Goal: Task Accomplishment & Management: Use online tool/utility

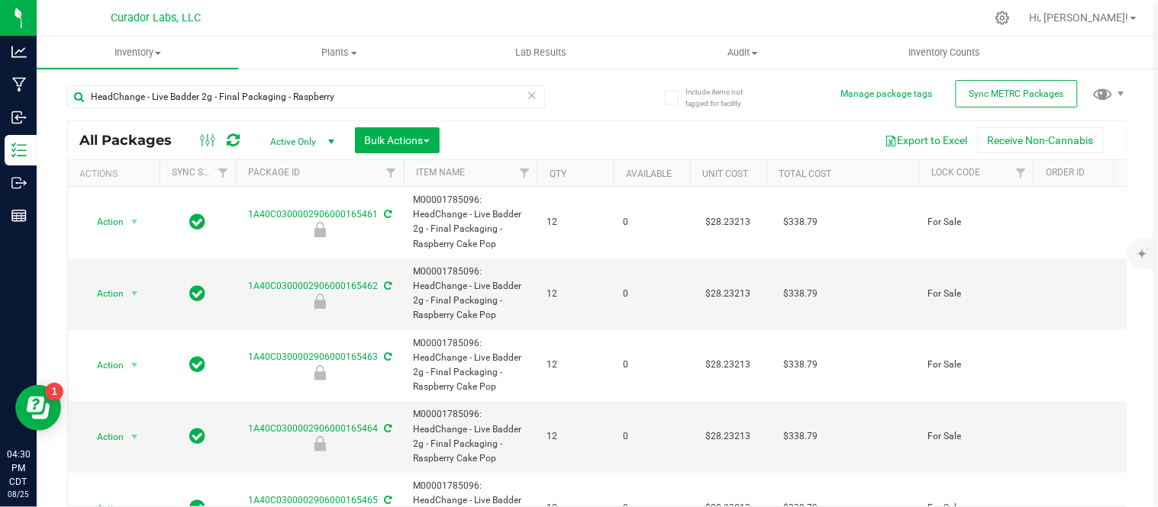
type input "HeadChange - Live Badder 2g - Final Packaging - Raspberry"
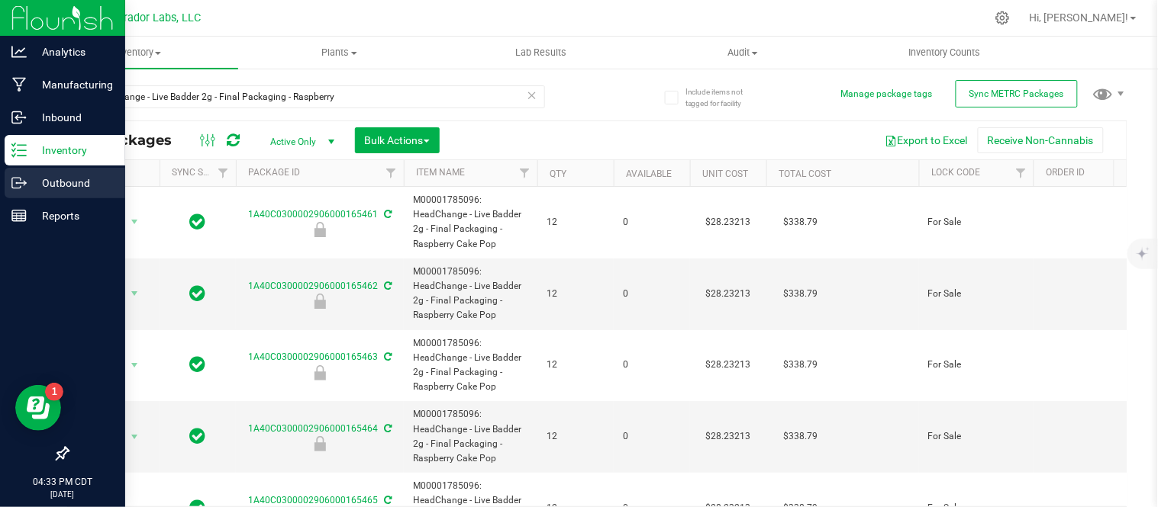
click at [64, 187] on p "Outbound" at bounding box center [73, 183] width 92 height 18
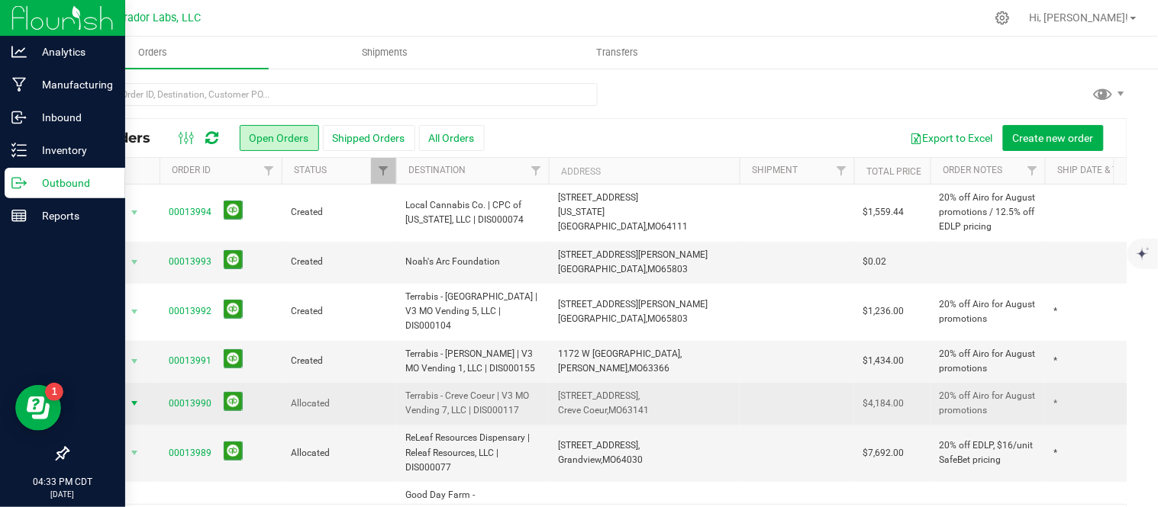
click at [112, 393] on span "Action" at bounding box center [103, 403] width 41 height 21
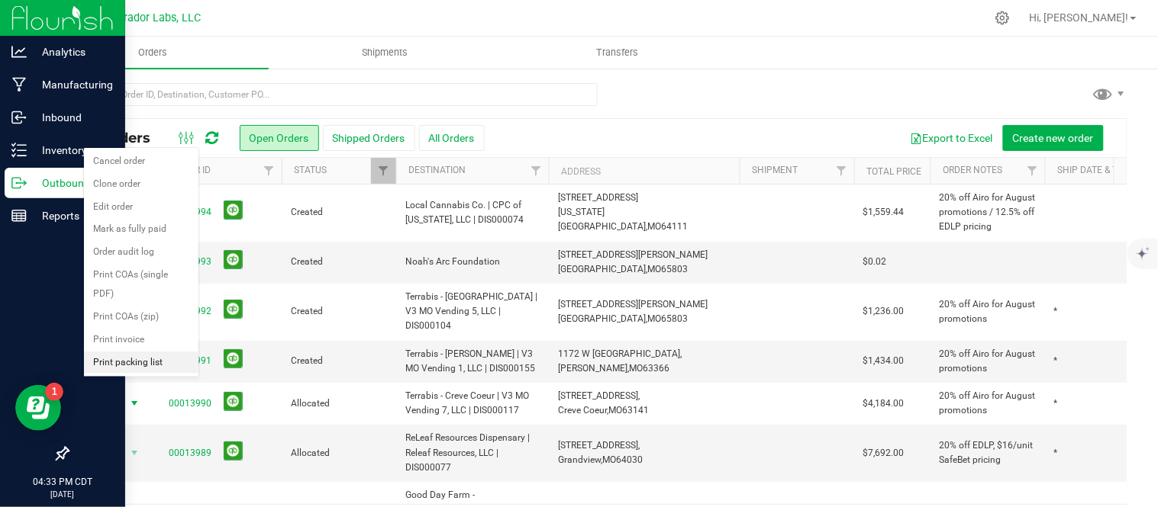
click at [138, 362] on li "Print packing list" at bounding box center [141, 363] width 114 height 23
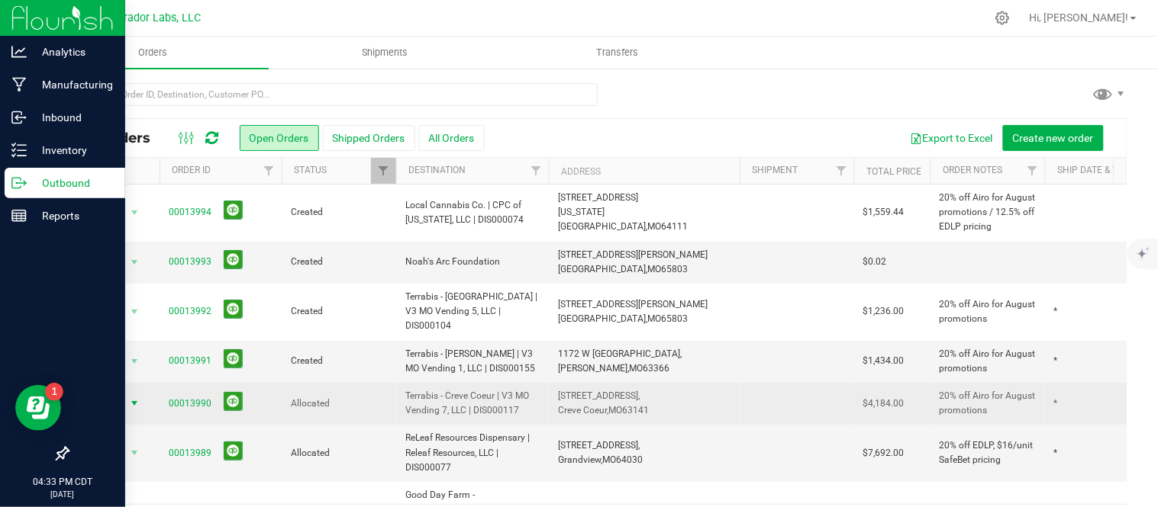
click at [130, 398] on span "select" at bounding box center [134, 404] width 12 height 12
click at [112, 394] on span "Action" at bounding box center [103, 403] width 41 height 21
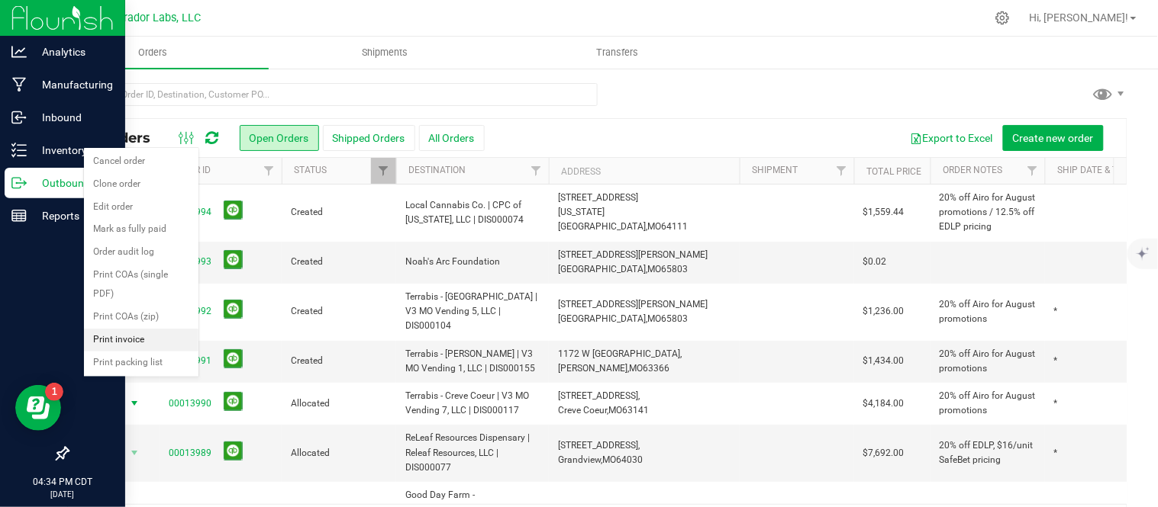
click at [111, 345] on li "Print invoice" at bounding box center [141, 340] width 114 height 23
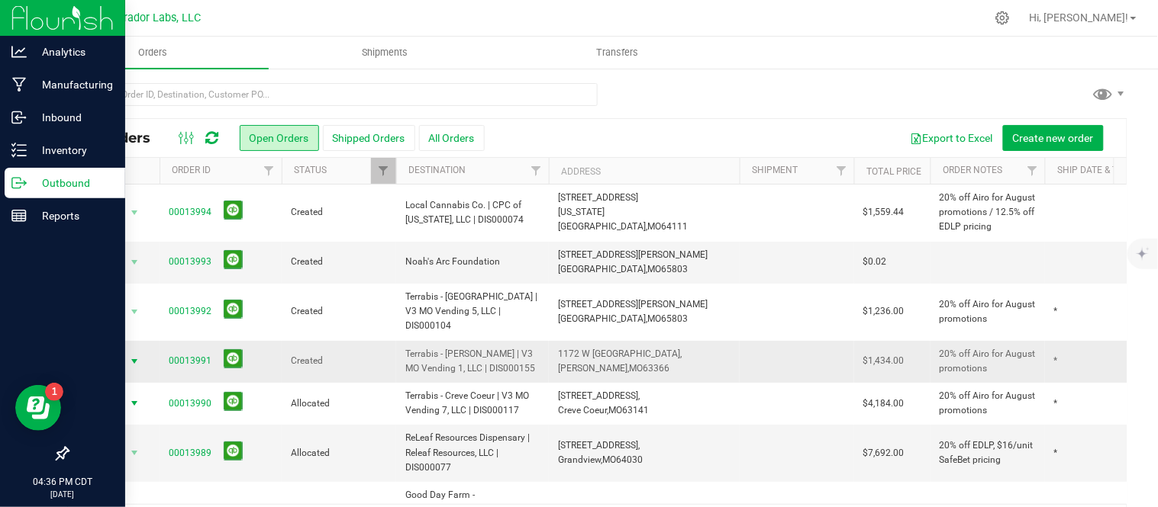
click at [130, 356] on span "select" at bounding box center [134, 362] width 12 height 12
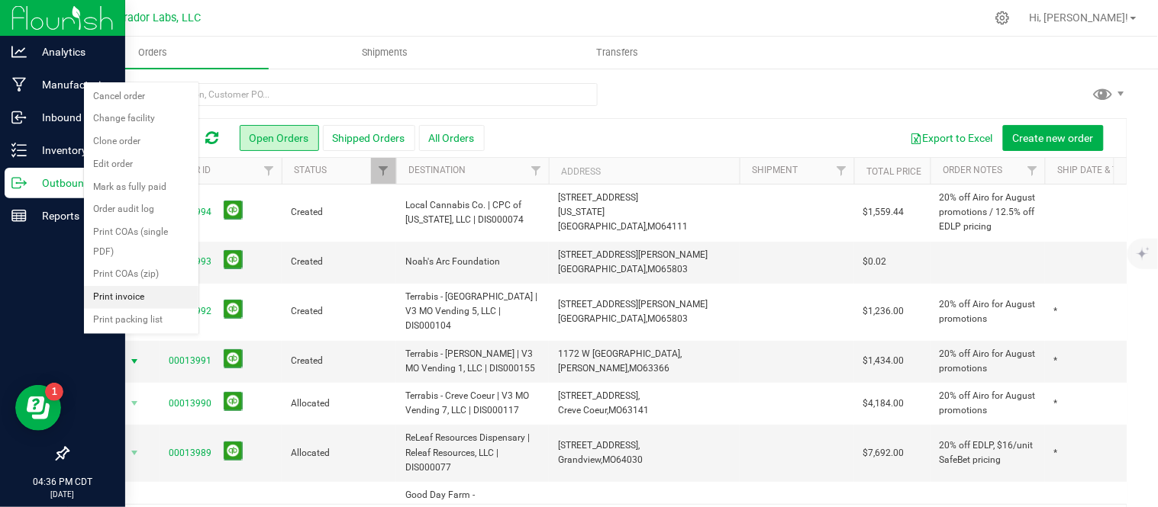
click at [124, 300] on li "Print invoice" at bounding box center [141, 297] width 114 height 23
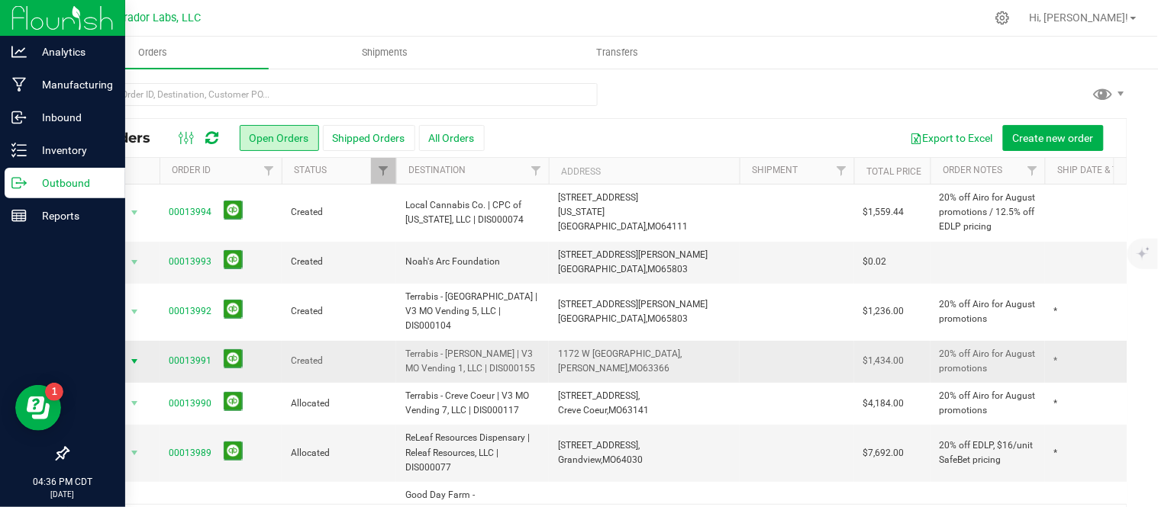
click at [121, 352] on span "Action" at bounding box center [103, 361] width 41 height 21
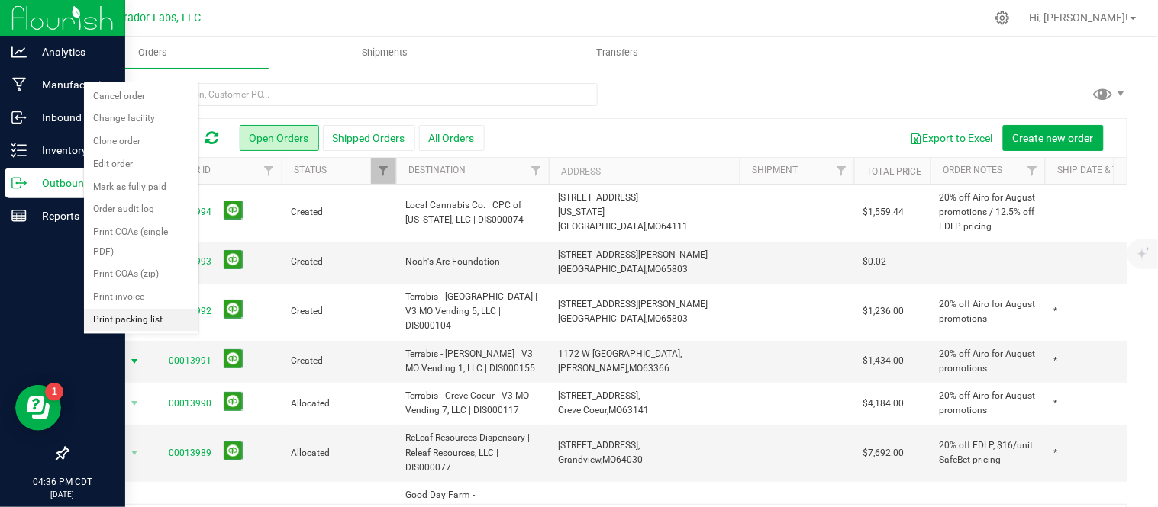
click at [127, 321] on li "Print packing list" at bounding box center [141, 320] width 114 height 23
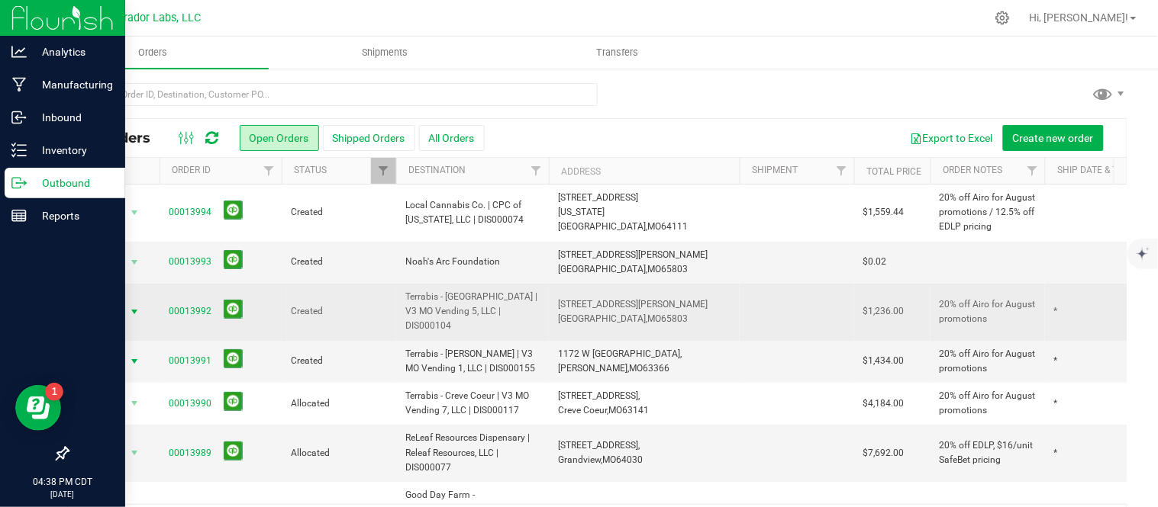
click at [118, 301] on span "Action" at bounding box center [103, 311] width 41 height 21
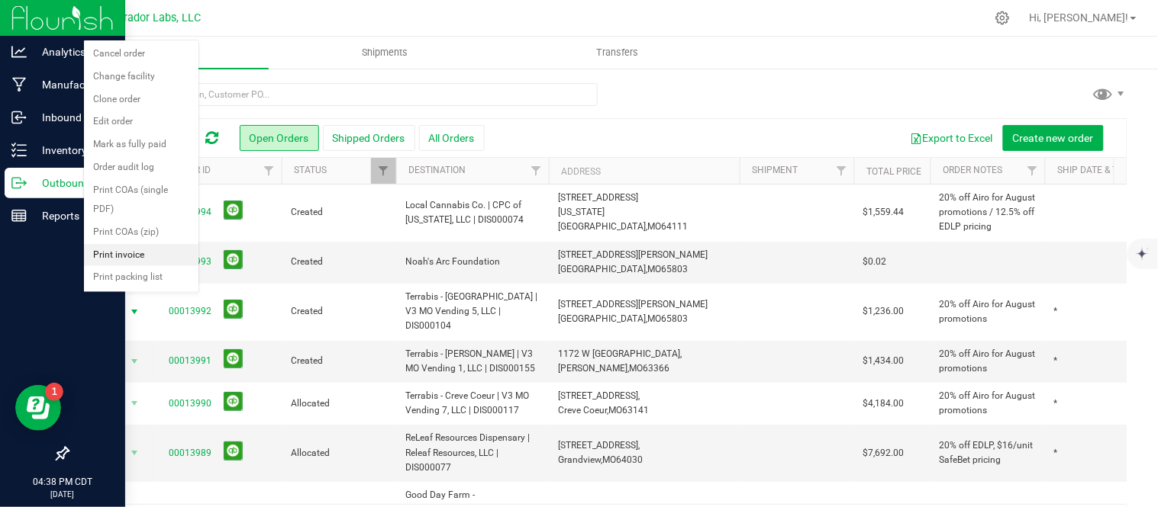
click at [125, 263] on li "Print invoice" at bounding box center [141, 255] width 114 height 23
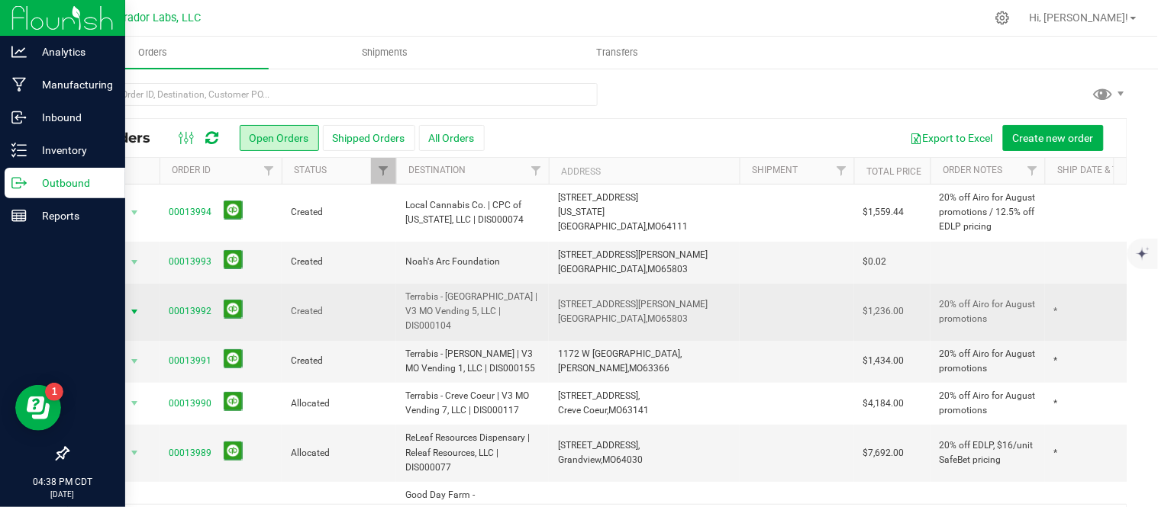
click at [134, 306] on span "select" at bounding box center [134, 312] width 12 height 12
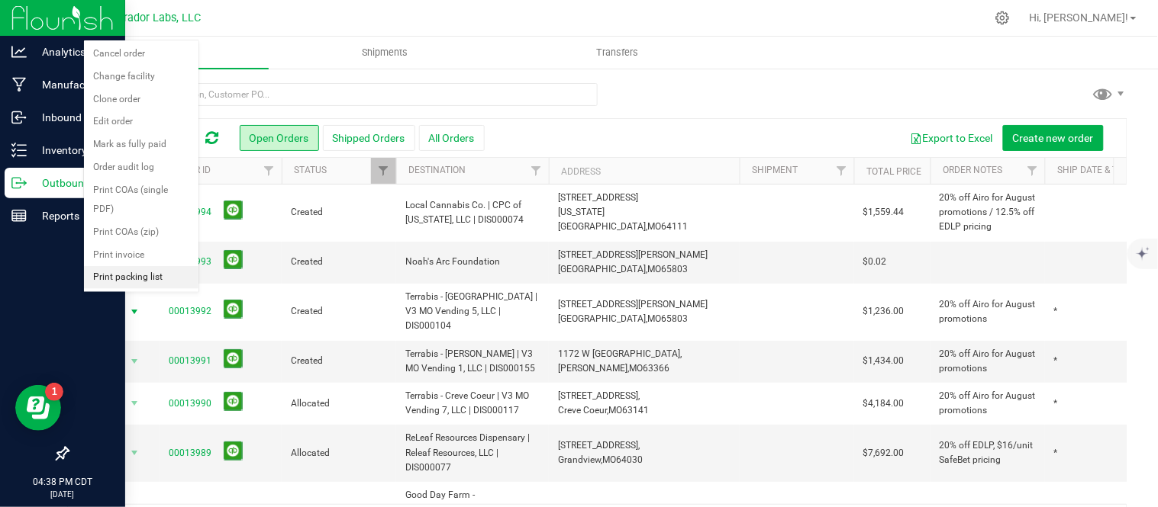
click at [131, 276] on li "Print packing list" at bounding box center [141, 277] width 114 height 23
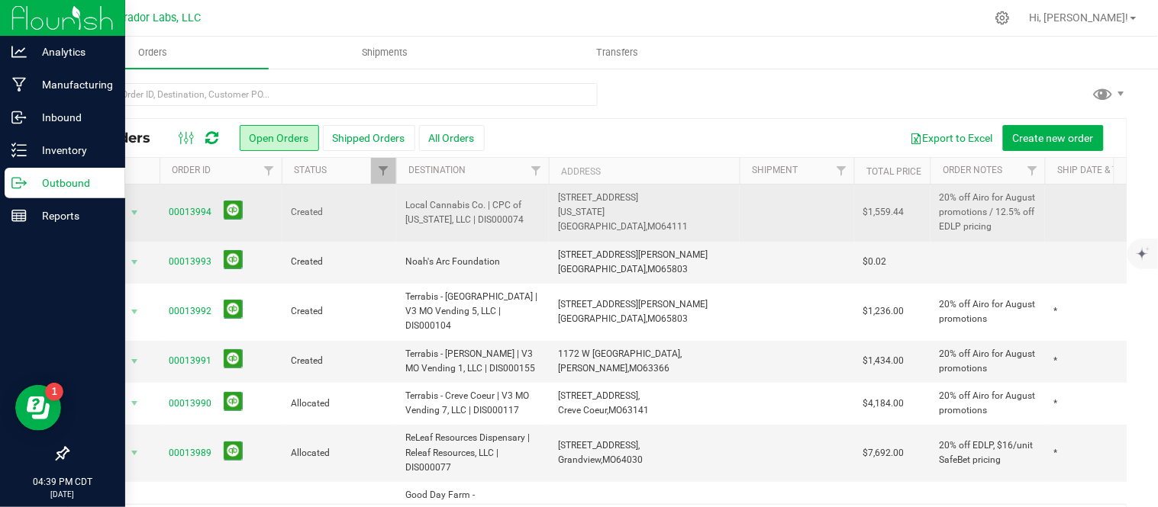
drag, startPoint x: 529, startPoint y: 224, endPoint x: 408, endPoint y: 209, distance: 122.2
click at [408, 209] on span "Local Cannabis Co. | CPC of [US_STATE], LLC | DIS000074" at bounding box center [472, 212] width 134 height 29
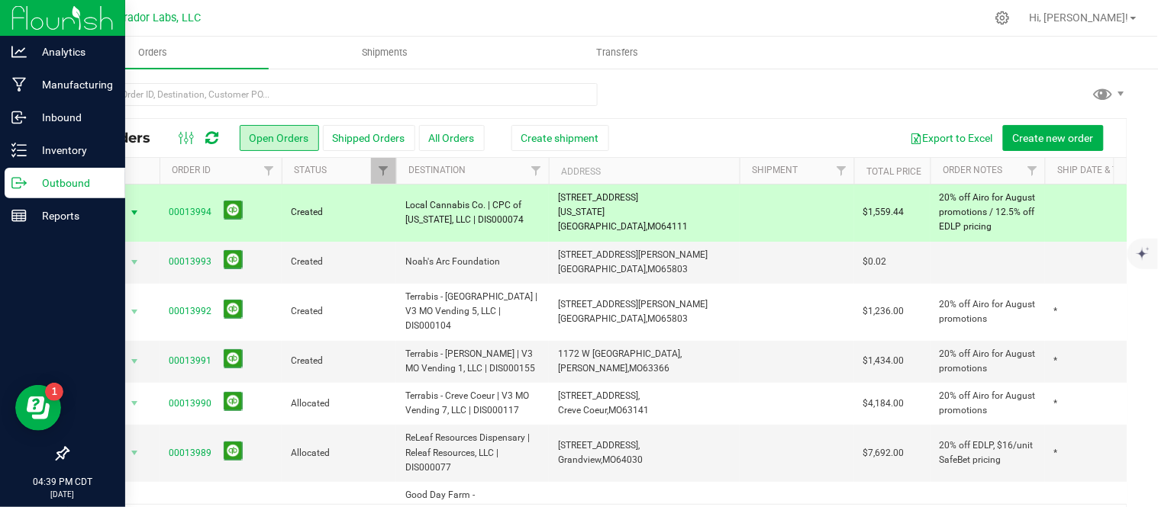
copy span "Local Cannabis Co. | CPC of [US_STATE], LLC | DIS000074"
drag, startPoint x: 680, startPoint y: 218, endPoint x: 574, endPoint y: 197, distance: 108.2
click at [574, 197] on td "[STREET_ADDRESS] [US_STATE][GEOGRAPHIC_DATA], [GEOGRAPHIC_DATA] 64111" at bounding box center [644, 213] width 191 height 57
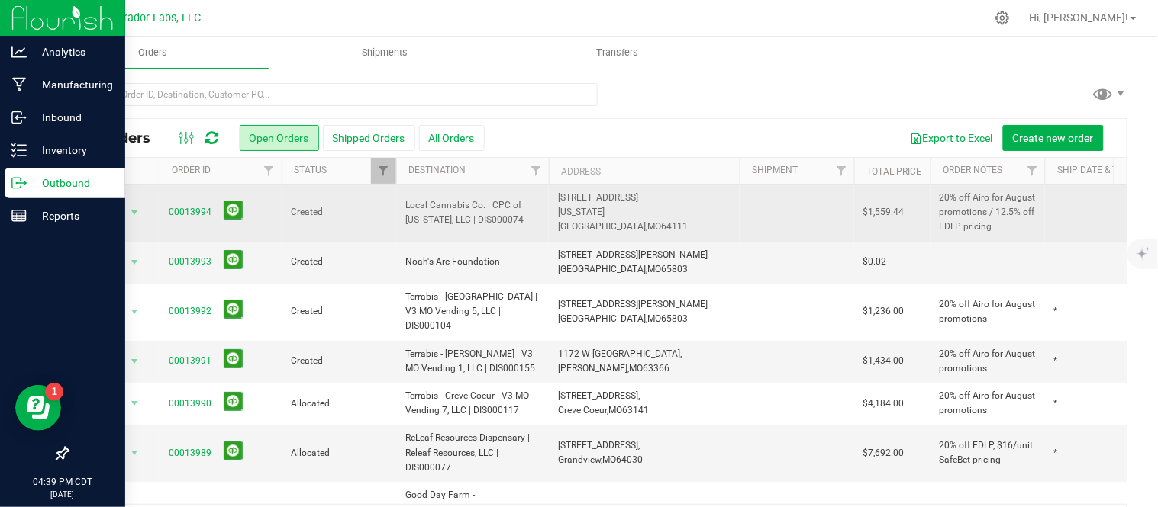
copy span "[STREET_ADDRESS][US_STATE]"
drag, startPoint x: 918, startPoint y: 212, endPoint x: 166, endPoint y: 210, distance: 751.7
click at [166, 210] on tr "Action Action Cancel order Change facility Clone order Edit order Mark as fully…" at bounding box center [823, 213] width 1511 height 57
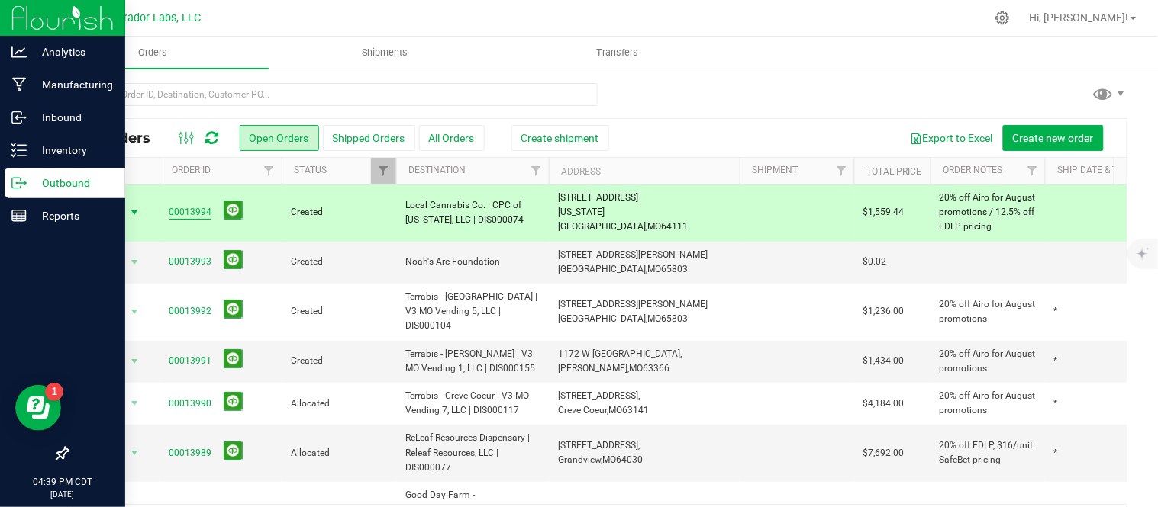
copy tr "00013994 Created Local Cannabis Co. | CPC of [US_STATE], LLC | DIS000074 [STREE…"
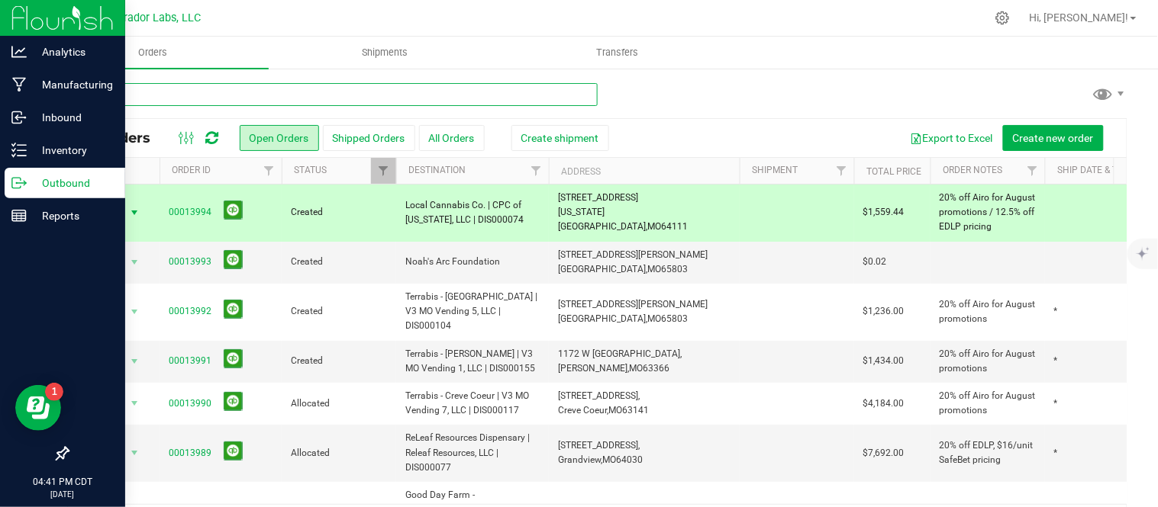
click at [209, 88] on input "text" at bounding box center [332, 94] width 530 height 23
type input "1"
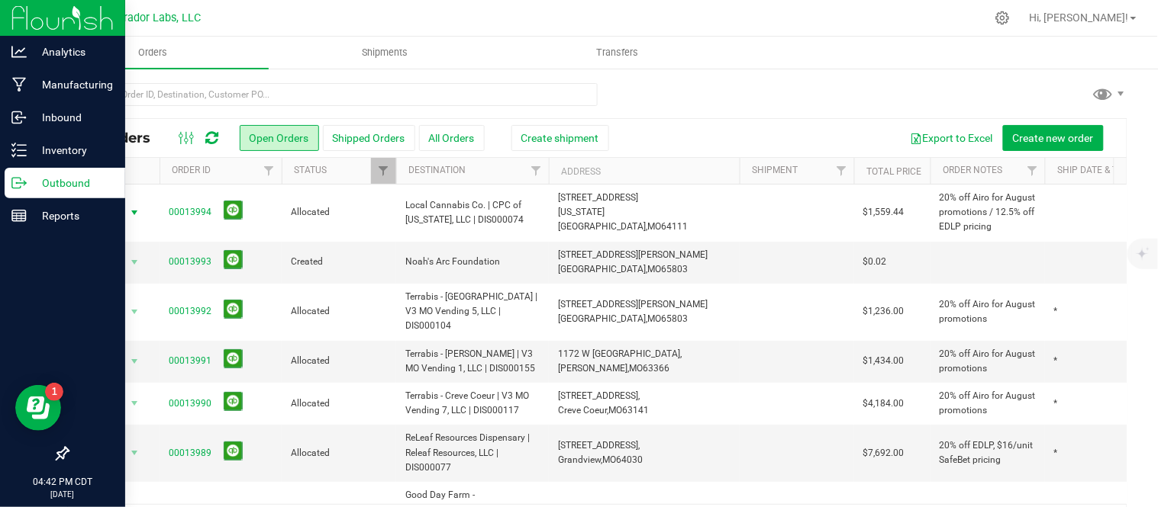
click at [124, 214] on span "Action" at bounding box center [103, 212] width 41 height 21
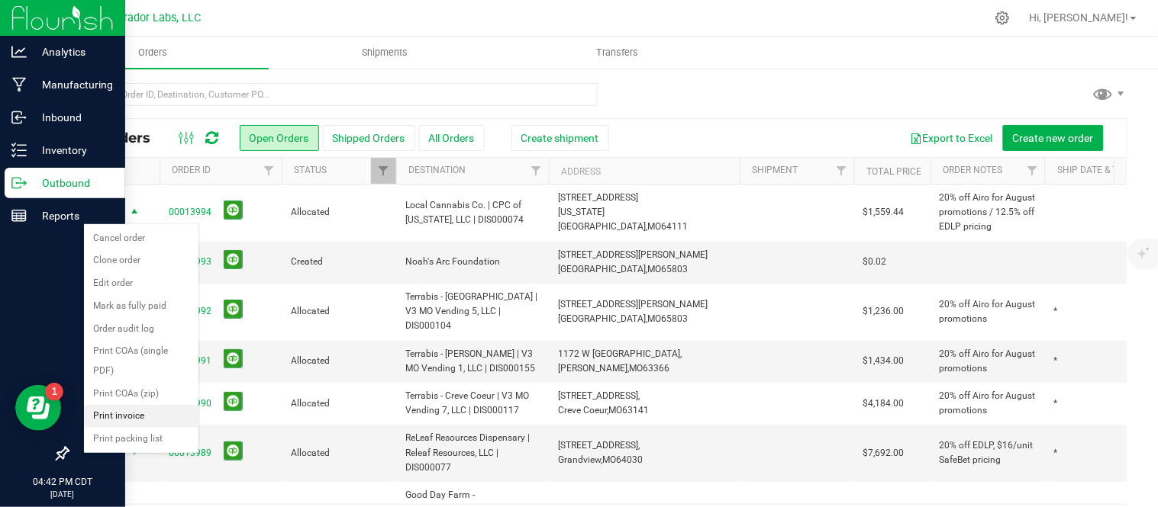
click at [147, 412] on li "Print invoice" at bounding box center [141, 416] width 114 height 23
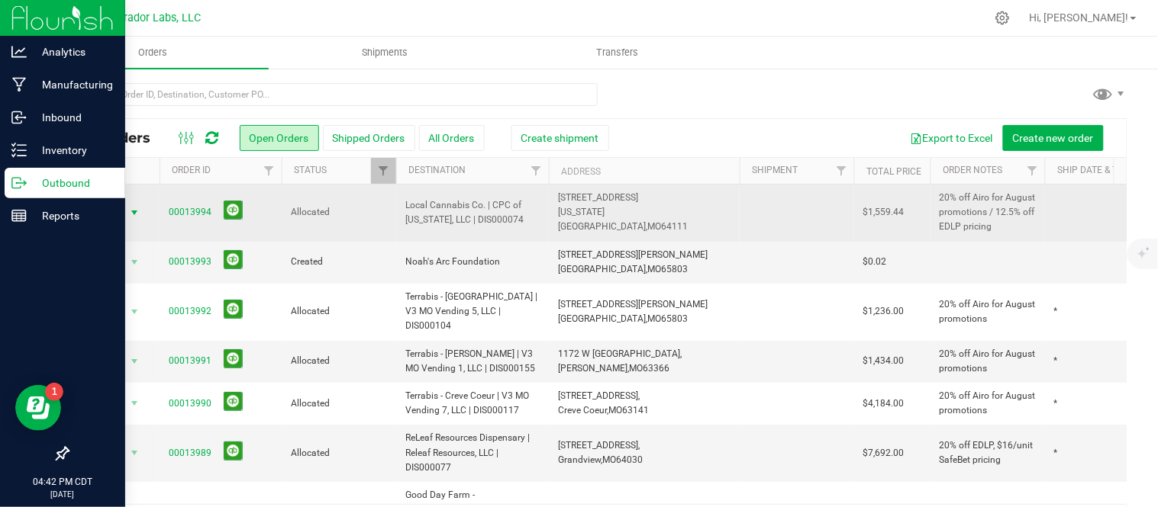
click at [128, 211] on span "select" at bounding box center [134, 213] width 12 height 12
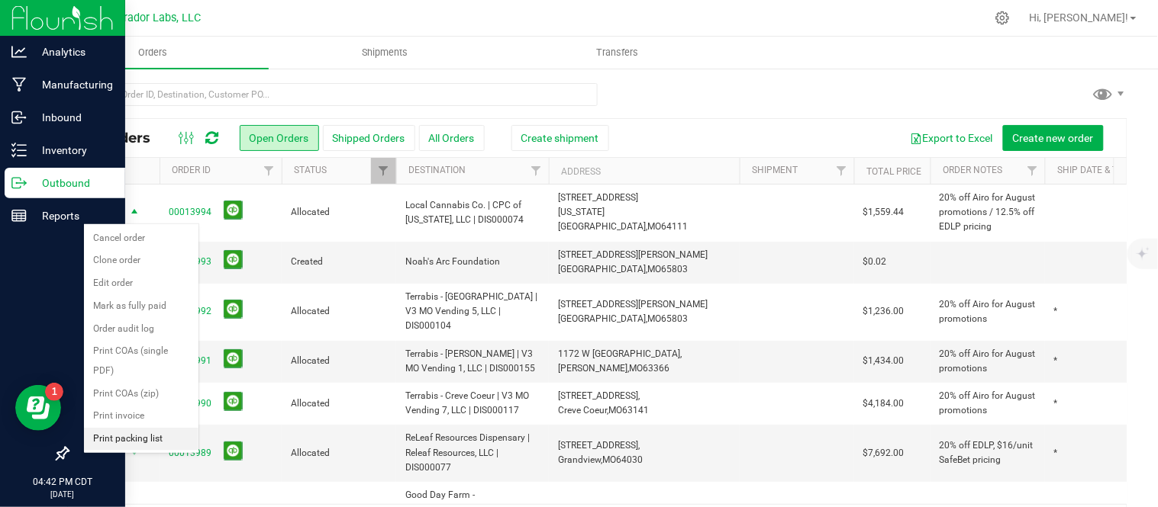
click at [130, 430] on li "Print packing list" at bounding box center [141, 439] width 114 height 23
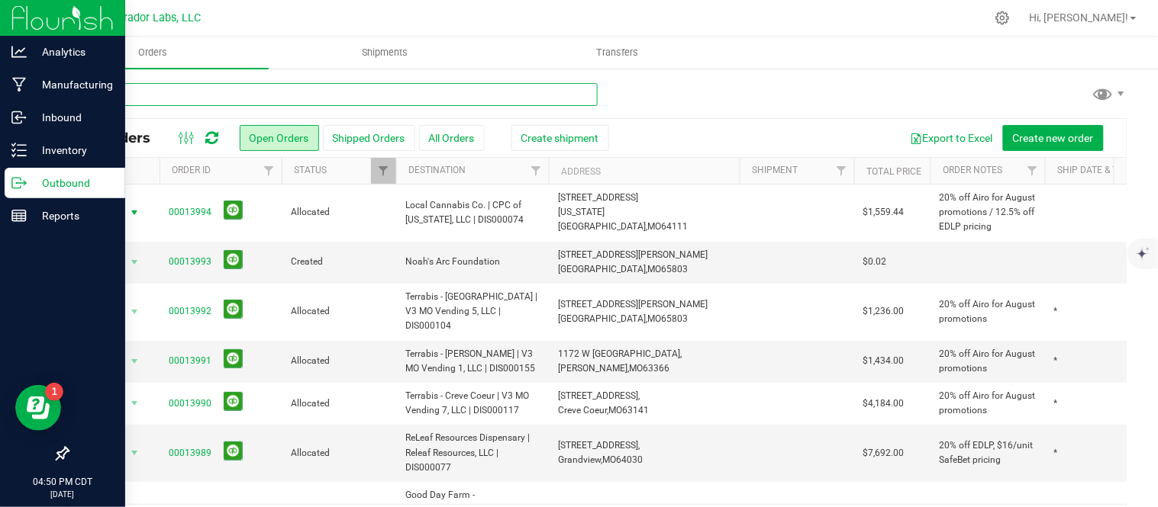
click at [370, 99] on input "text" at bounding box center [332, 94] width 530 height 23
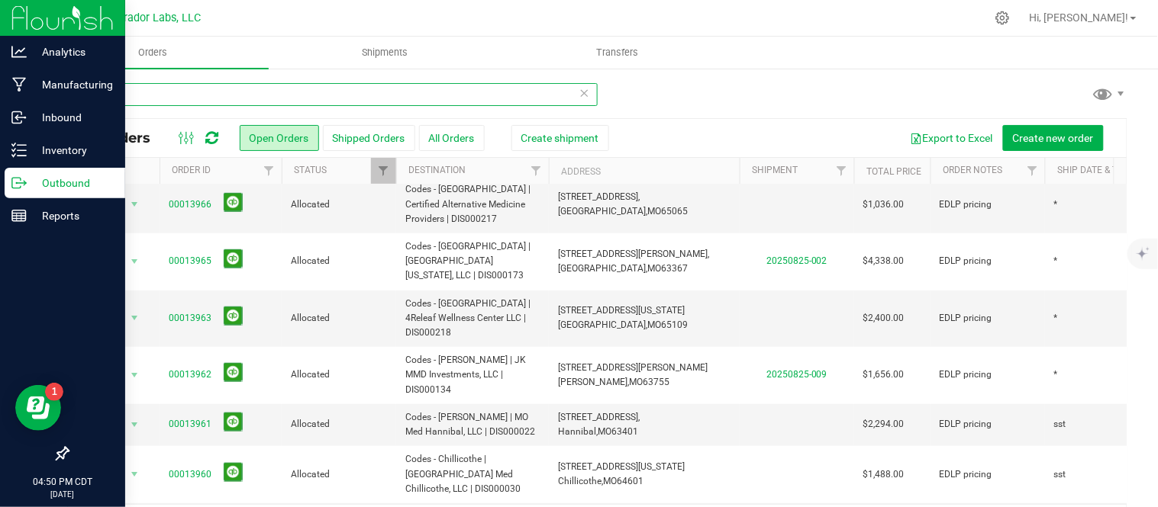
scroll to position [250, 0]
drag, startPoint x: 133, startPoint y: 105, endPoint x: 77, endPoint y: 87, distance: 58.4
click at [77, 87] on input "codes" at bounding box center [332, 94] width 530 height 23
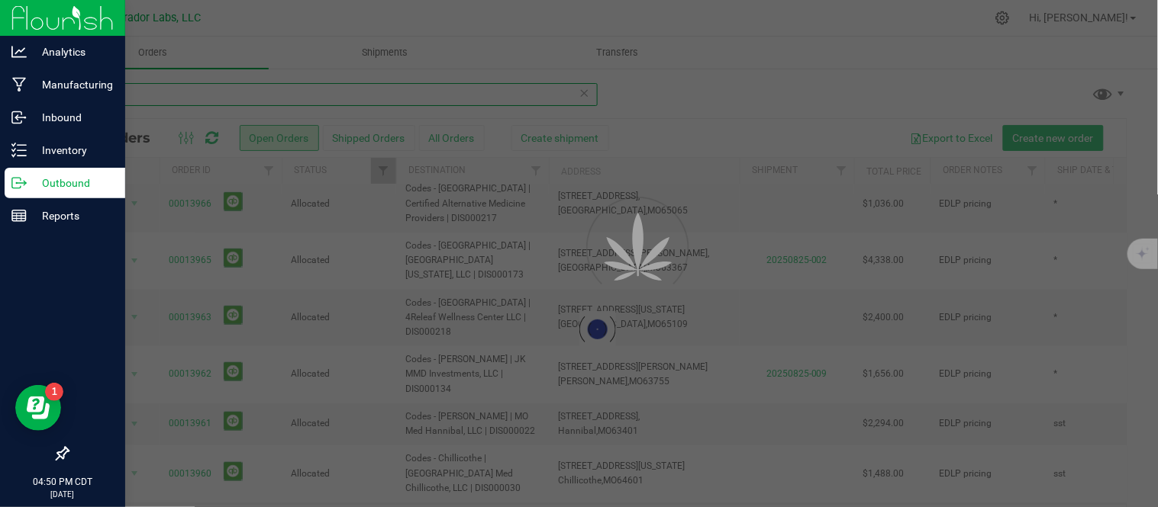
type input "eagle"
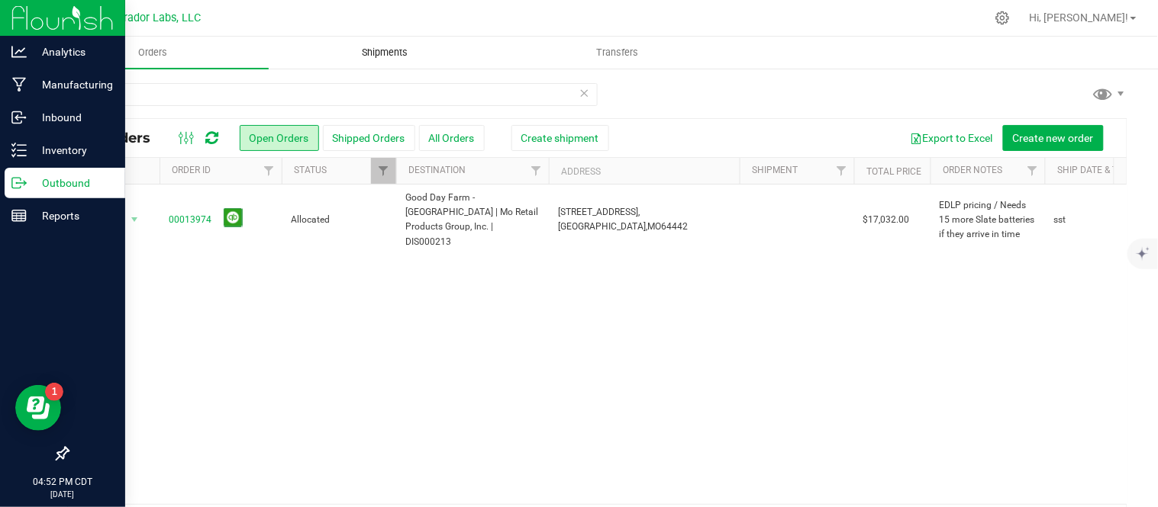
click at [384, 62] on uib-tab-heading "Shipments" at bounding box center [384, 52] width 230 height 31
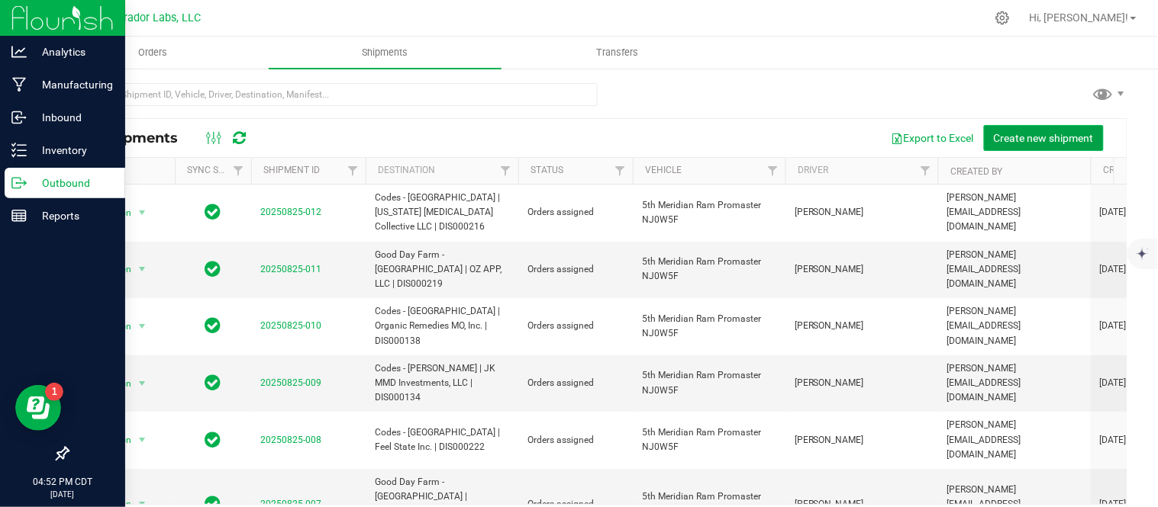
click at [1011, 135] on span "Create new shipment" at bounding box center [1044, 138] width 100 height 12
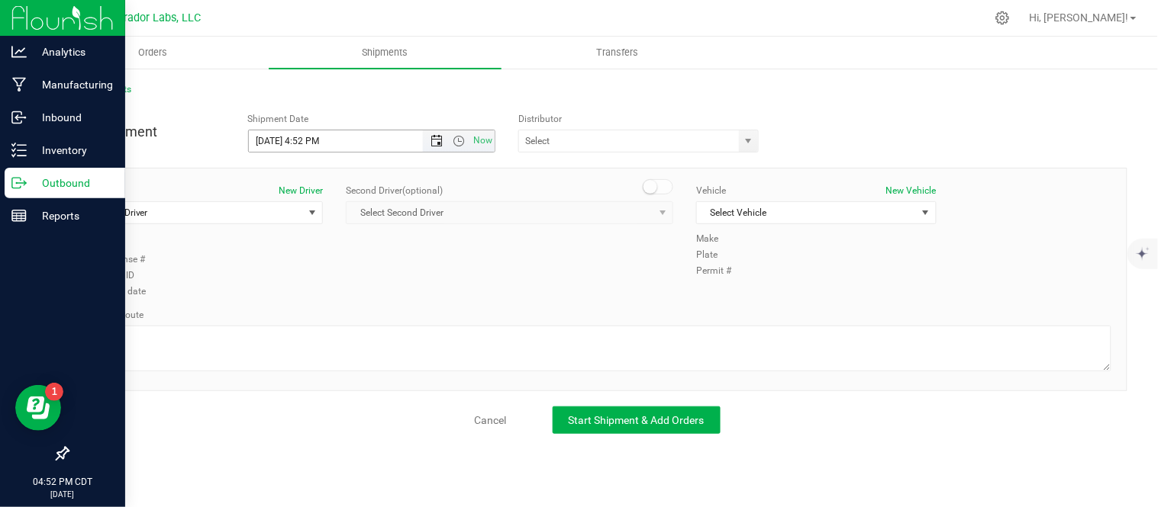
click at [436, 139] on span "Open the date view" at bounding box center [436, 141] width 12 height 12
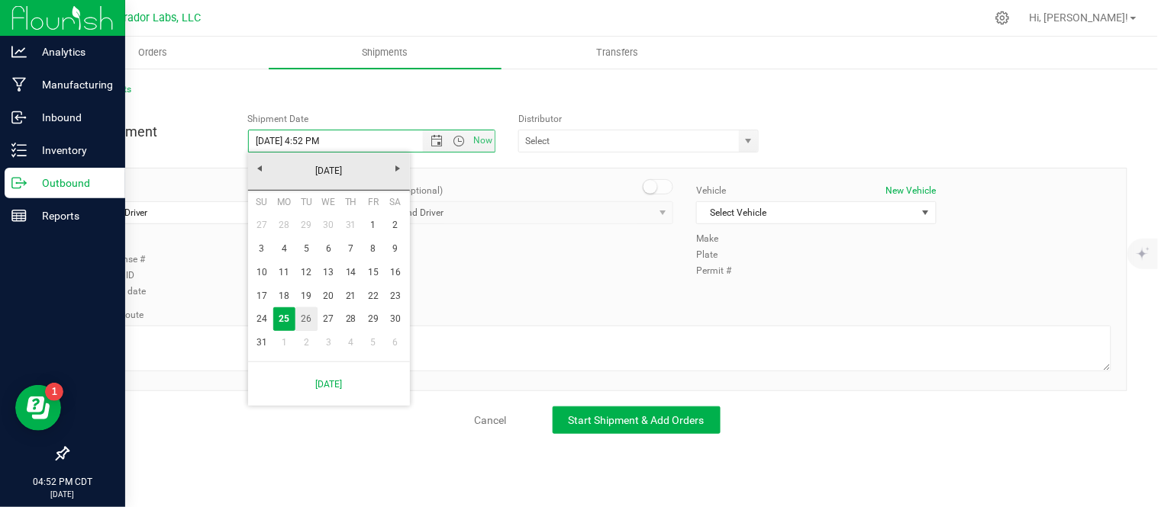
click at [313, 316] on link "26" at bounding box center [306, 320] width 22 height 24
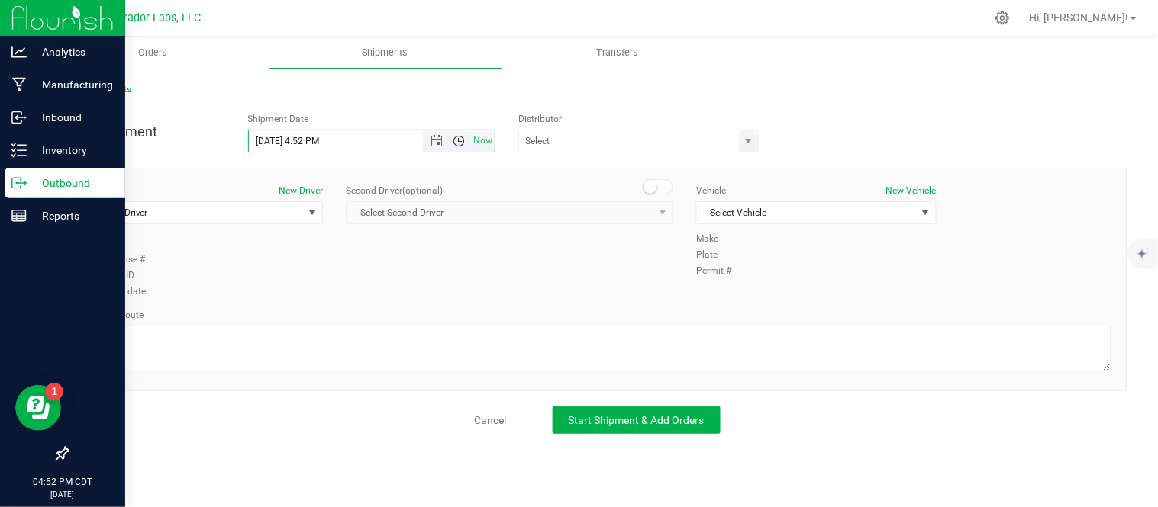
click at [460, 137] on span "Open the time view" at bounding box center [459, 141] width 12 height 12
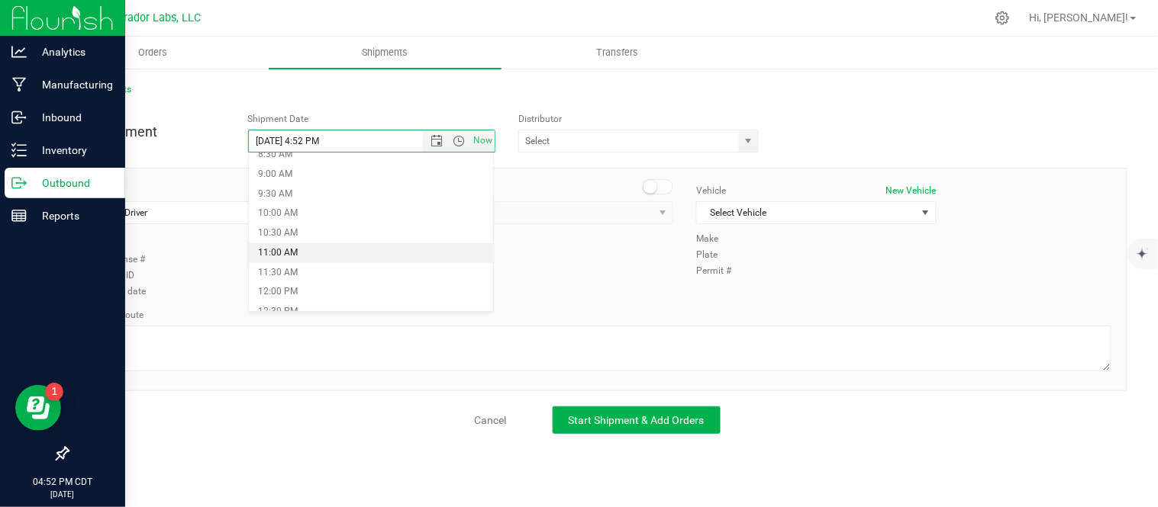
click at [376, 250] on li "11:00 AM" at bounding box center [371, 253] width 245 height 20
type input "[DATE] 11:00 AM"
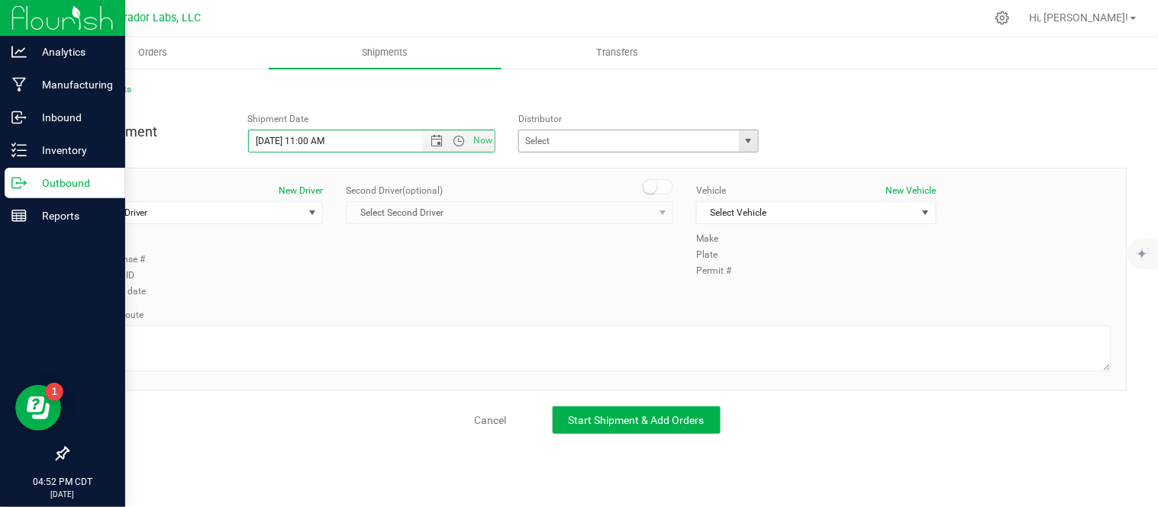
click at [741, 139] on span "select" at bounding box center [748, 140] width 19 height 21
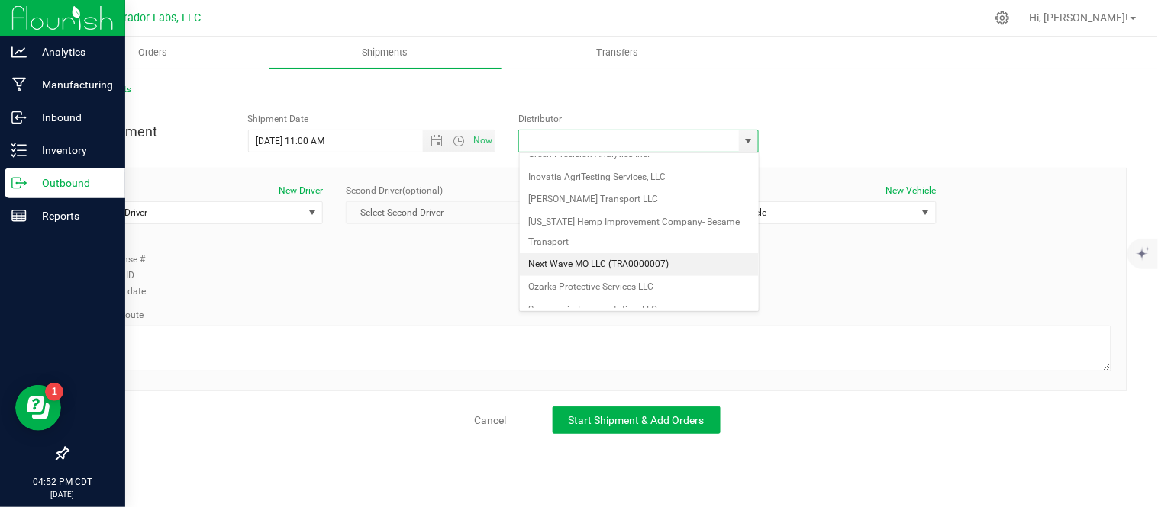
scroll to position [479, 0]
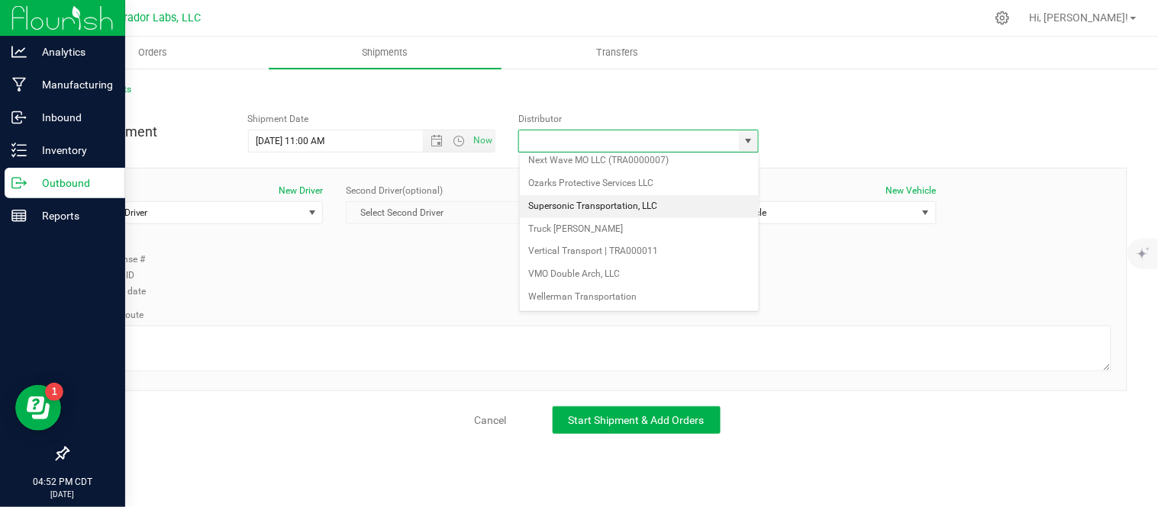
click at [610, 204] on li "Supersonic Transportation, LLC" at bounding box center [639, 206] width 239 height 23
type input "Supersonic Transportation, LLC"
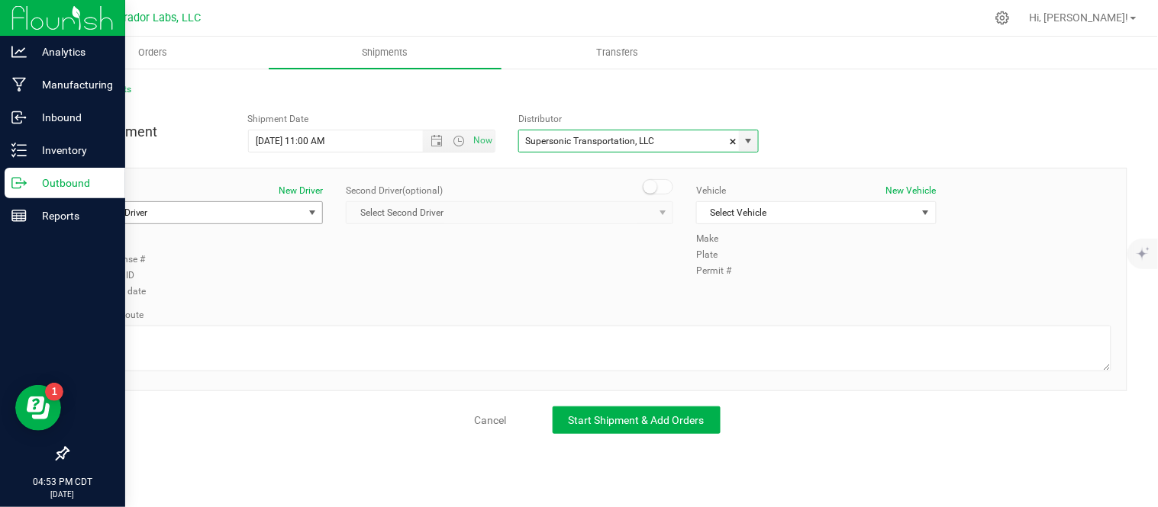
click at [224, 217] on span "Select Driver" at bounding box center [193, 212] width 219 height 21
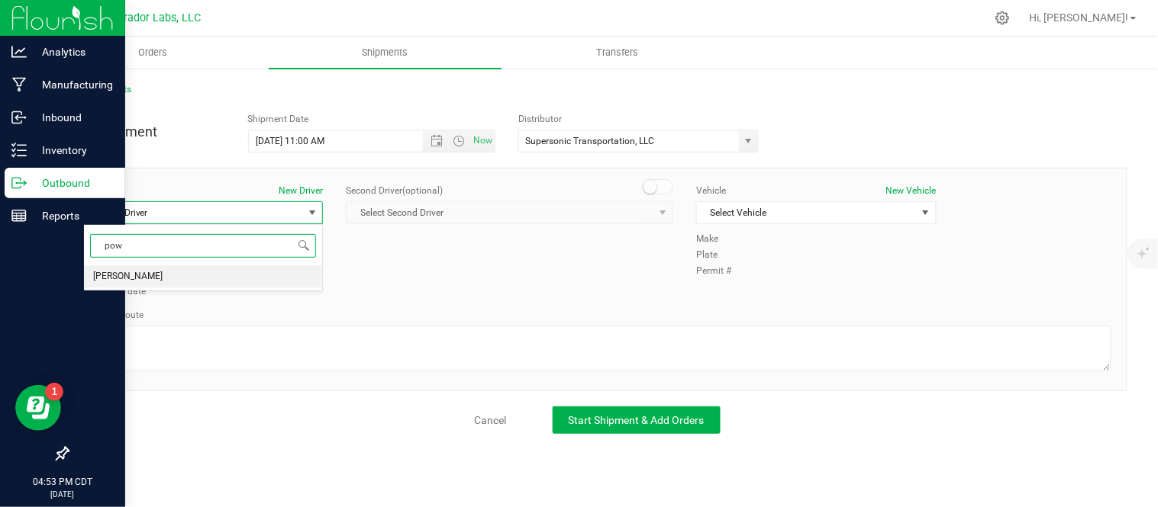
click at [254, 278] on li "[PERSON_NAME]" at bounding box center [203, 277] width 238 height 23
type input "pow"
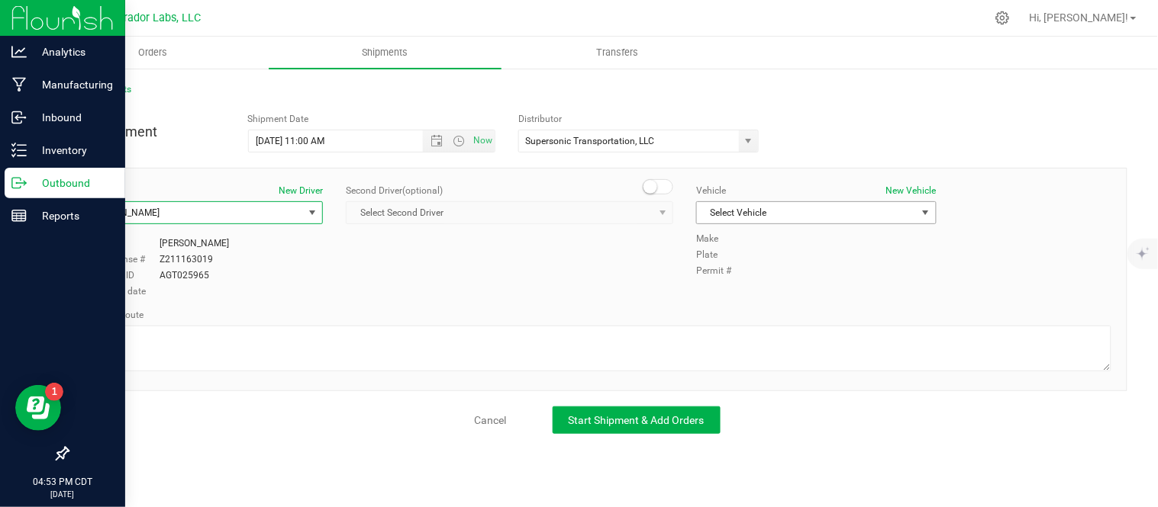
click at [795, 217] on span "Select Vehicle" at bounding box center [806, 212] width 219 height 21
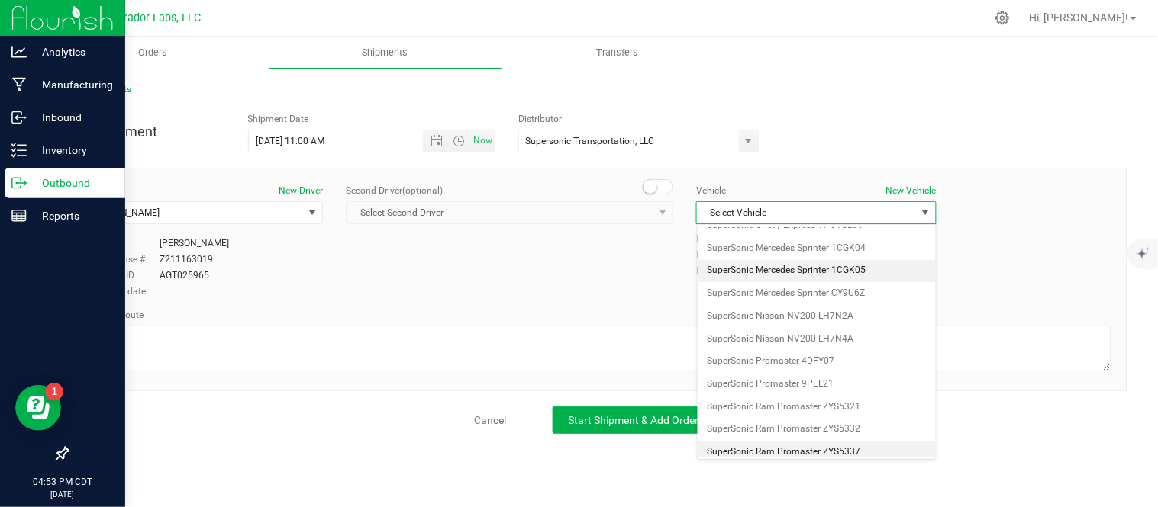
scroll to position [848, 0]
click at [865, 283] on li "SuperSonic Mercedes Sprinter 1CGK04" at bounding box center [816, 276] width 238 height 23
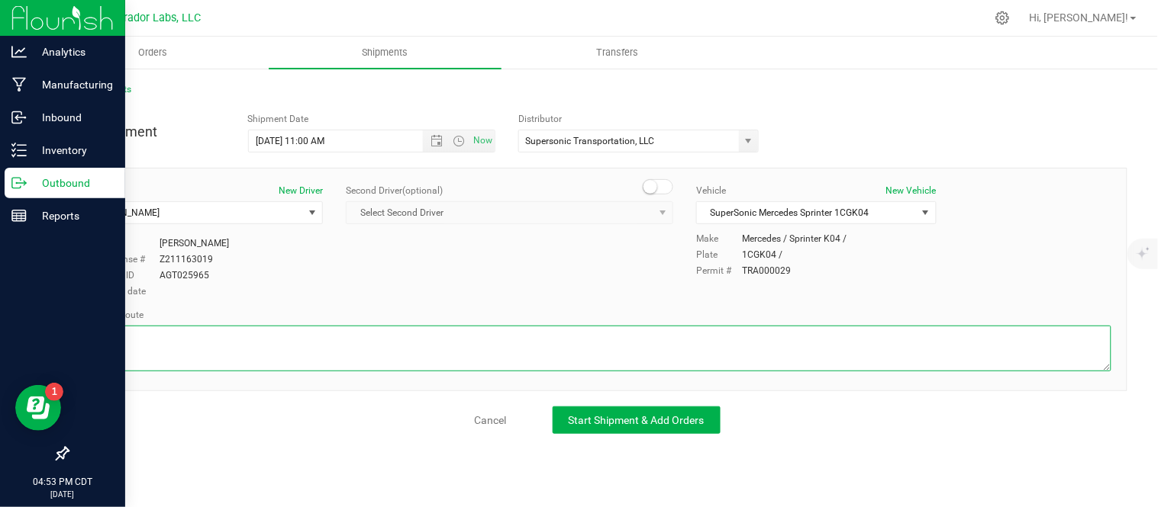
click at [214, 329] on textarea at bounding box center [597, 349] width 1028 height 46
paste textarea "[STREET_ADDRESS][PERSON_NAME]  Get on I-70 W from [GEOGRAPHIC_DATA] and E [PER…"
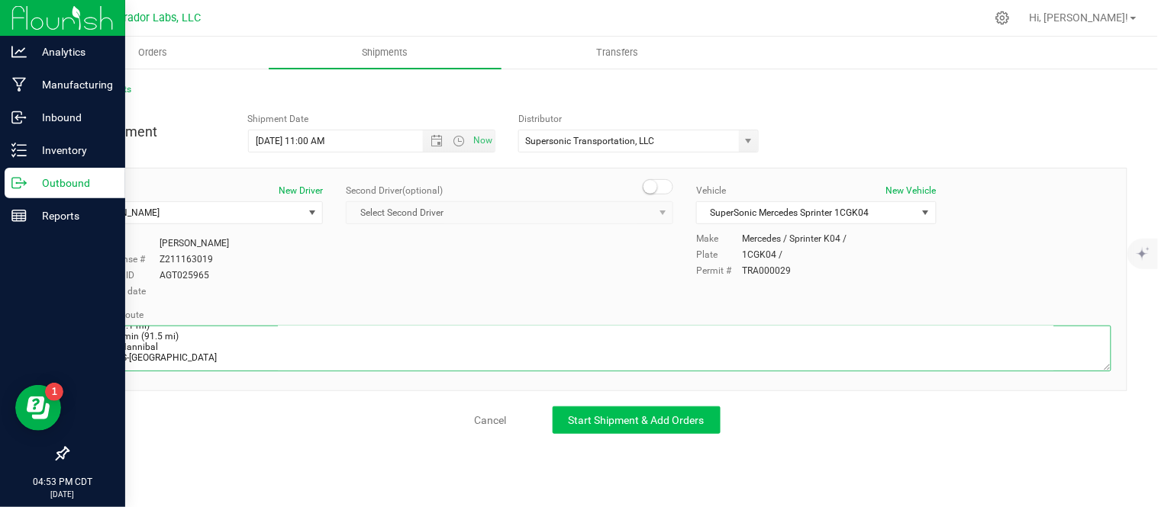
type textarea "[STREET_ADDRESS][PERSON_NAME]  Get on I-70 W from [GEOGRAPHIC_DATA] and E [PER…"
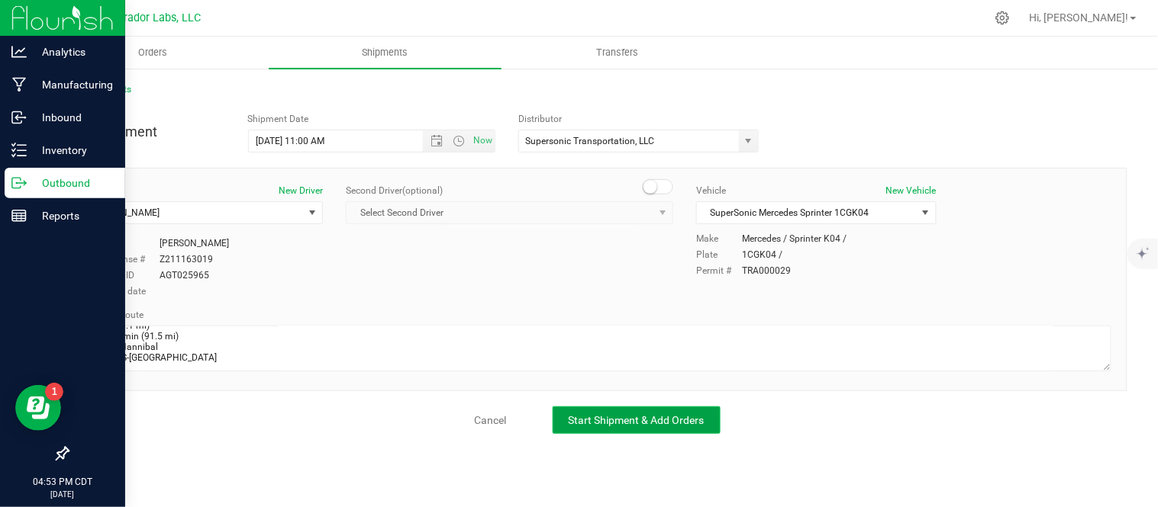
click at [611, 420] on span "Start Shipment & Add Orders" at bounding box center [637, 420] width 136 height 12
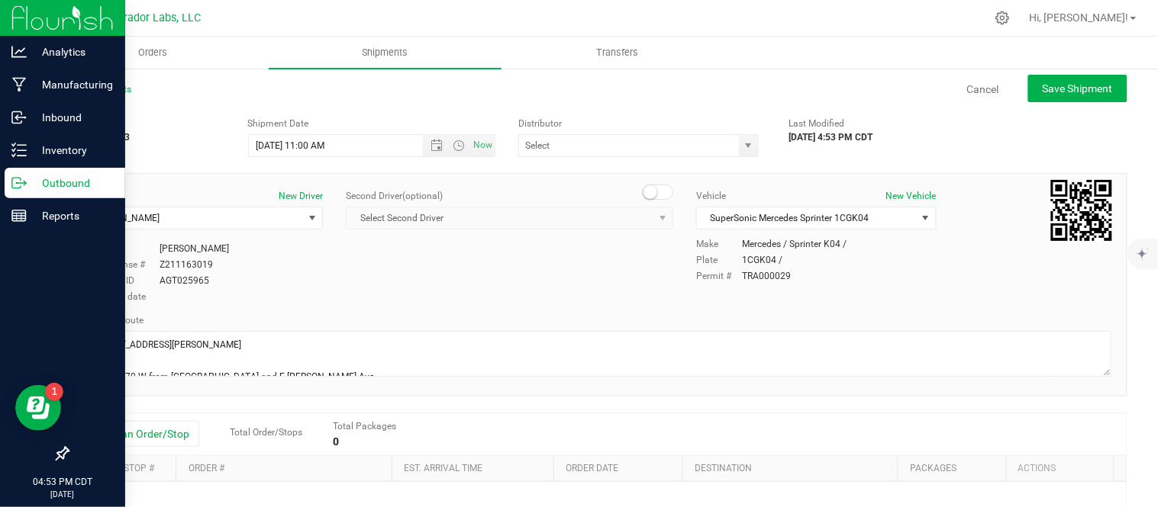
type input "Supersonic Transportation, LLC"
click at [147, 433] on button "Add an Order/Stop" at bounding box center [139, 434] width 120 height 26
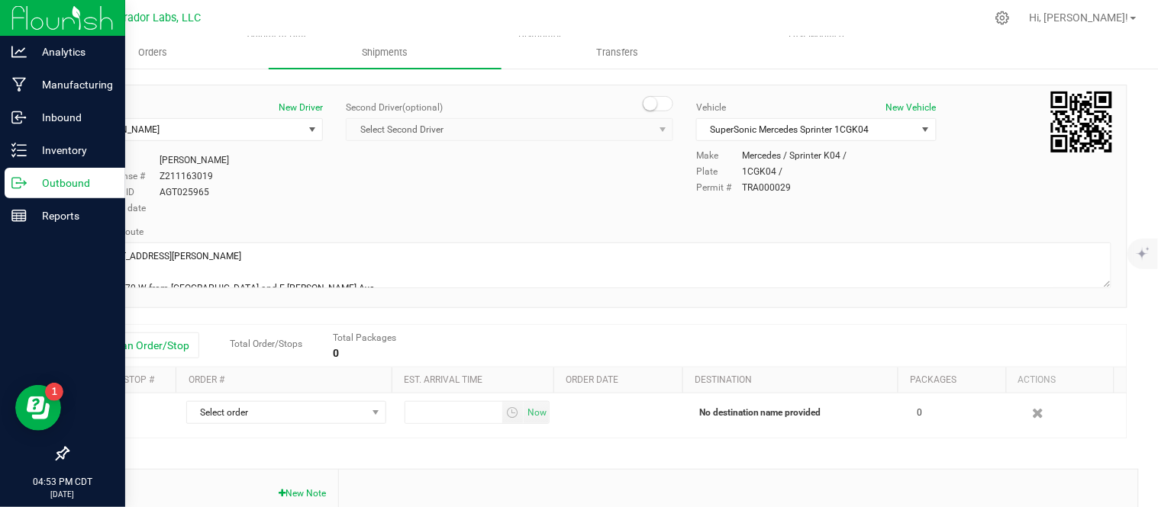
scroll to position [105, 0]
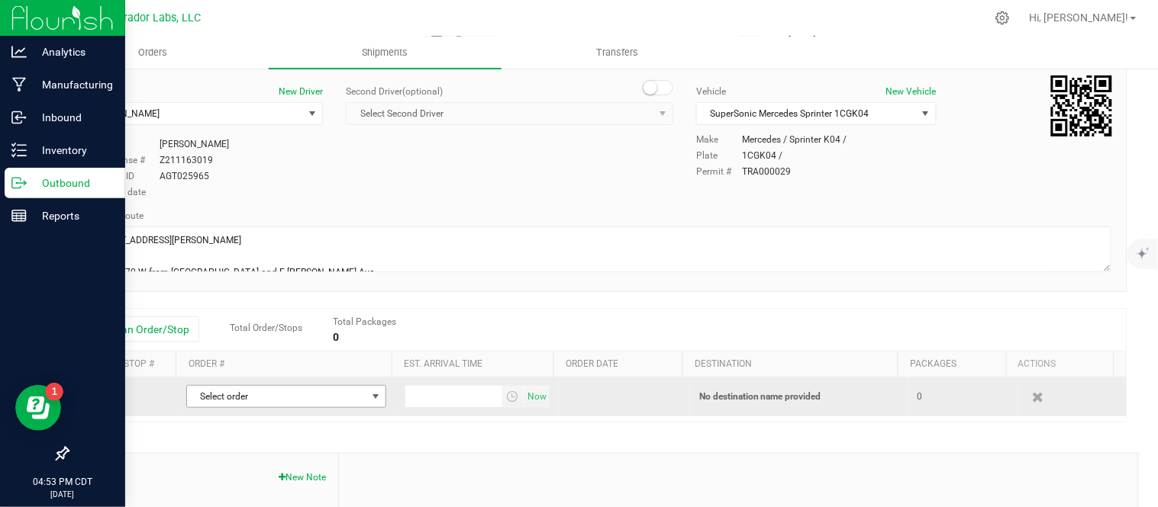
click at [334, 398] on span "Select order" at bounding box center [276, 396] width 179 height 21
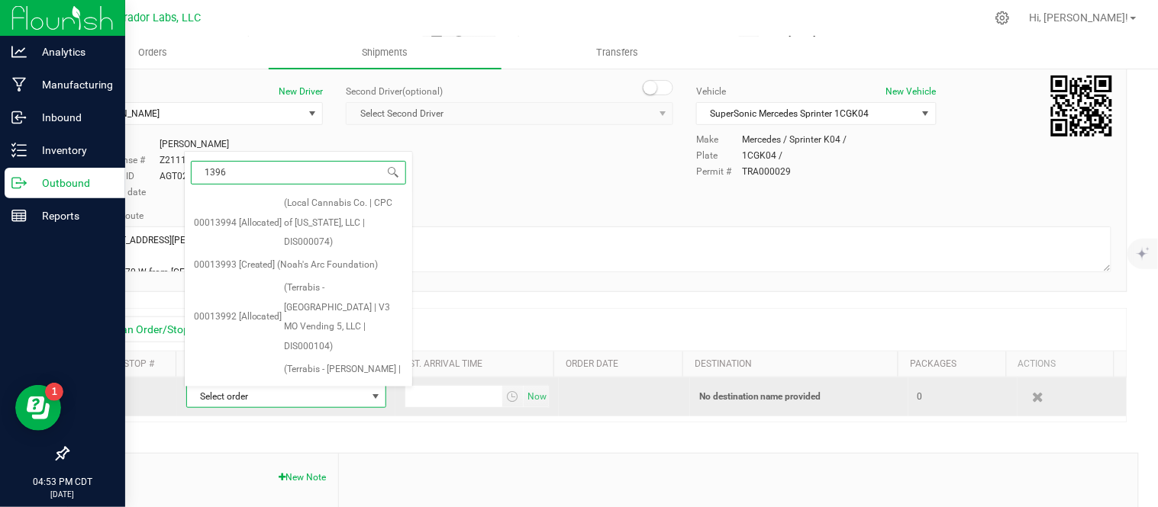
type input "13961"
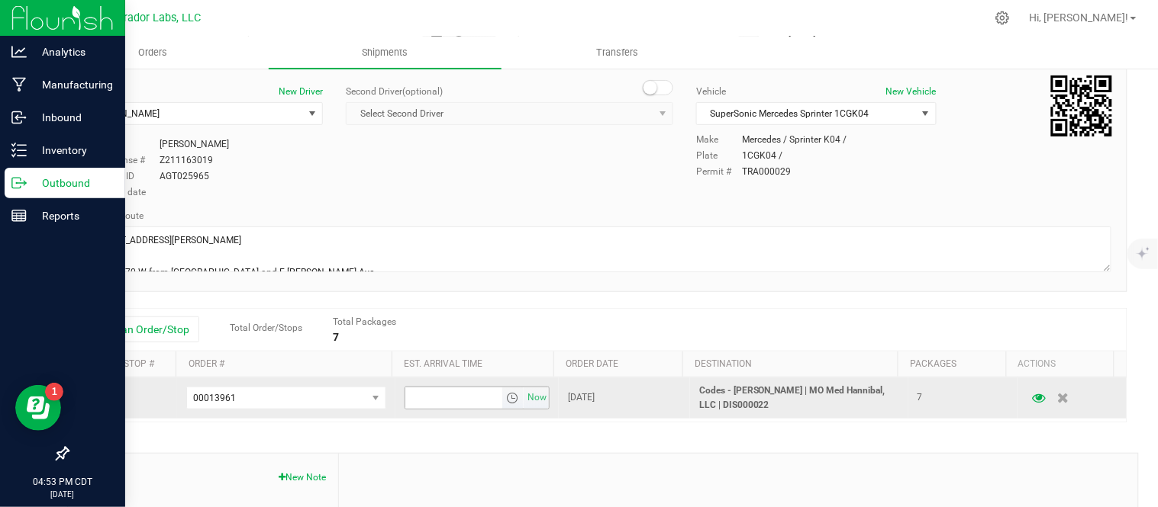
click at [506, 398] on span "select" at bounding box center [512, 398] width 12 height 12
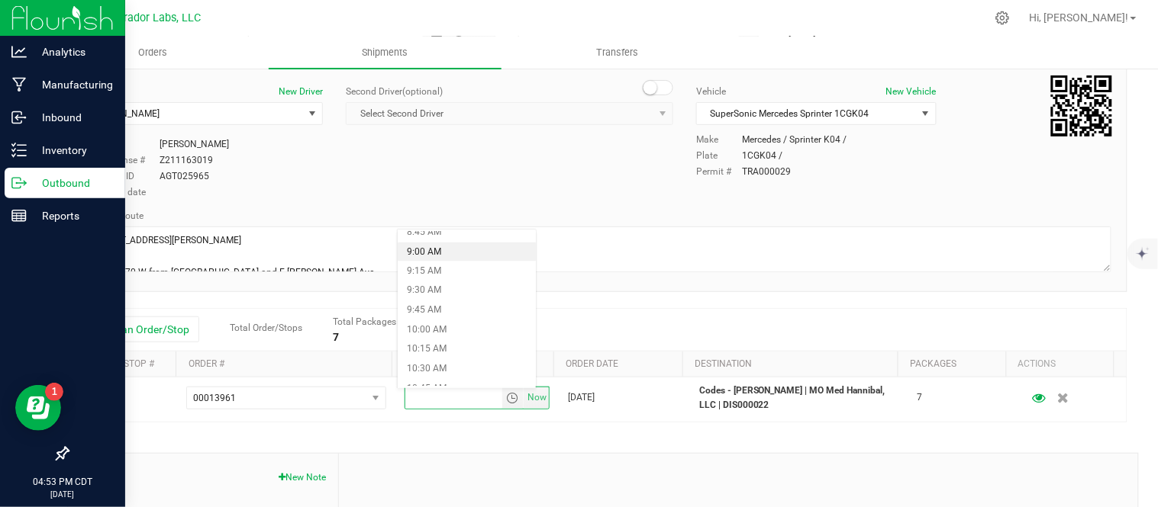
scroll to position [695, 0]
click at [461, 256] on li "9:00 AM" at bounding box center [467, 253] width 138 height 20
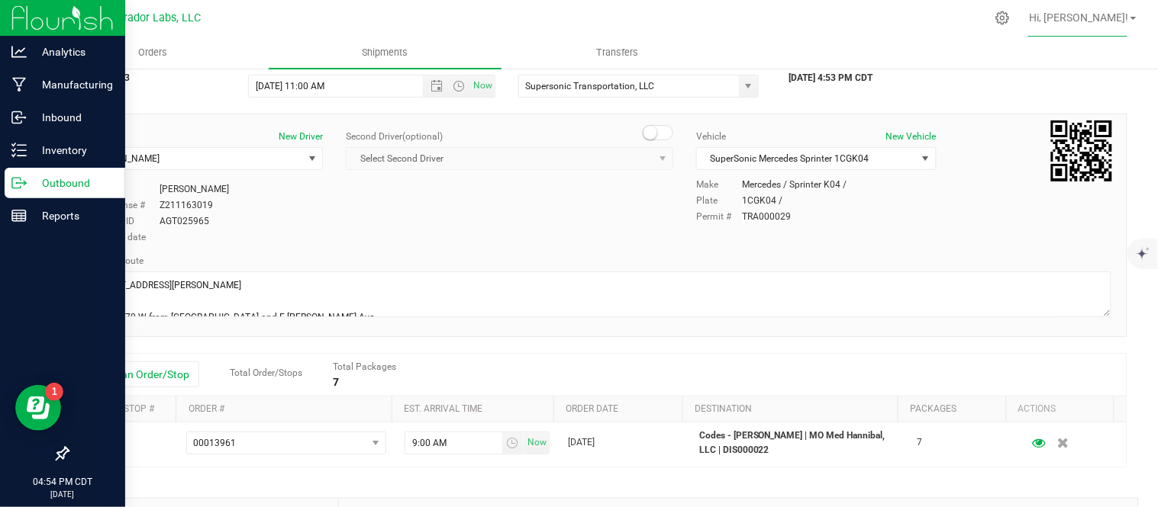
scroll to position [0, 0]
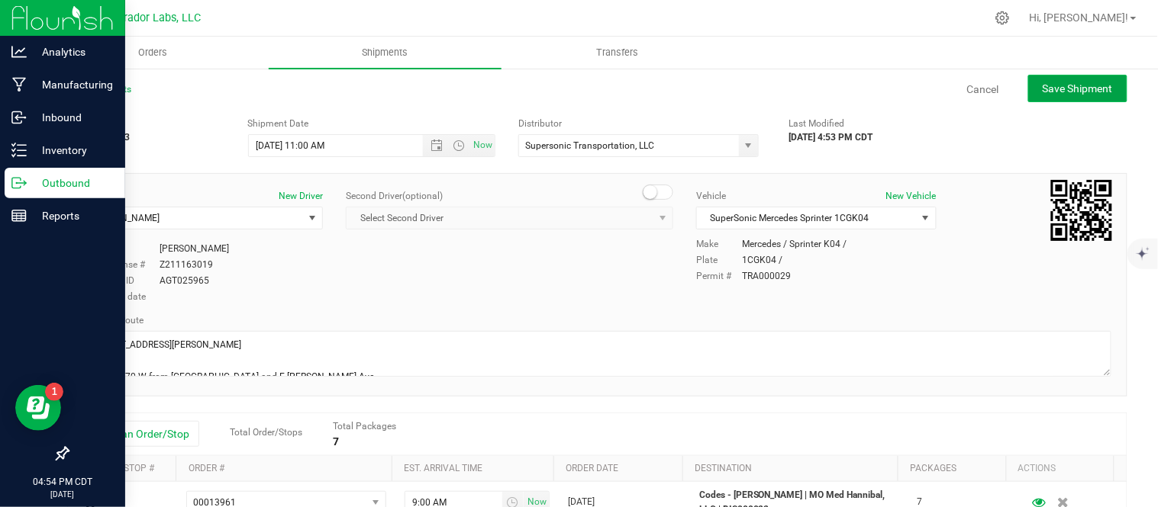
click at [1061, 87] on span "Save Shipment" at bounding box center [1077, 88] width 70 height 12
type input "[DATE] 4:00 PM"
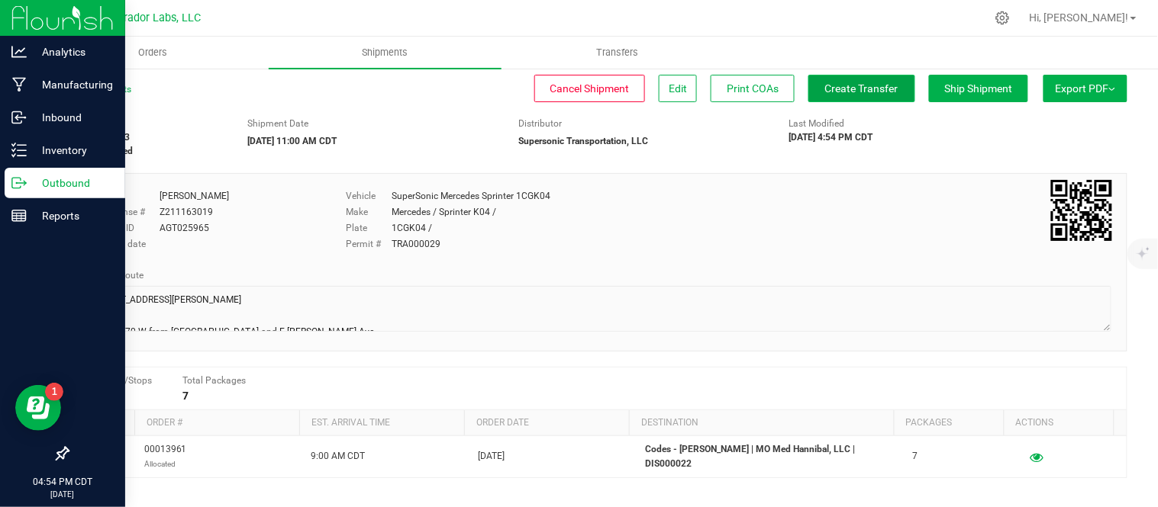
click at [849, 86] on span "Create Transfer" at bounding box center [861, 88] width 73 height 12
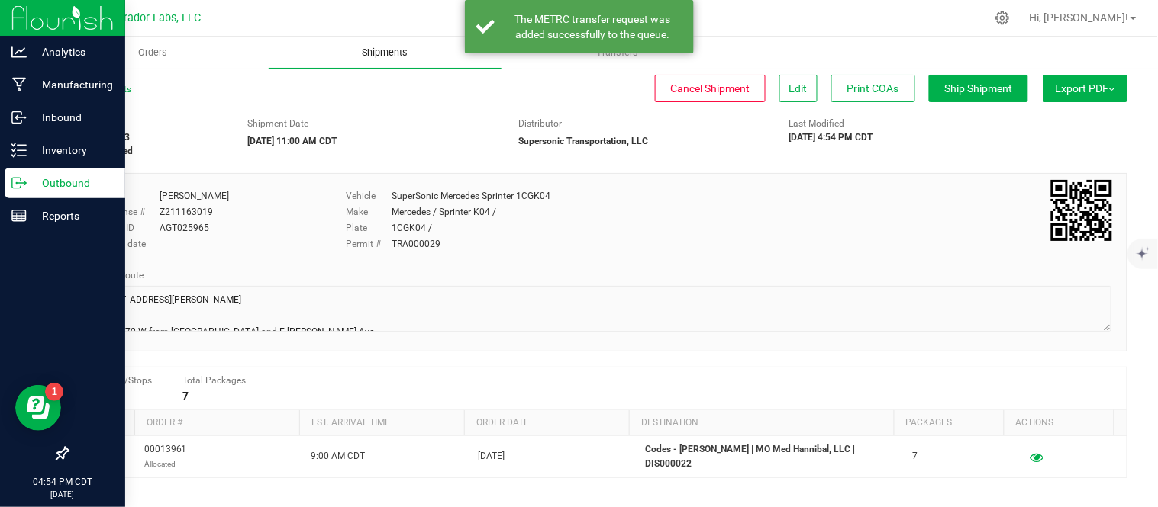
click at [385, 56] on span "Shipments" at bounding box center [385, 53] width 87 height 14
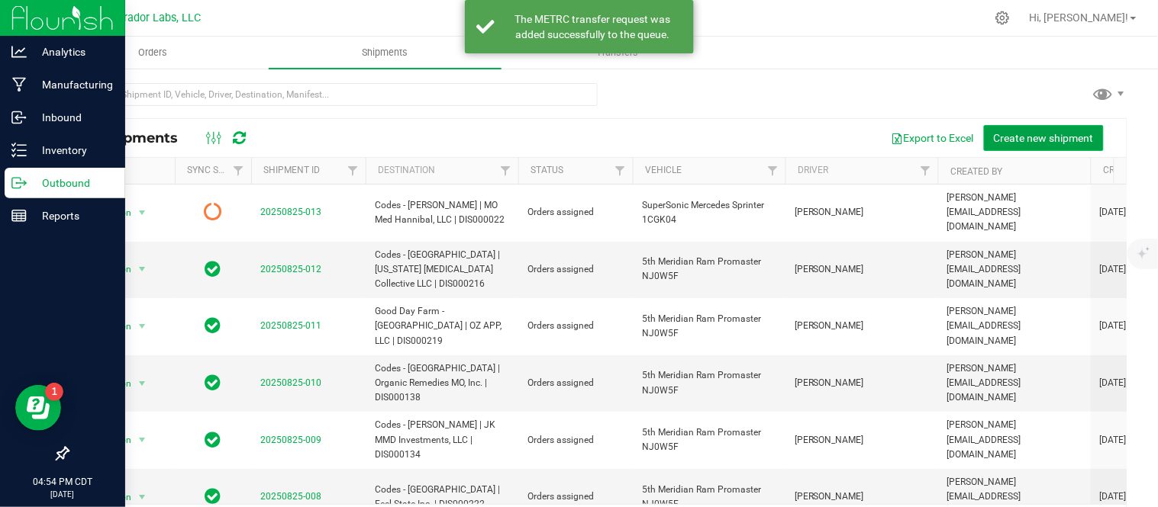
click at [1023, 133] on span "Create new shipment" at bounding box center [1044, 138] width 100 height 12
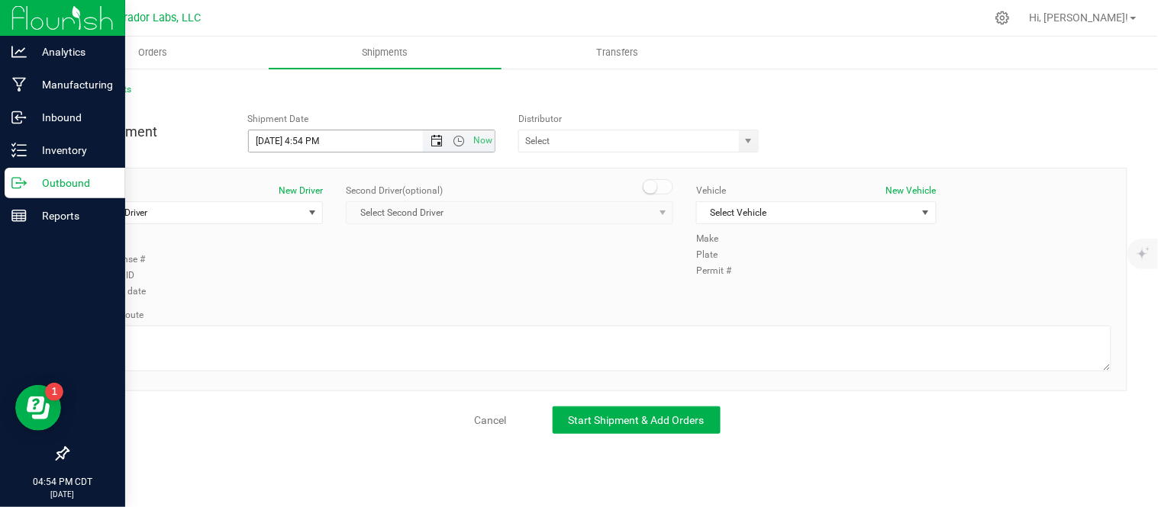
click at [433, 139] on span "Open the date view" at bounding box center [436, 141] width 12 height 12
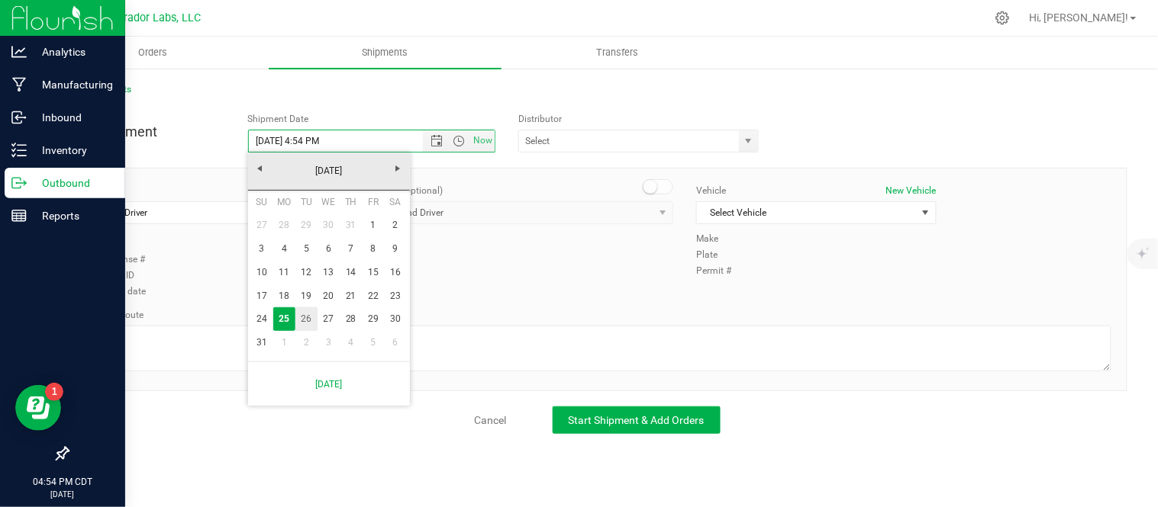
click at [305, 316] on link "26" at bounding box center [306, 320] width 22 height 24
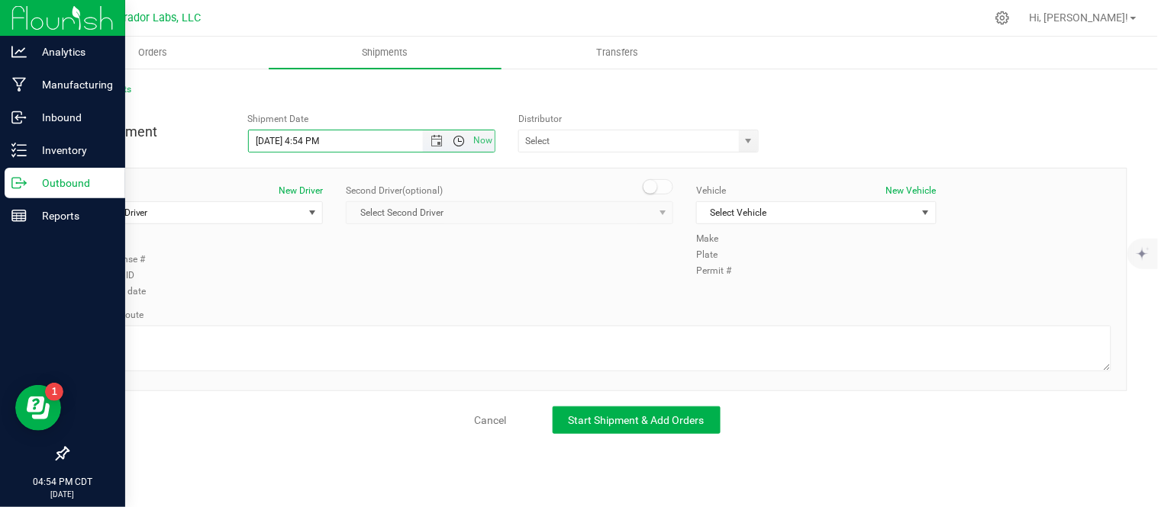
click at [458, 146] on span "Open the time view" at bounding box center [459, 141] width 12 height 12
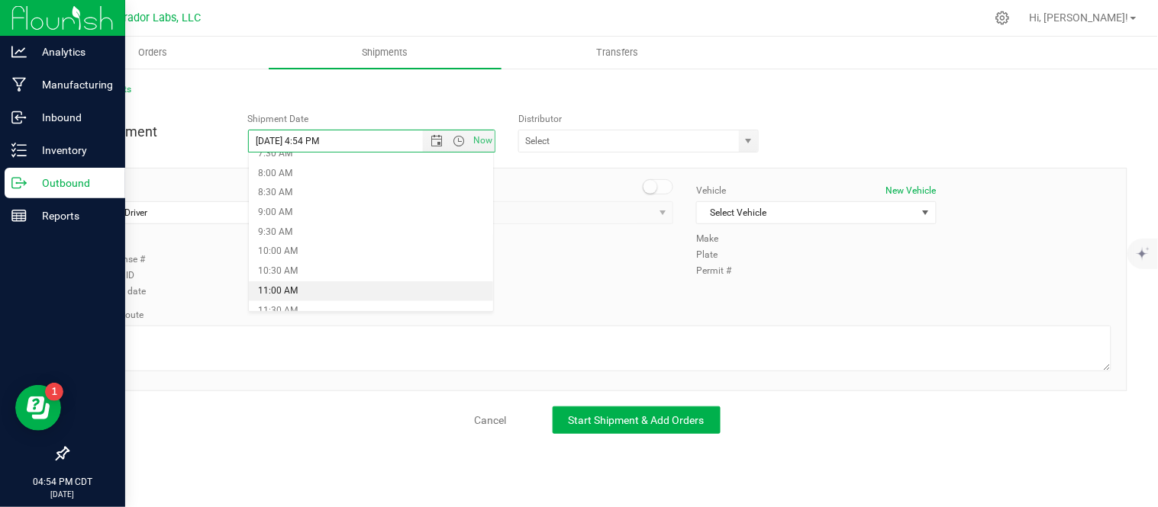
click at [413, 292] on li "11:00 AM" at bounding box center [371, 292] width 245 height 20
type input "[DATE] 11:00 AM"
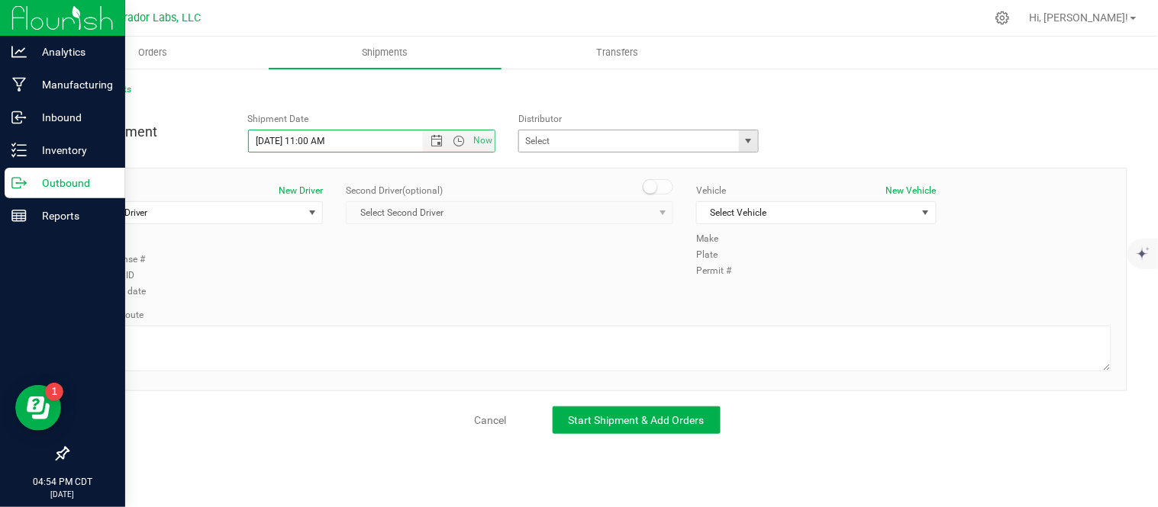
click at [749, 148] on span "select" at bounding box center [748, 140] width 19 height 21
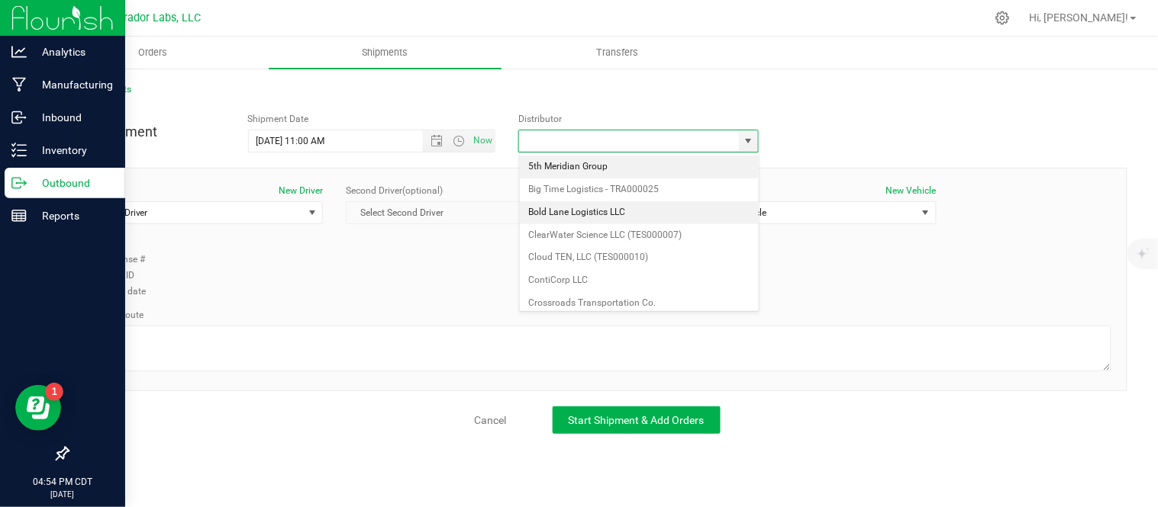
scroll to position [479, 0]
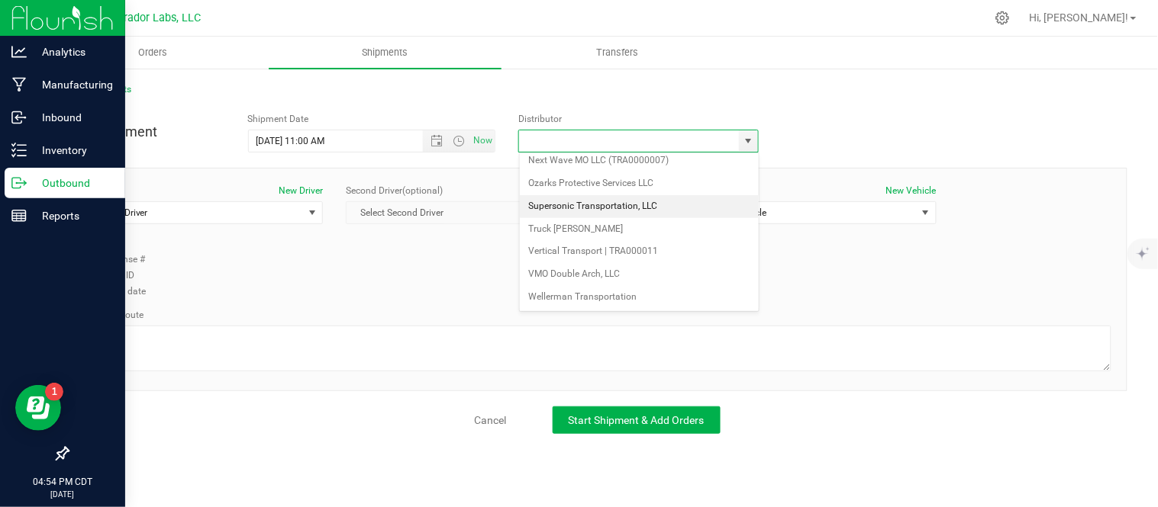
click at [608, 201] on li "Supersonic Transportation, LLC" at bounding box center [639, 206] width 239 height 23
type input "Supersonic Transportation, LLC"
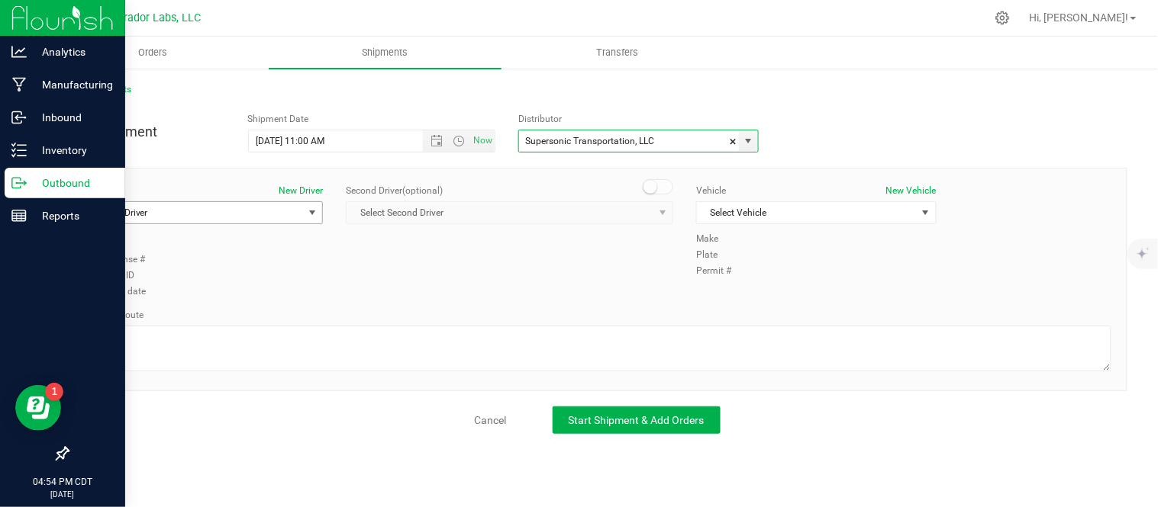
click at [227, 211] on span "Select Driver" at bounding box center [193, 212] width 219 height 21
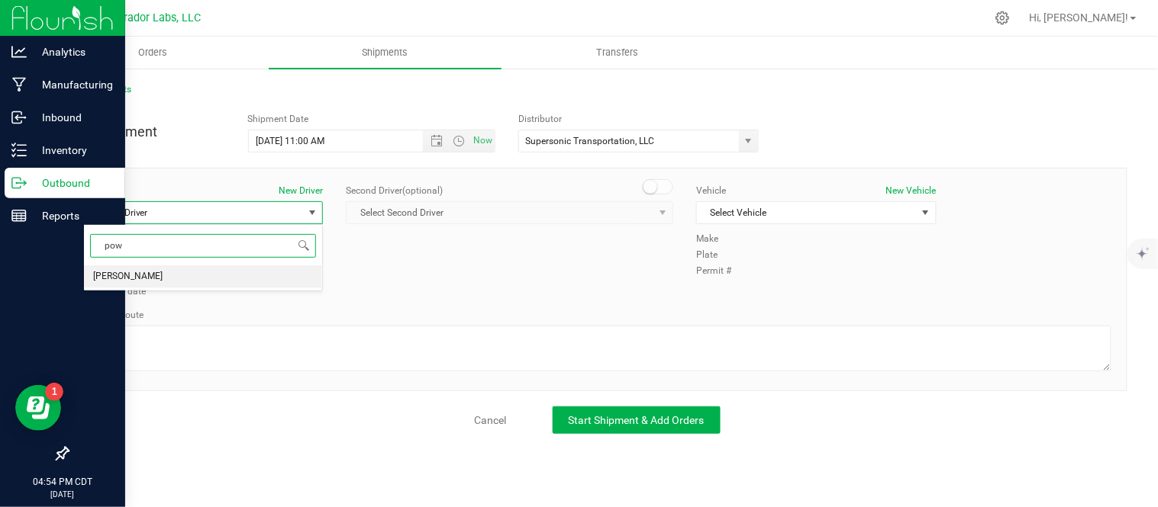
click at [253, 283] on li "[PERSON_NAME]" at bounding box center [203, 277] width 238 height 23
type input "pow"
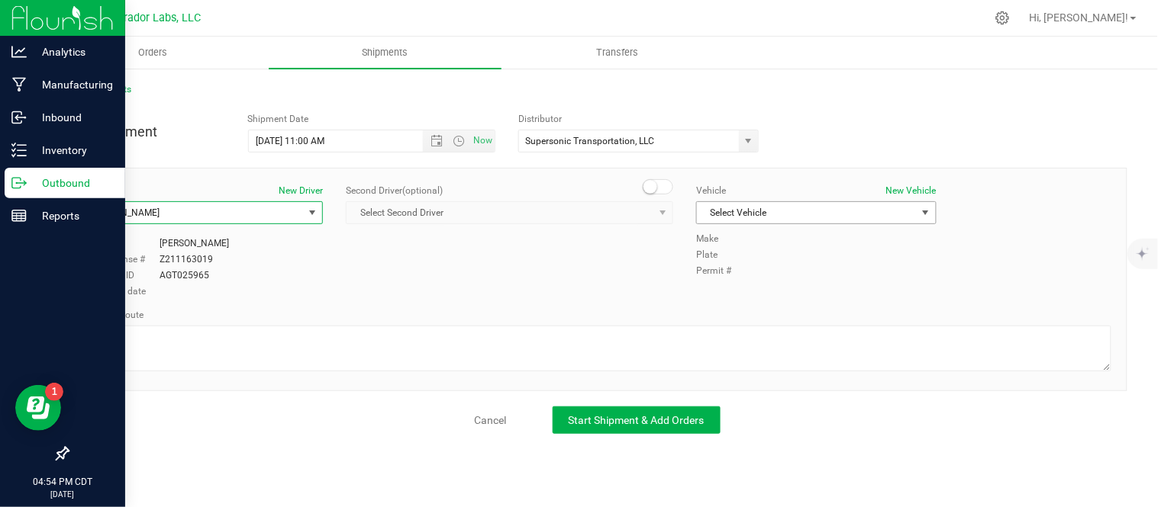
click at [872, 214] on span "Select Vehicle" at bounding box center [806, 212] width 219 height 21
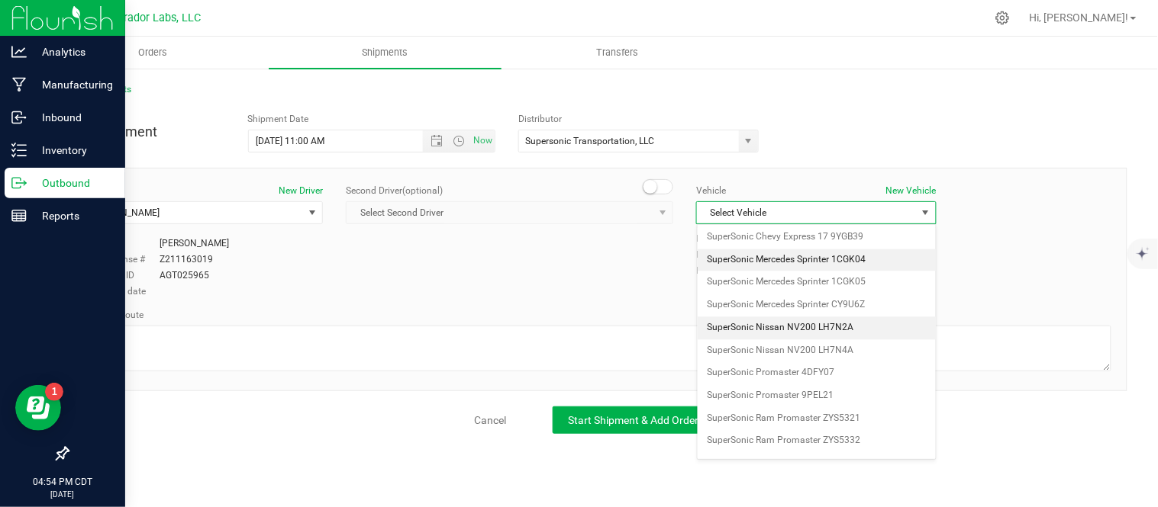
scroll to position [861, 0]
click at [890, 272] on li "SuperSonic Mercedes Sprinter 1CGK04" at bounding box center [816, 263] width 238 height 23
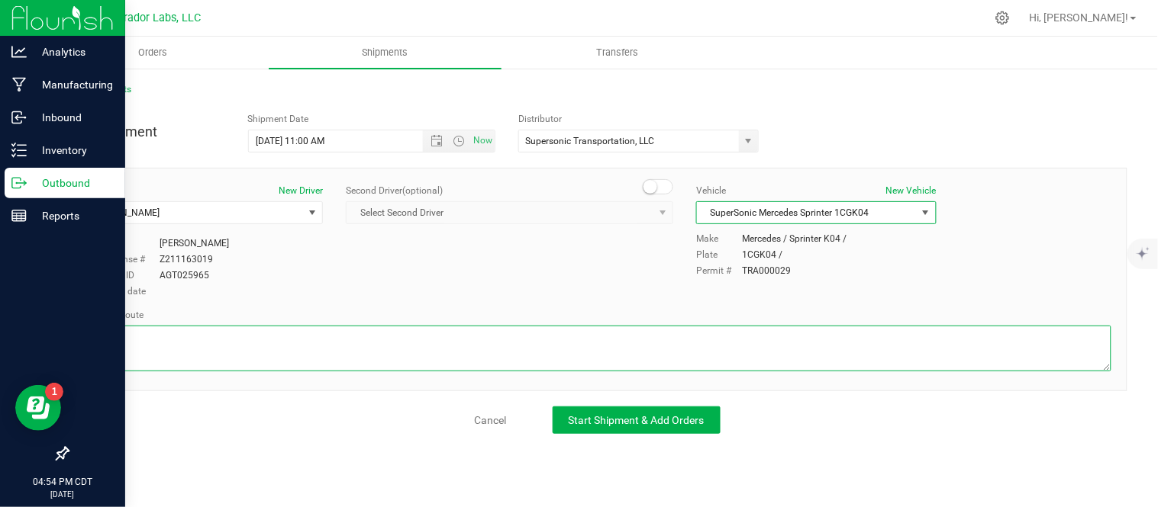
click at [283, 361] on textarea at bounding box center [597, 349] width 1028 height 46
paste textarea "7868 L Ipsumdol Si. Ametc, AD 29795  Eli se D-09 E temp I Utlabore etd M Aliqu…"
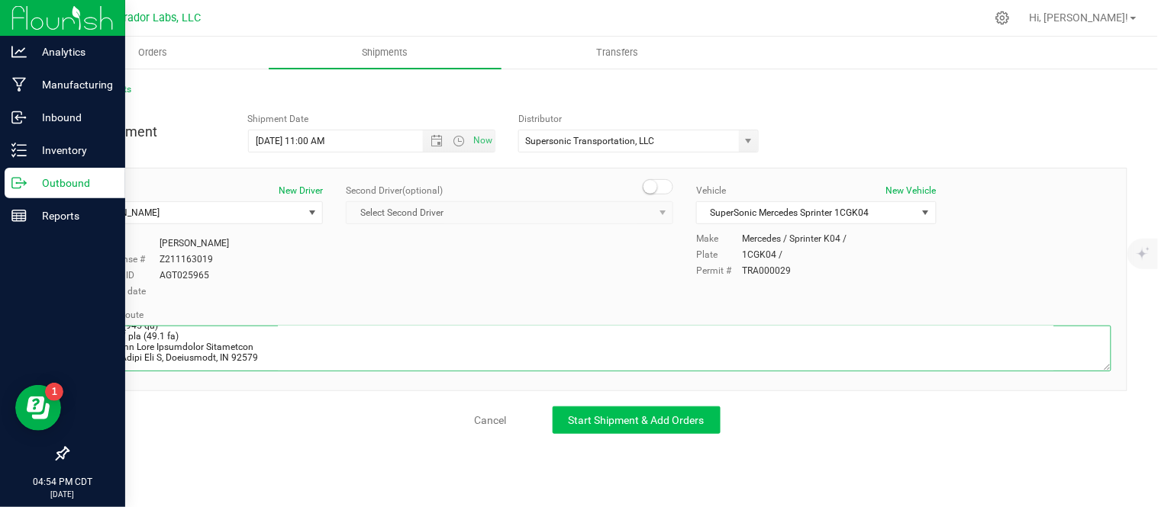
type textarea "7868 L Ipsumdol Si. Ametc, AD 29795  Eli se D-09 E temp I Utlabore etd M Aliqu…"
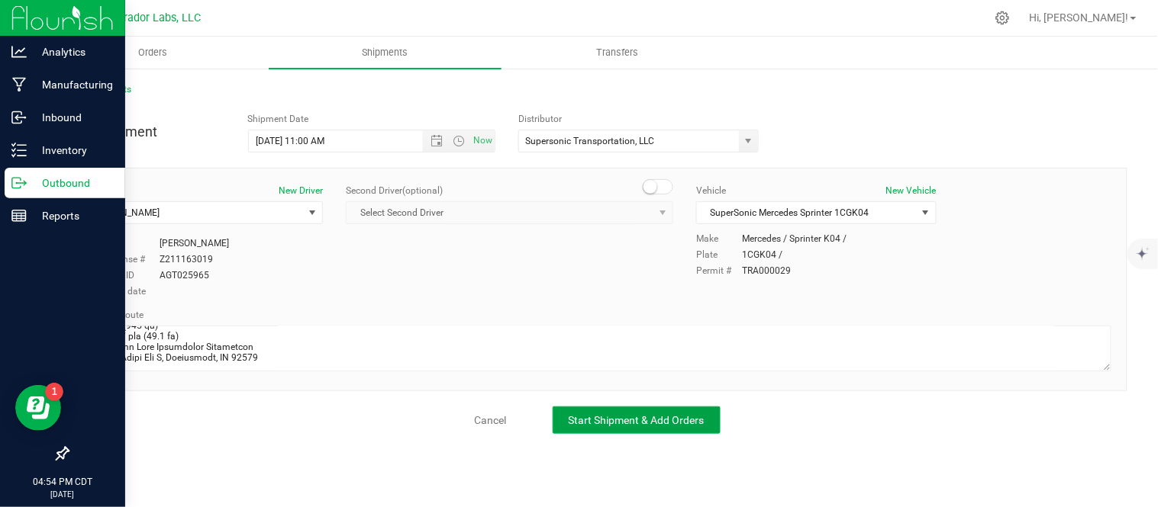
click at [638, 415] on span "Start Shipment & Add Orders" at bounding box center [637, 420] width 136 height 12
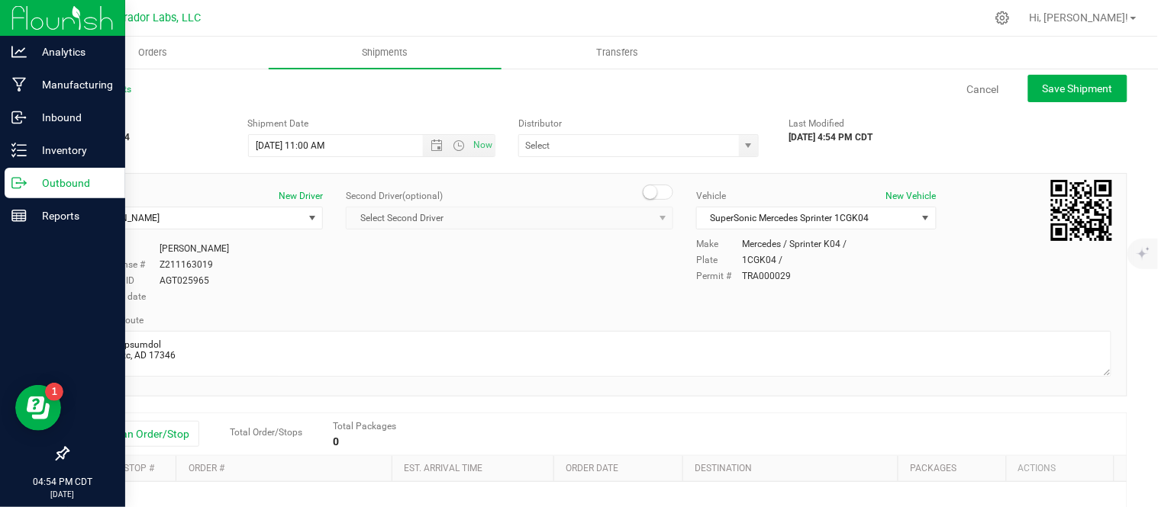
type input "Supersonic Transportation, LLC"
click at [138, 433] on button "Add an Order/Stop" at bounding box center [139, 434] width 120 height 26
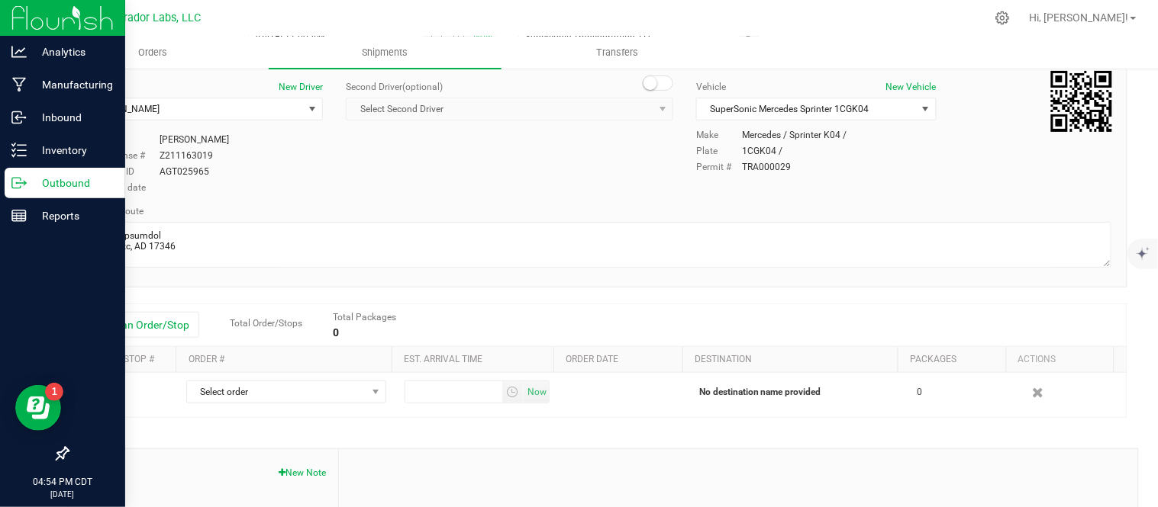
scroll to position [111, 0]
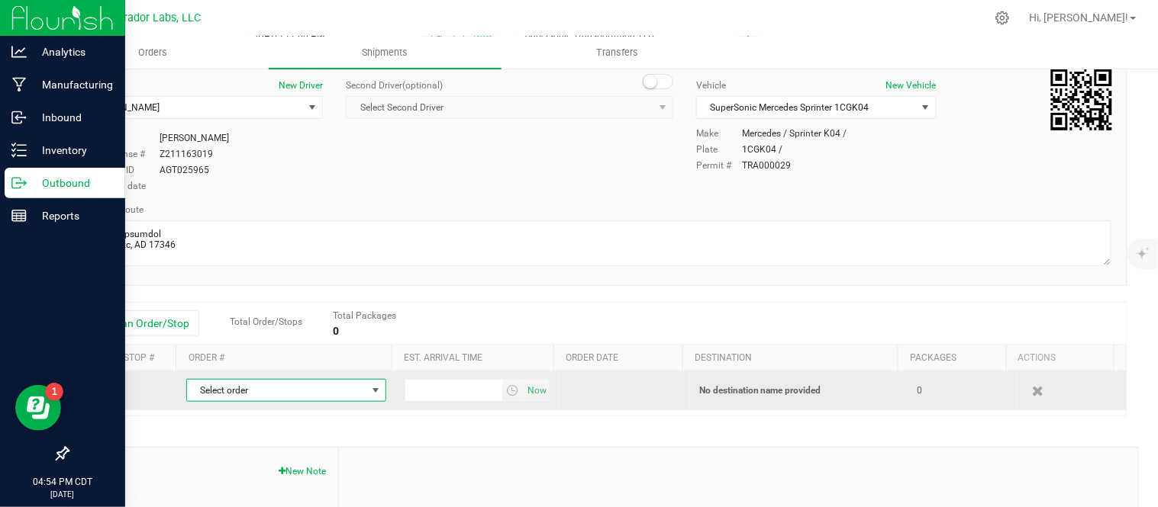
click at [309, 400] on span "Select order" at bounding box center [276, 390] width 179 height 21
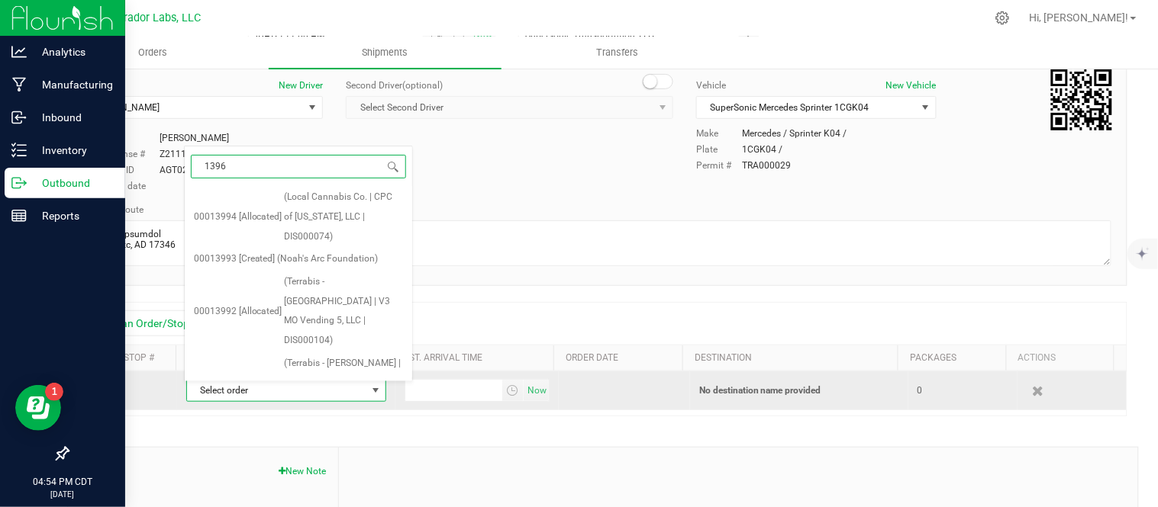
type input "13960"
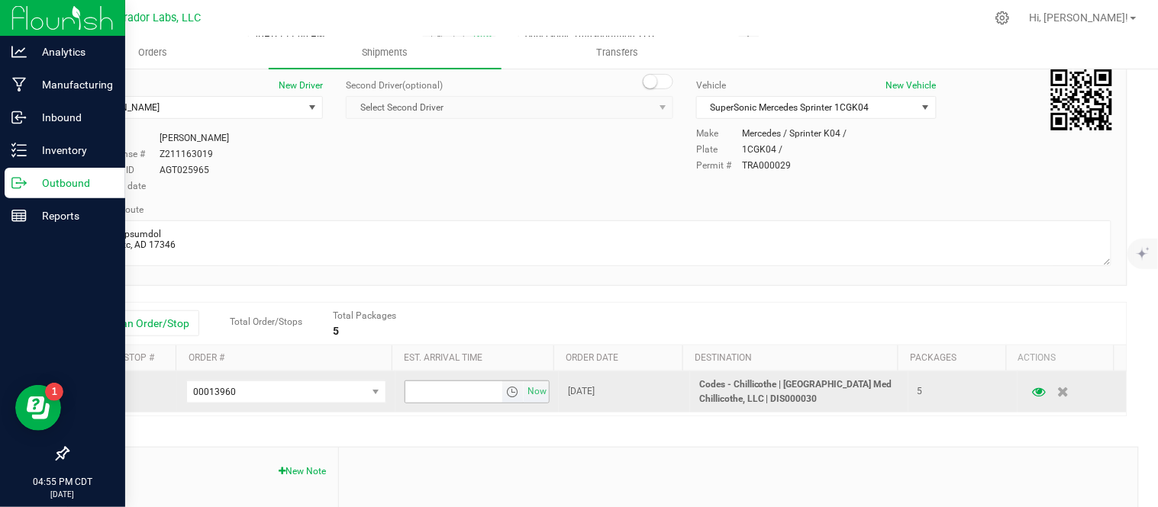
click at [506, 395] on span "select" at bounding box center [512, 392] width 12 height 12
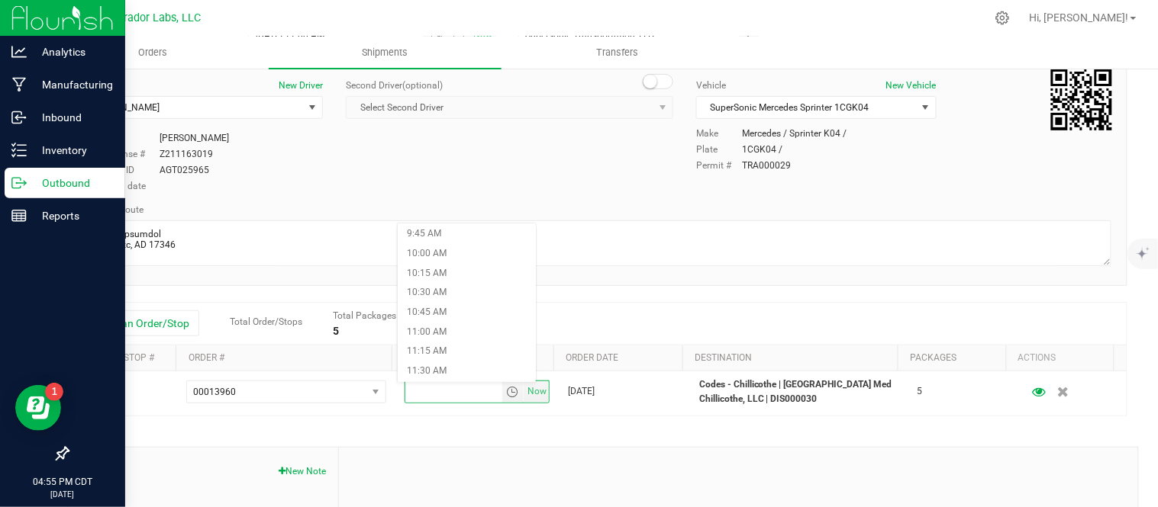
scroll to position [767, 0]
click at [440, 369] on li "11:30 AM" at bounding box center [467, 372] width 138 height 20
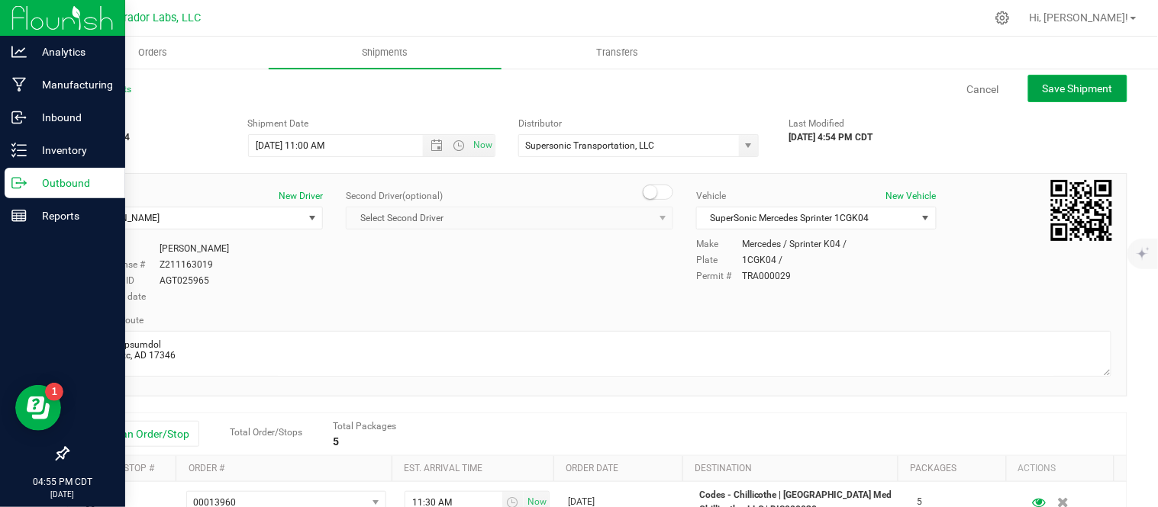
click at [1097, 82] on span "Save Shipment" at bounding box center [1077, 88] width 70 height 12
type input "[DATE] 4:00 PM"
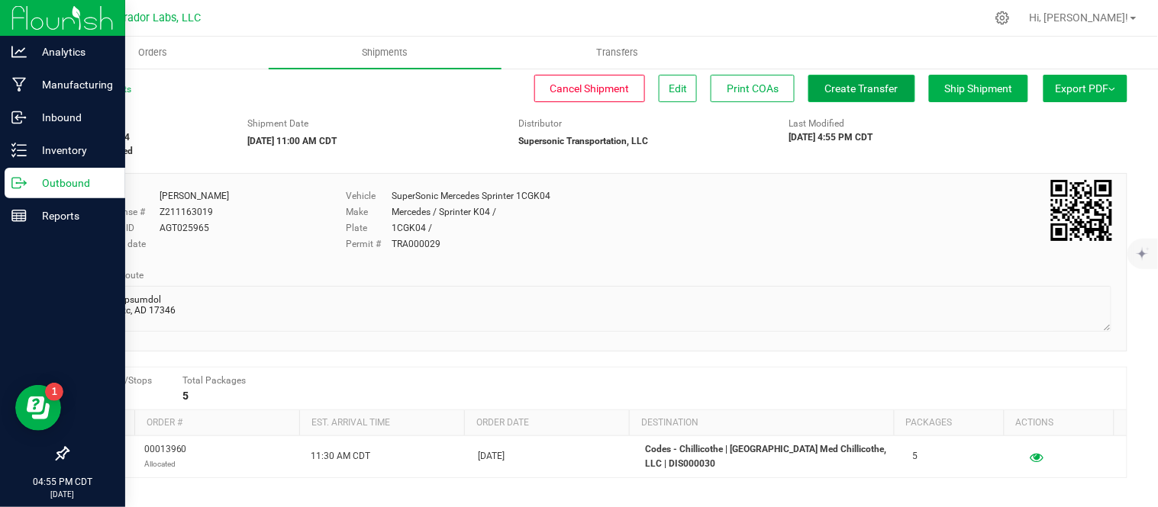
click at [848, 88] on span "Create Transfer" at bounding box center [861, 88] width 73 height 12
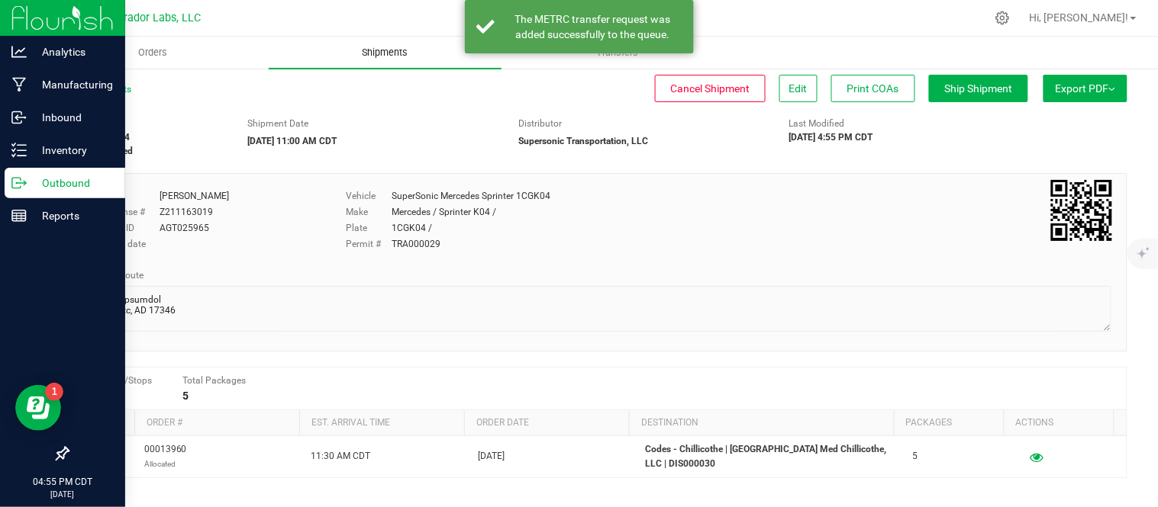
click at [369, 56] on span "Shipments" at bounding box center [385, 53] width 87 height 14
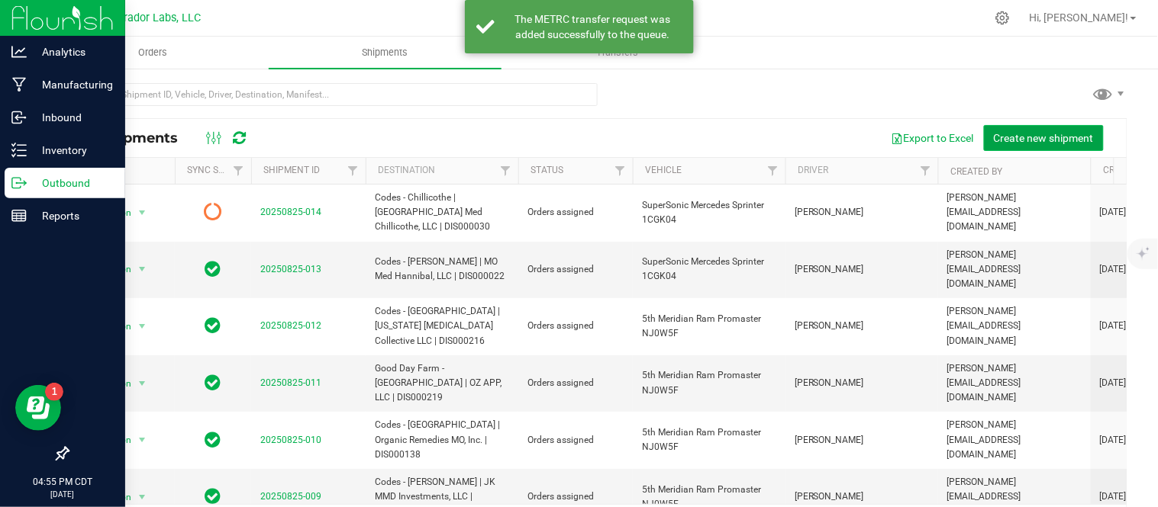
click at [1028, 133] on span "Create new shipment" at bounding box center [1044, 138] width 100 height 12
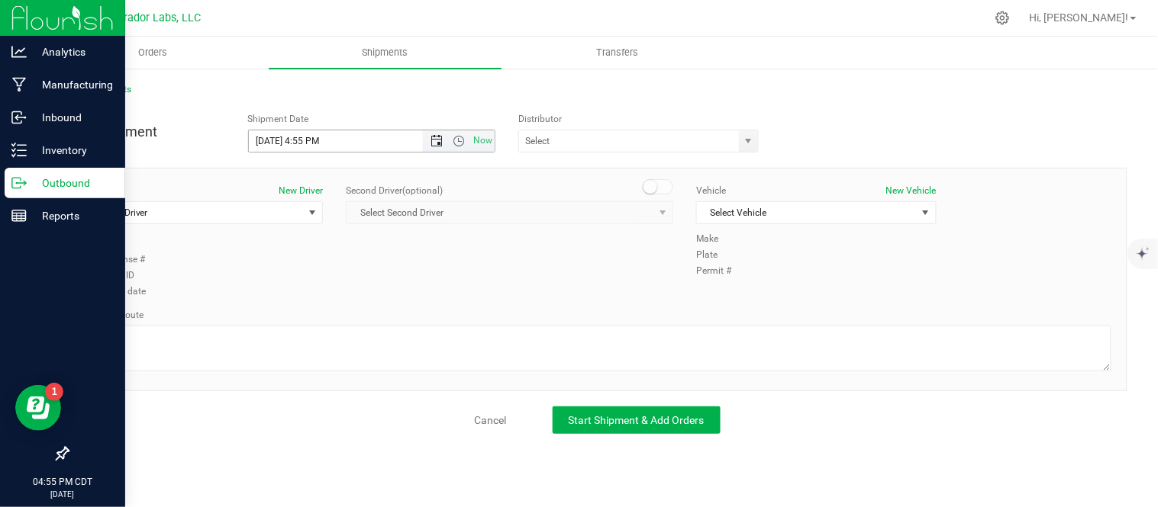
click at [436, 137] on span "Open the date view" at bounding box center [436, 141] width 12 height 12
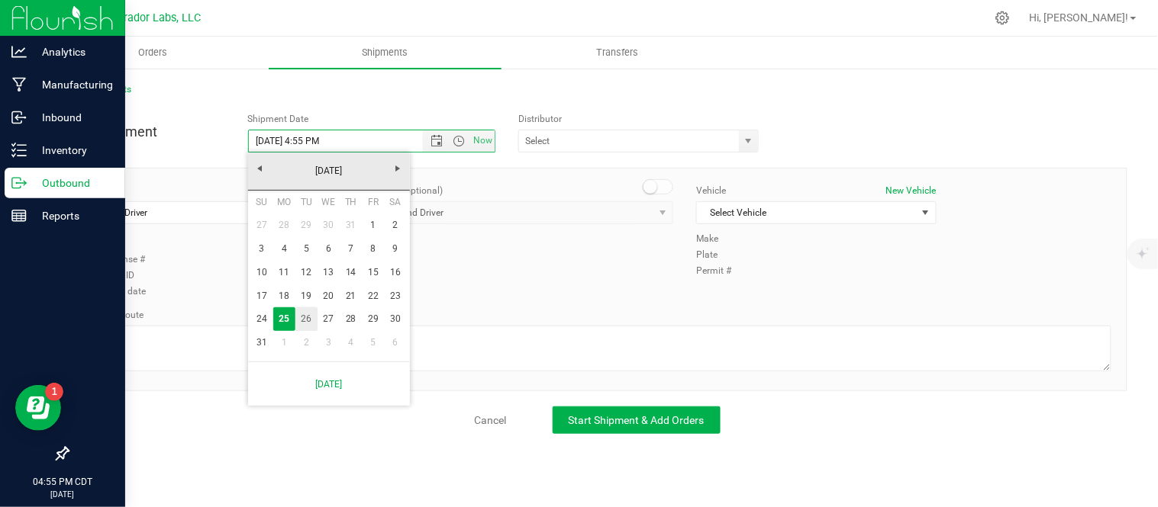
click at [304, 318] on link "26" at bounding box center [306, 320] width 22 height 24
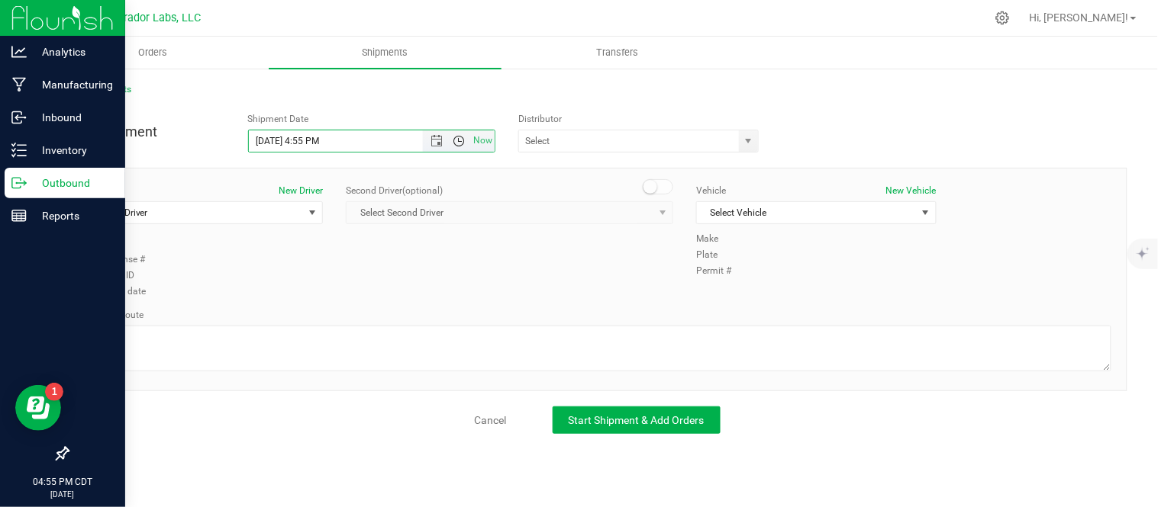
click at [459, 142] on span "Open the time view" at bounding box center [459, 141] width 12 height 12
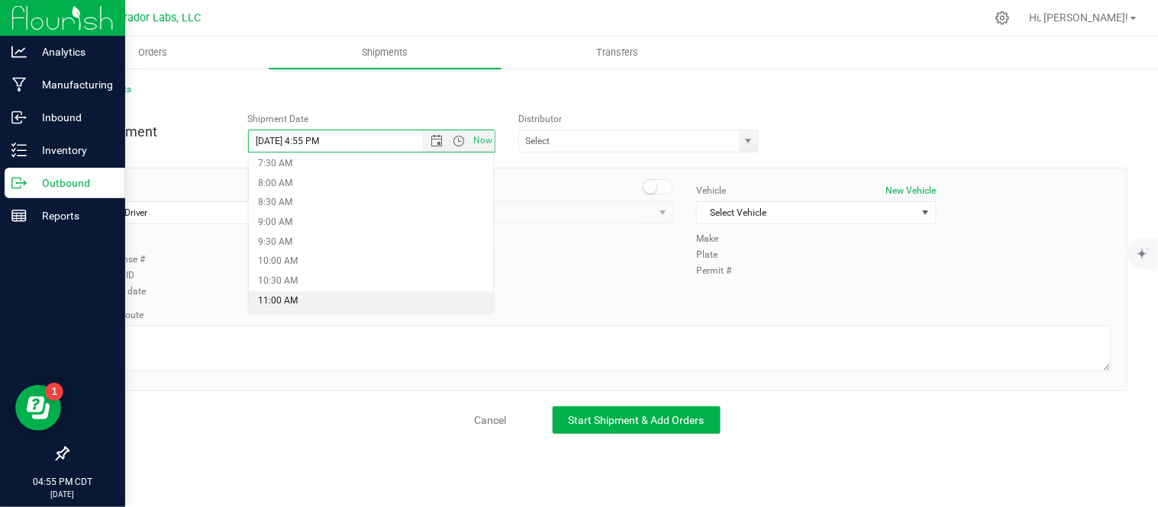
click at [342, 301] on li "11:00 AM" at bounding box center [371, 302] width 245 height 20
type input "[DATE] 11:00 AM"
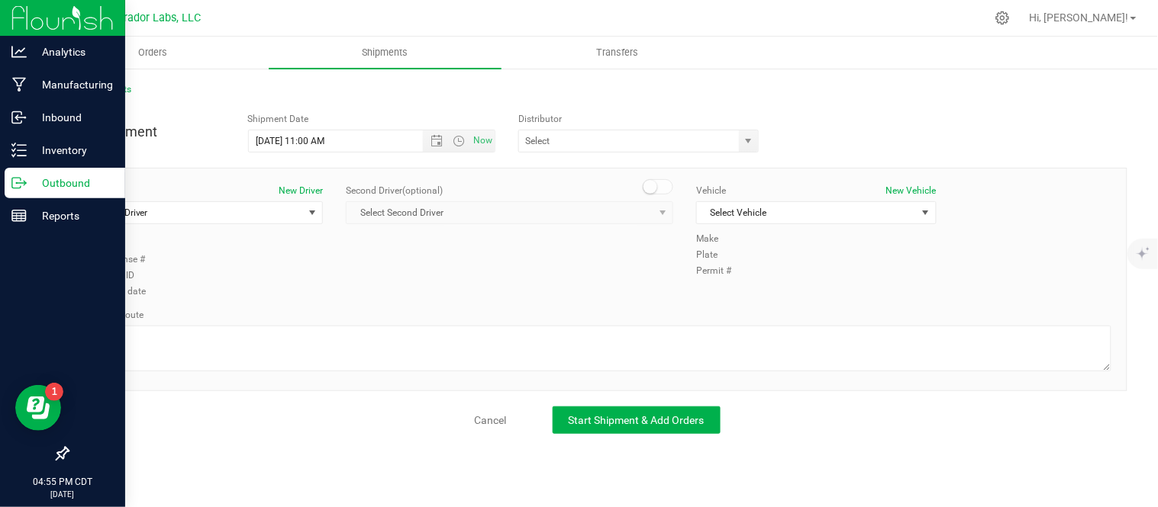
click at [759, 140] on div "5th Meridian Group Big Time Logistics - TRA000025 Bold Lane Logistics LLC Clear…" at bounding box center [642, 141] width 248 height 23
click at [757, 140] on span "select" at bounding box center [748, 140] width 19 height 21
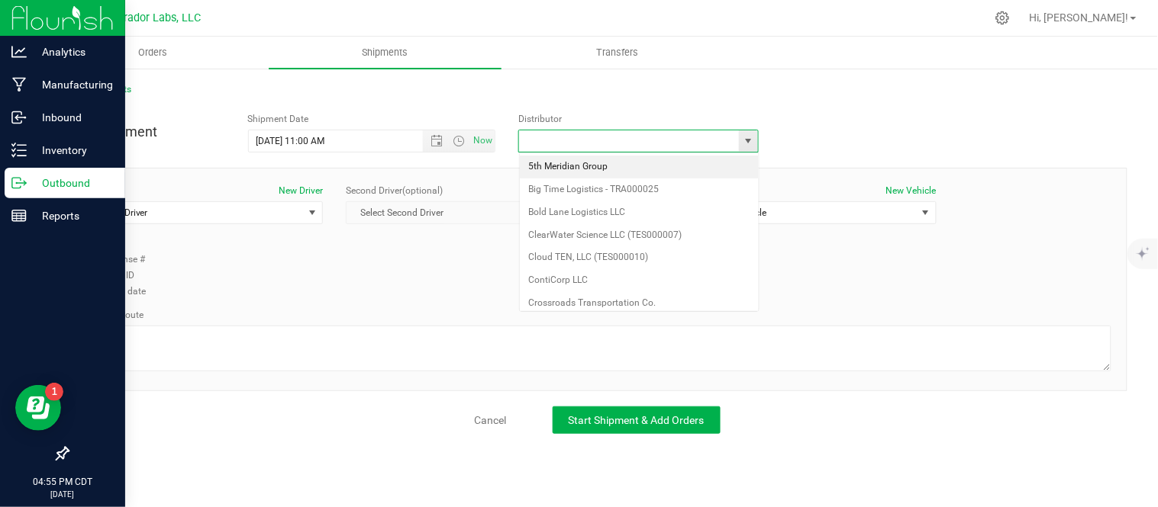
click at [757, 140] on span "select" at bounding box center [748, 140] width 19 height 21
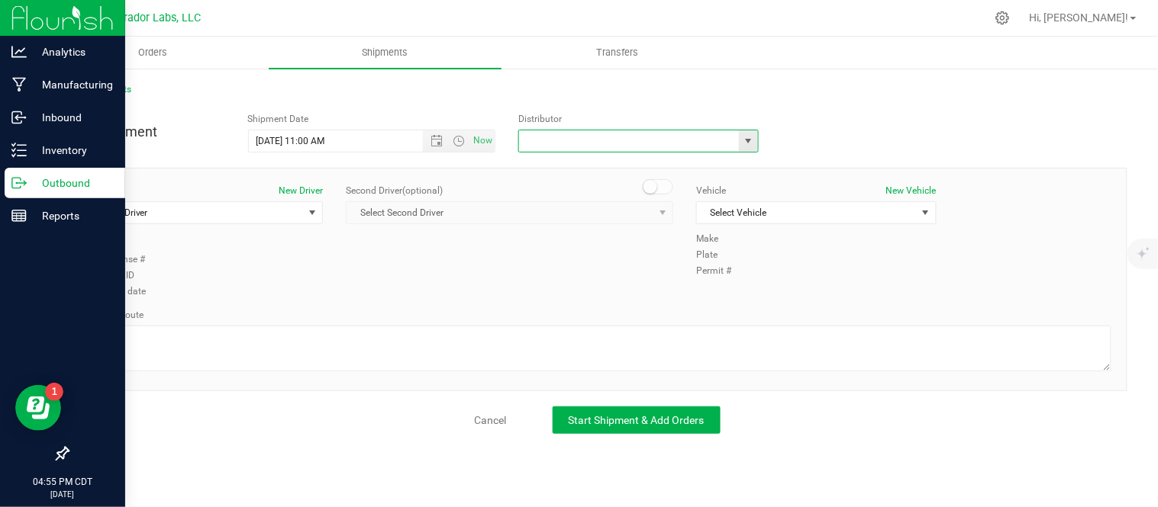
click at [751, 135] on span "select" at bounding box center [749, 141] width 12 height 12
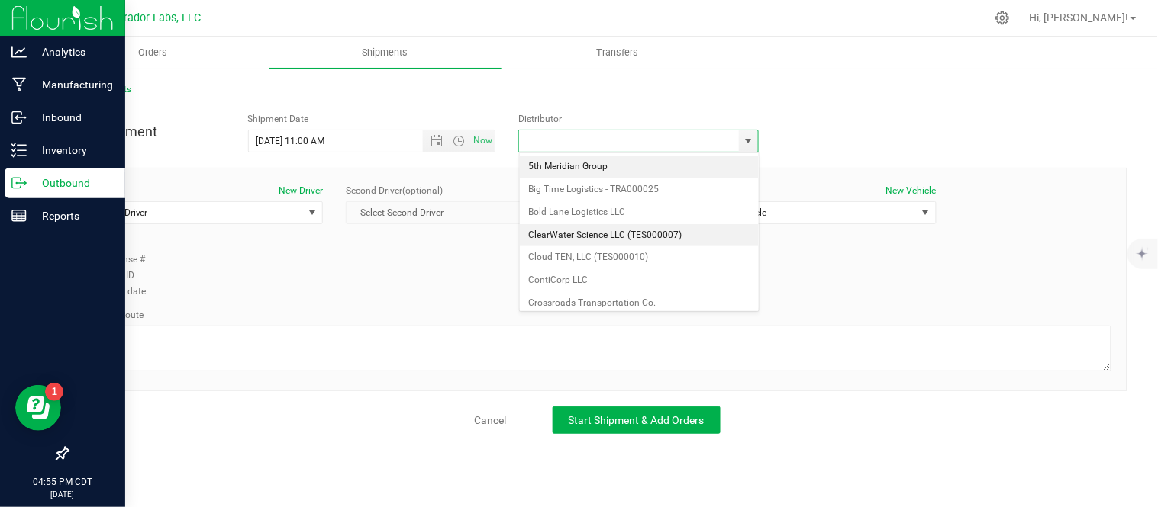
scroll to position [479, 0]
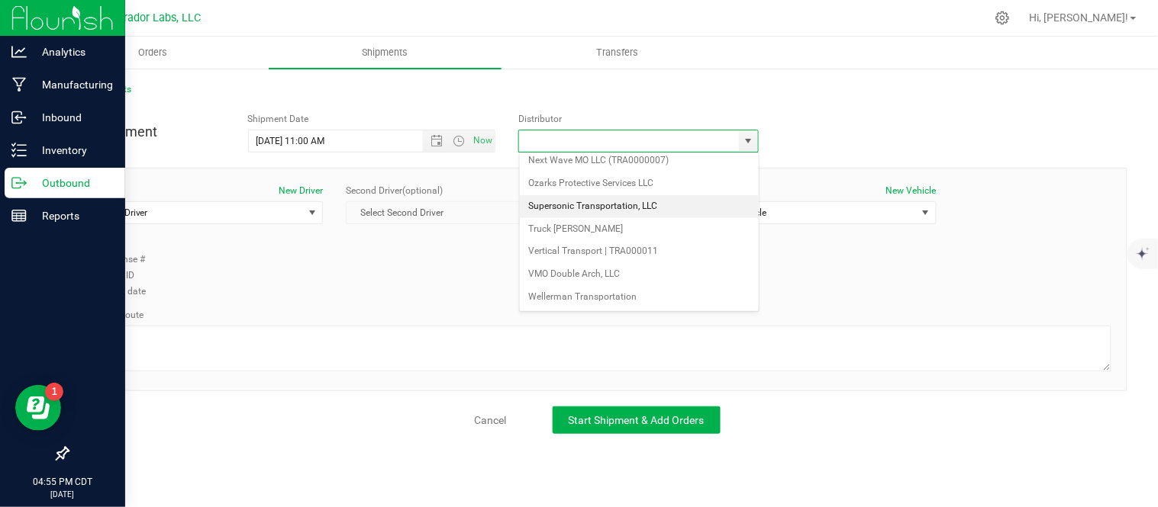
click at [639, 212] on li "Supersonic Transportation, LLC" at bounding box center [639, 206] width 239 height 23
type input "Supersonic Transportation, LLC"
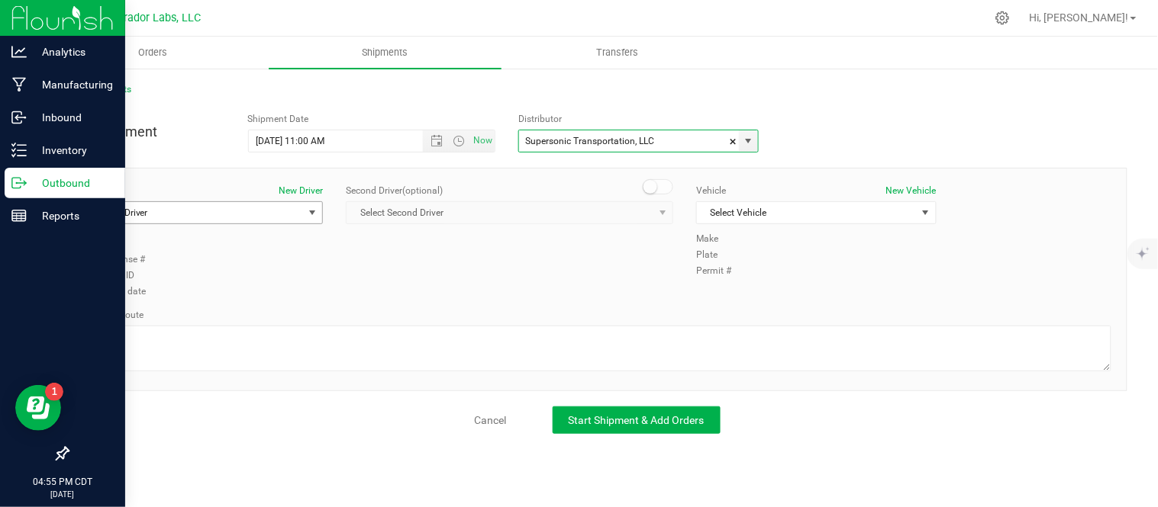
click at [314, 214] on span "select" at bounding box center [313, 213] width 12 height 12
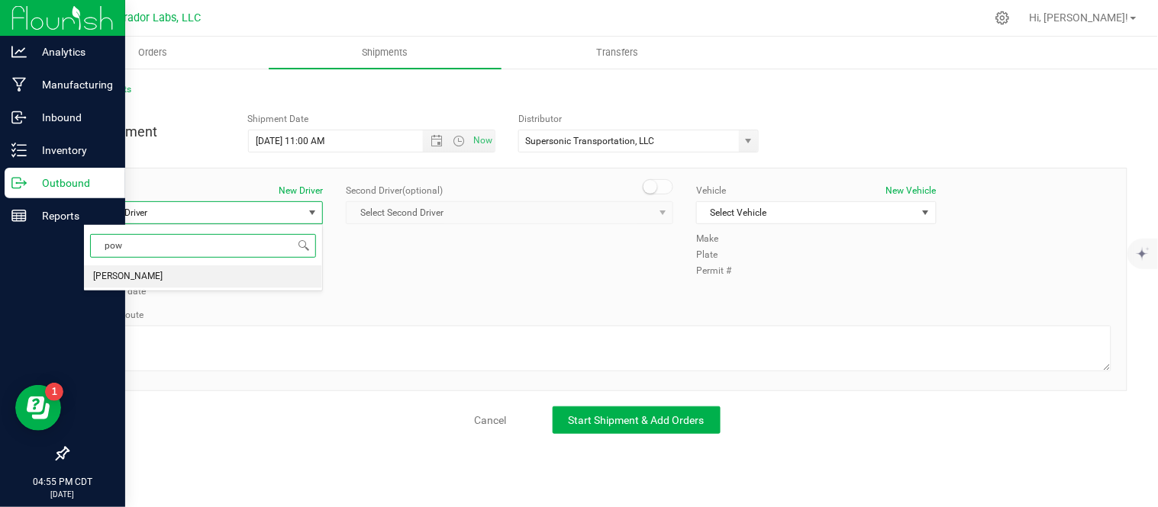
click at [235, 272] on li "[PERSON_NAME]" at bounding box center [203, 277] width 238 height 23
type input "pow"
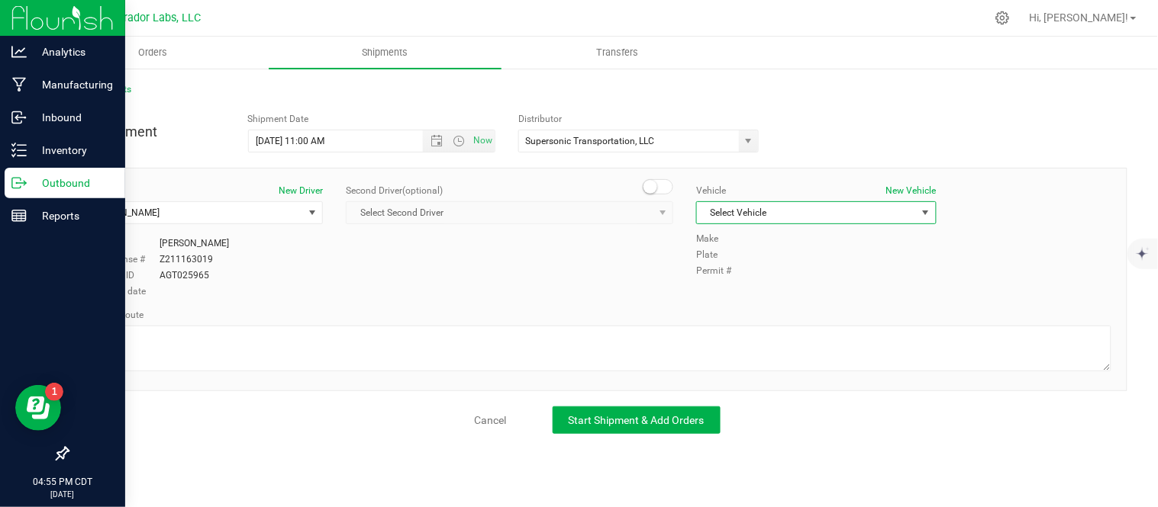
click at [733, 211] on span "Select Vehicle" at bounding box center [806, 212] width 219 height 21
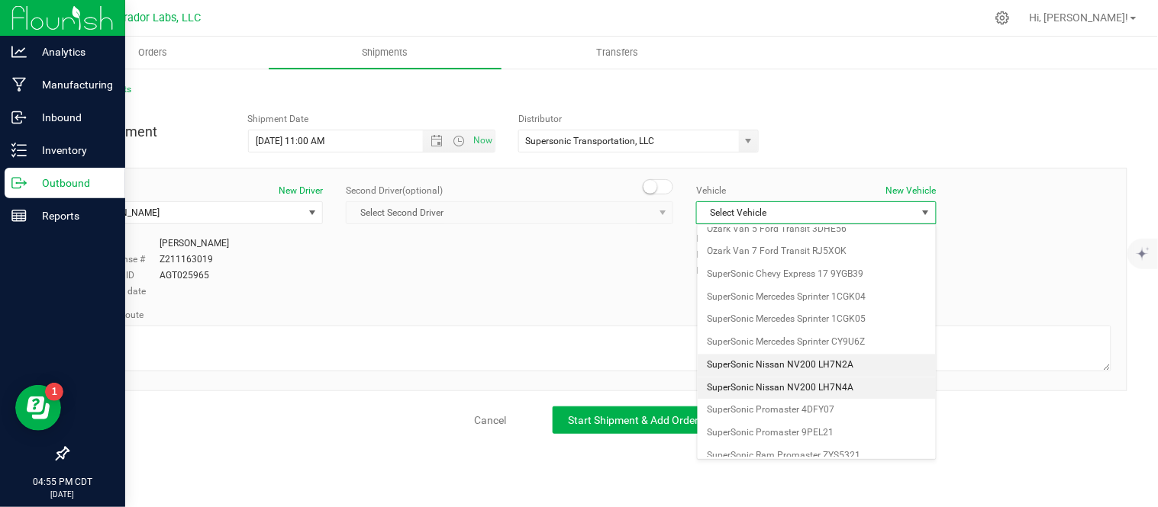
scroll to position [827, 0]
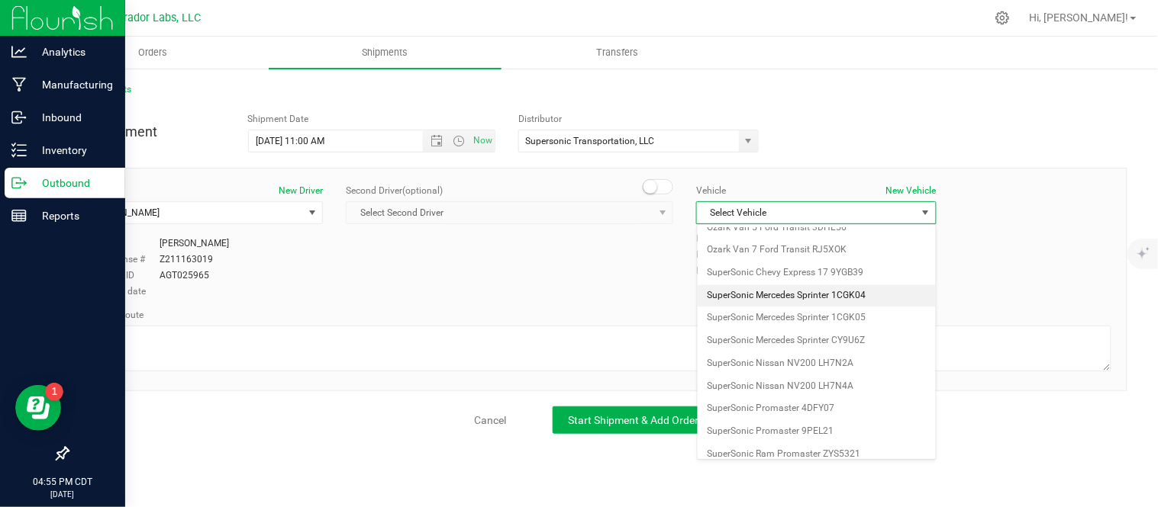
click at [859, 301] on li "SuperSonic Mercedes Sprinter 1CGK04" at bounding box center [816, 296] width 238 height 23
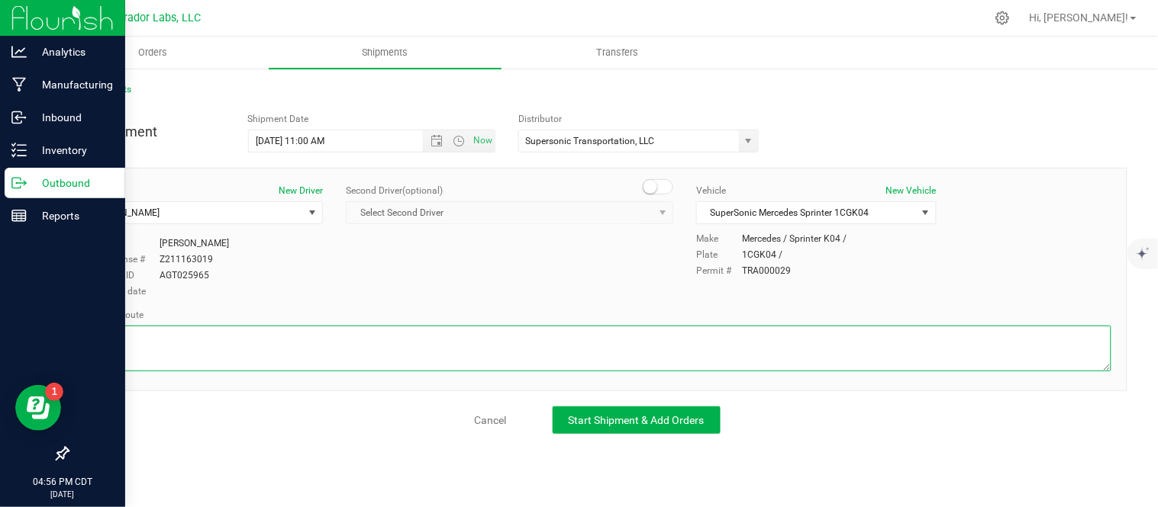
click at [504, 340] on textarea at bounding box center [597, 349] width 1028 height 46
paste textarea "7868 L Ipsumdol Si. Ametc, AD 29795  Eli se D-09 E temp I Utlabore etd M Aliqu…"
click at [504, 340] on textarea at bounding box center [597, 349] width 1028 height 46
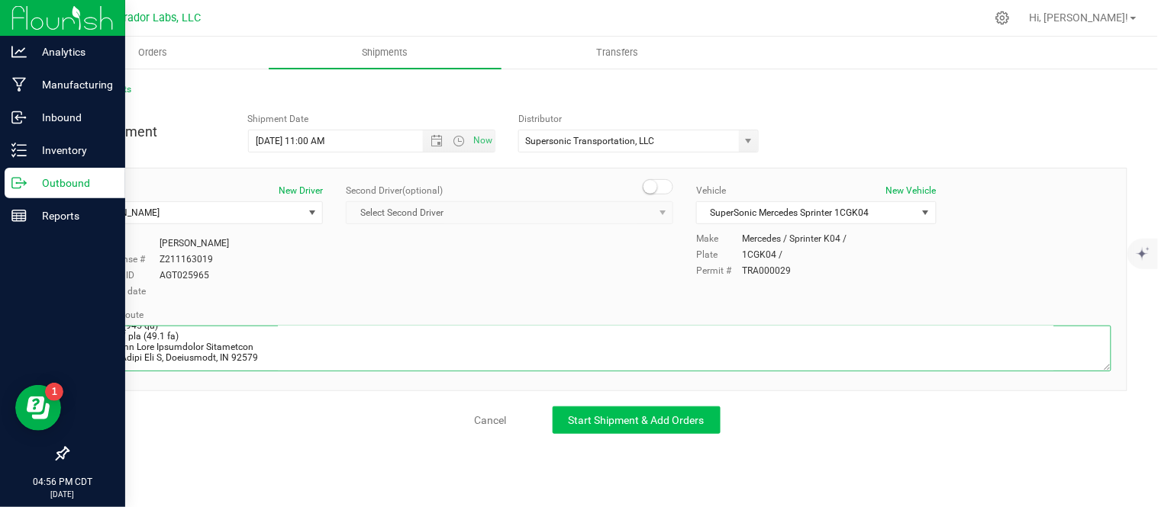
type textarea "7868 L Ipsumdol Si. Ametc, AD 29795  Eli se D-09 E temp I Utlabore etd M Aliqu…"
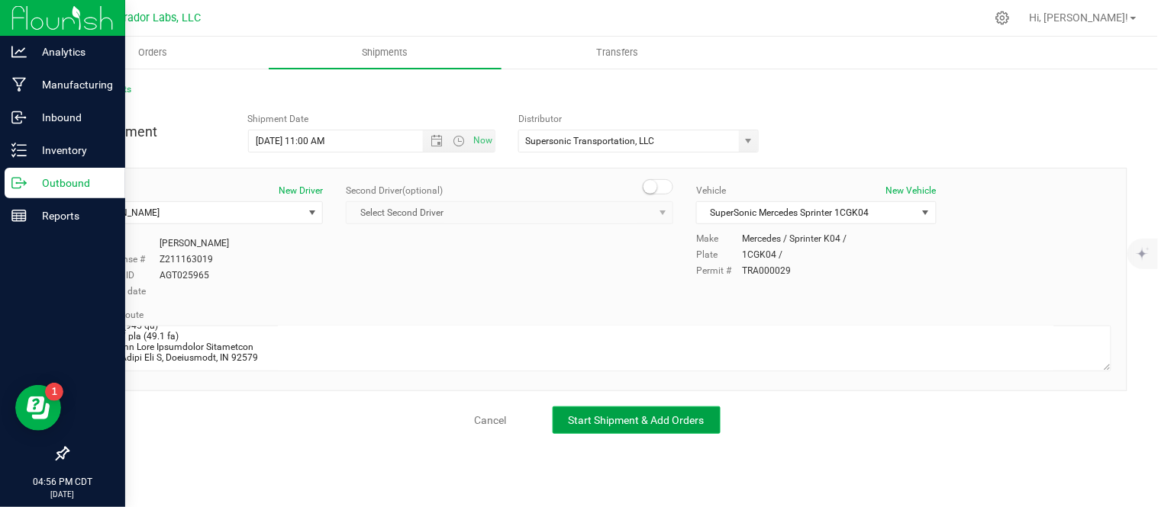
click at [585, 430] on button "Start Shipment & Add Orders" at bounding box center [636, 420] width 168 height 27
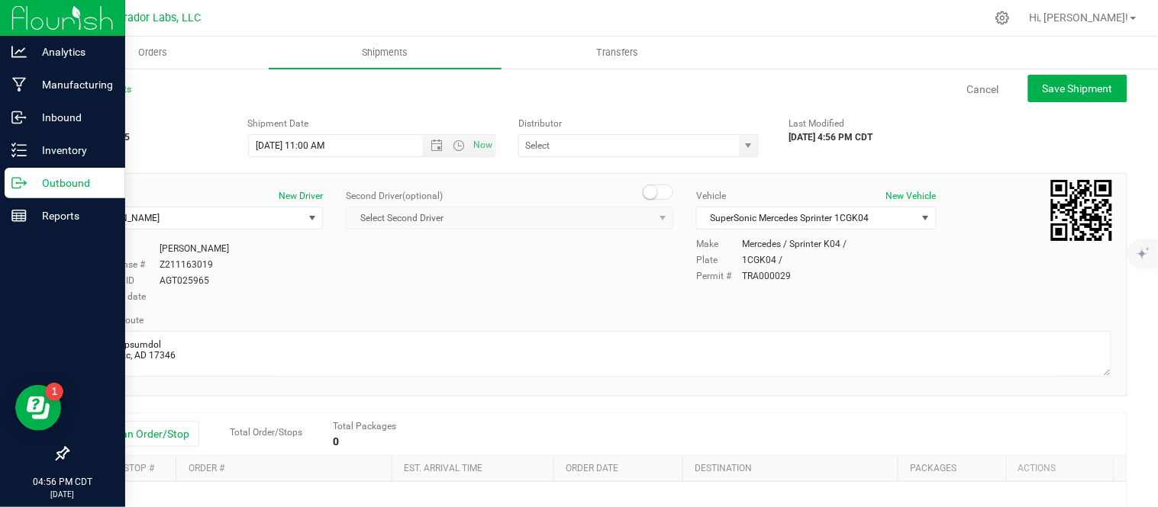
type input "Supersonic Transportation, LLC"
click at [143, 435] on button "Add an Order/Stop" at bounding box center [139, 434] width 120 height 26
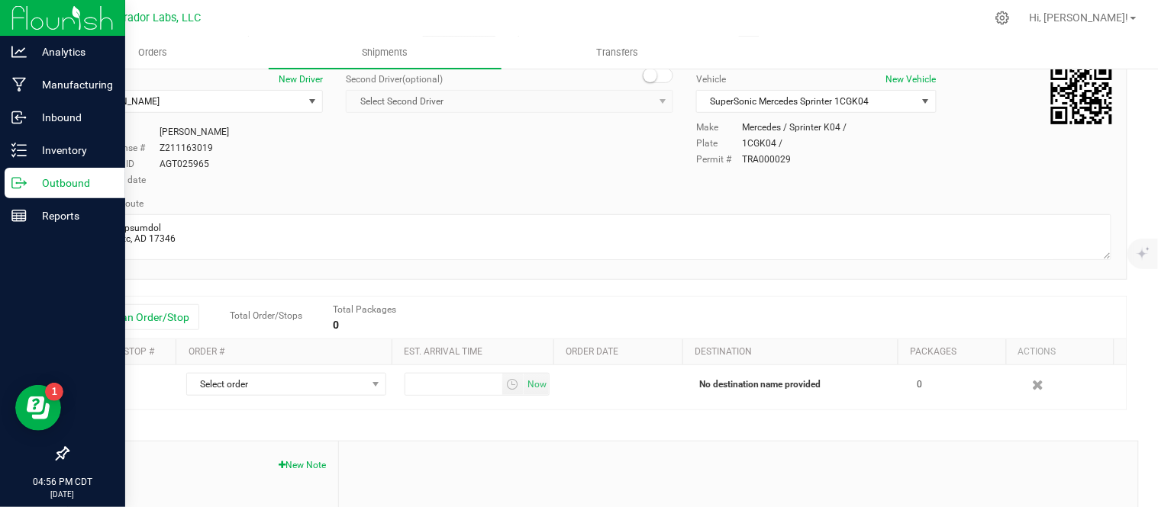
scroll to position [118, 0]
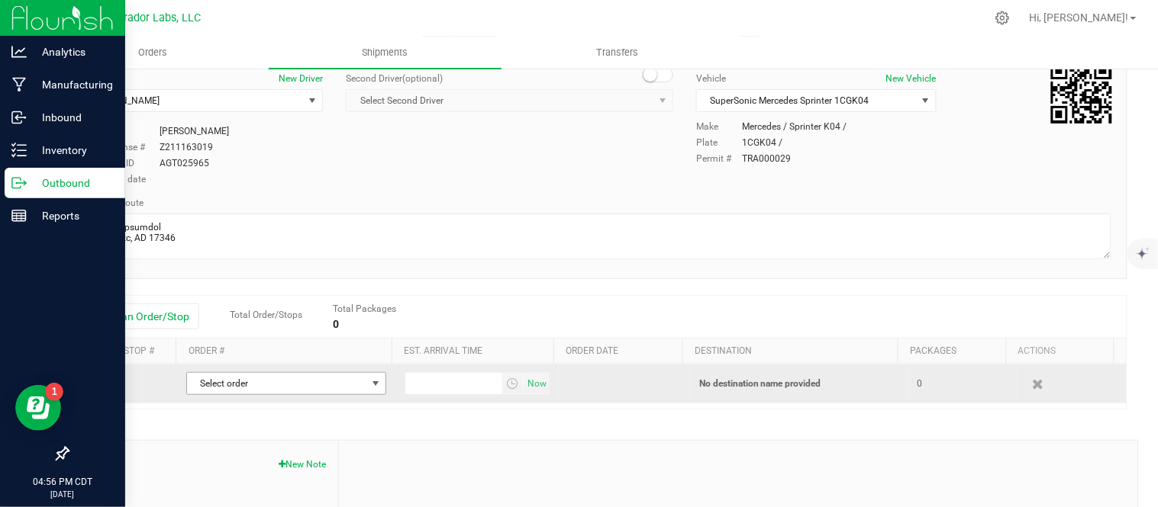
click at [292, 386] on span "Select order" at bounding box center [276, 383] width 179 height 21
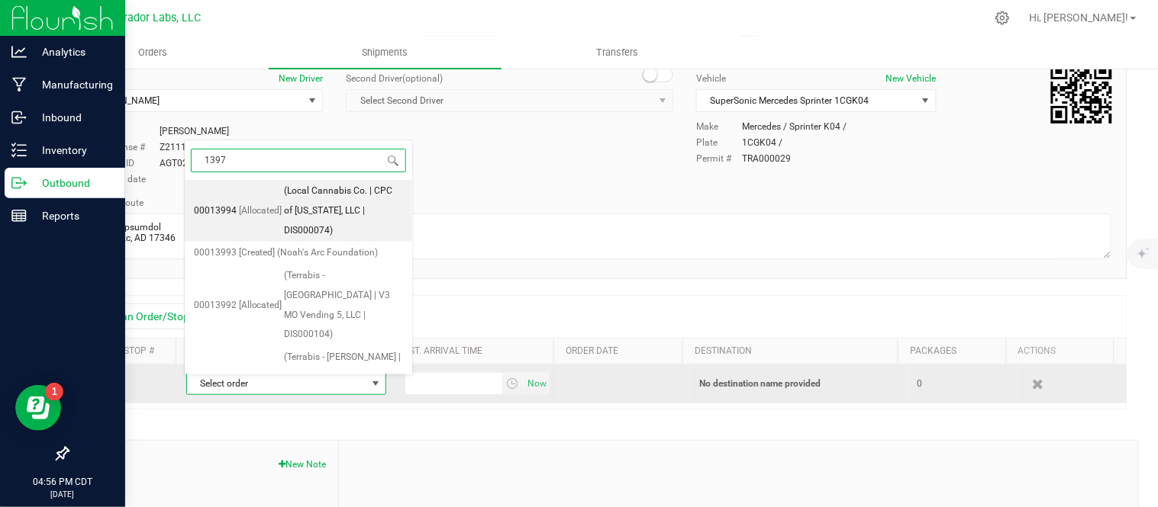
type input "13974"
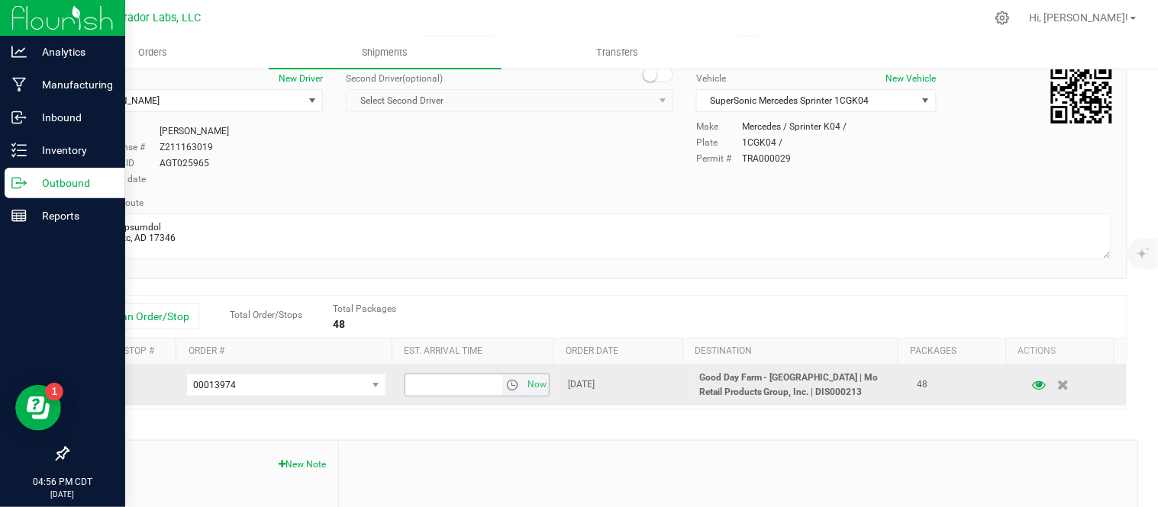
click at [506, 385] on span "select" at bounding box center [512, 385] width 12 height 12
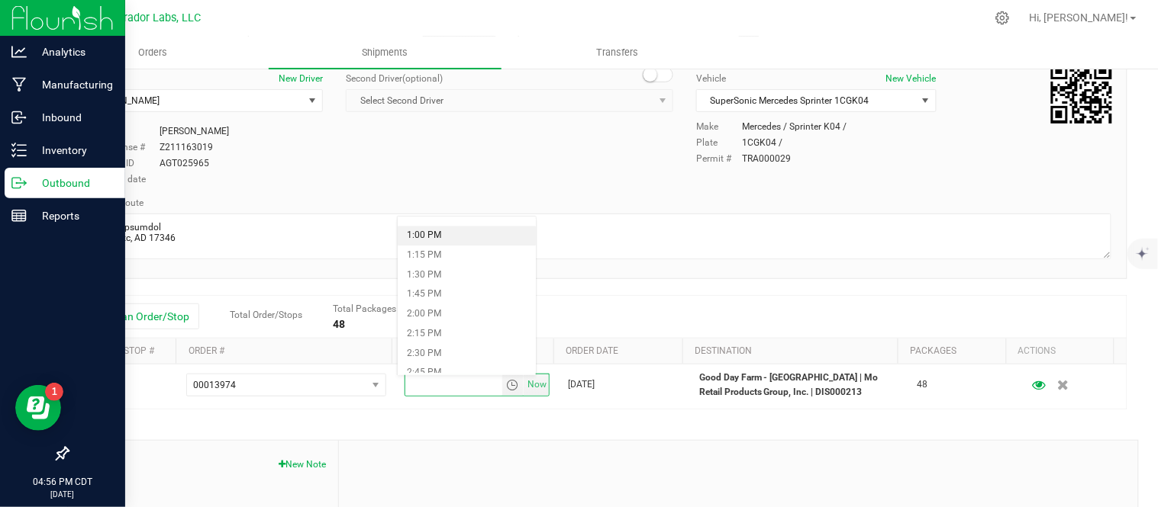
scroll to position [1013, 0]
click at [445, 235] on li "1:00 PM" at bounding box center [467, 237] width 138 height 20
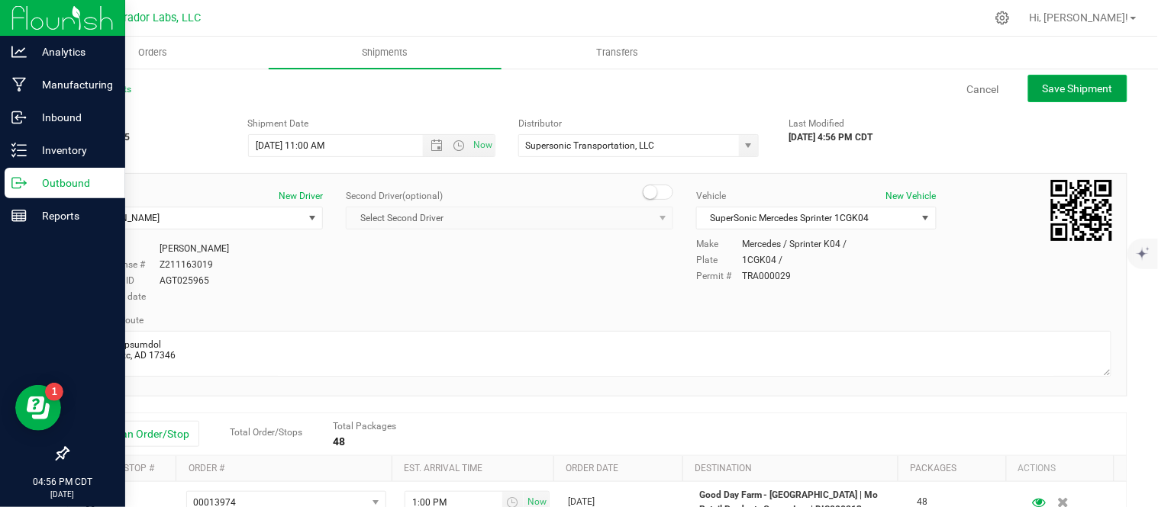
click at [1042, 92] on span "Save Shipment" at bounding box center [1077, 88] width 70 height 12
type input "[DATE] 4:00 PM"
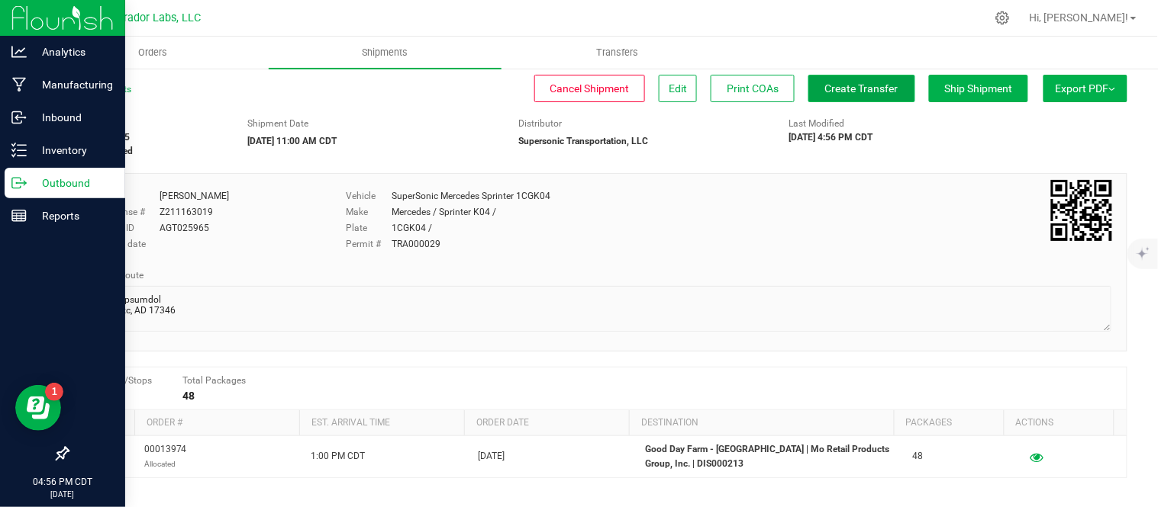
click at [855, 89] on span "Create Transfer" at bounding box center [861, 88] width 73 height 12
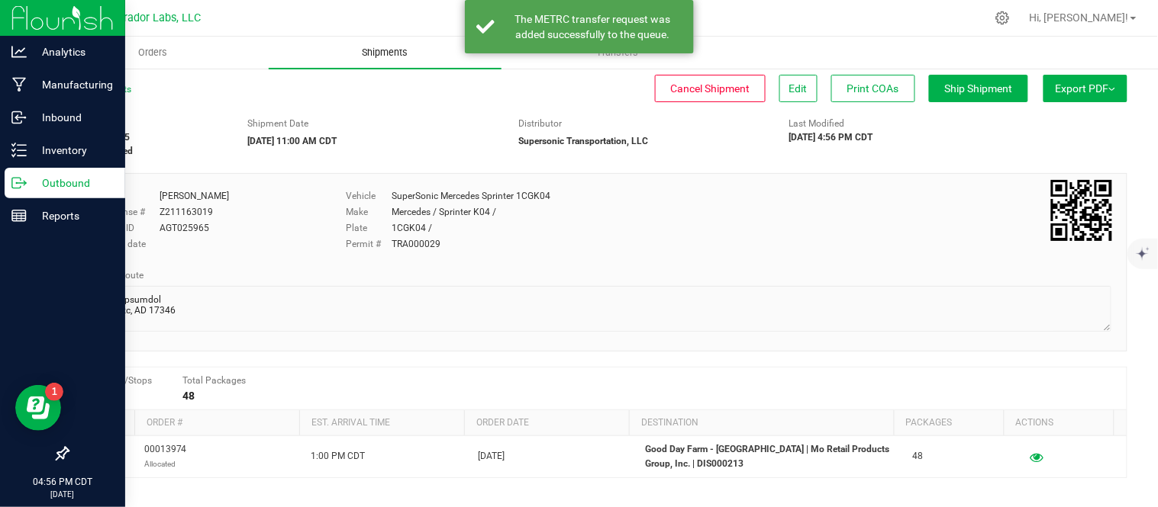
click at [394, 50] on span "Shipments" at bounding box center [385, 53] width 87 height 14
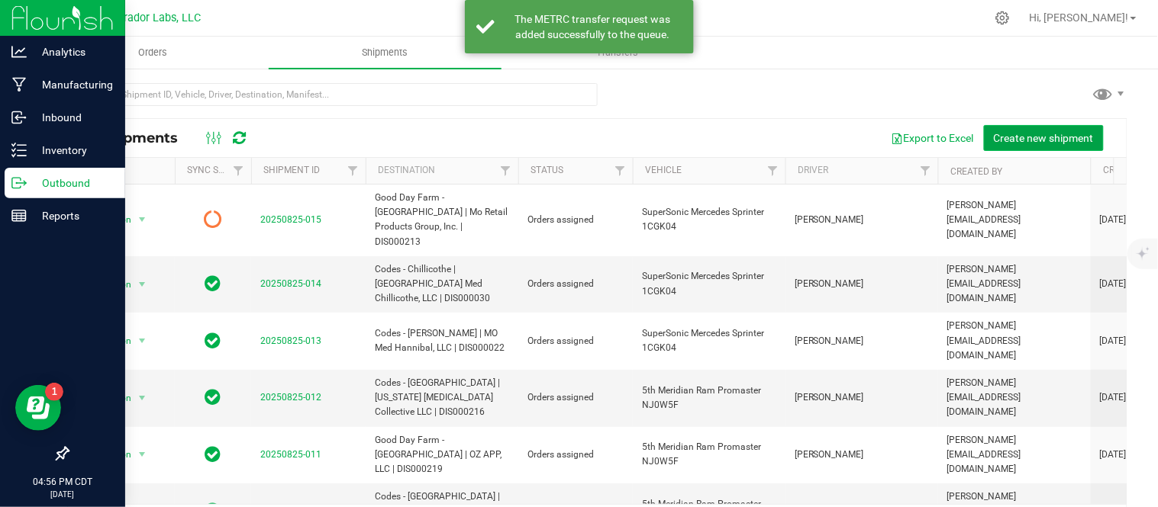
click at [1036, 140] on span "Create new shipment" at bounding box center [1044, 138] width 100 height 12
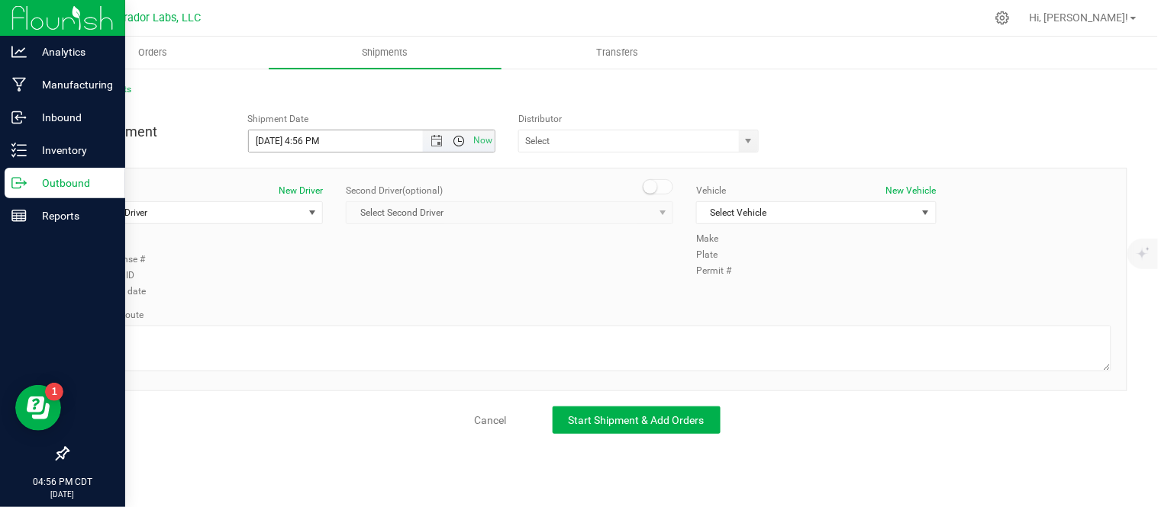
click at [446, 145] on span "Open the time view" at bounding box center [459, 141] width 26 height 12
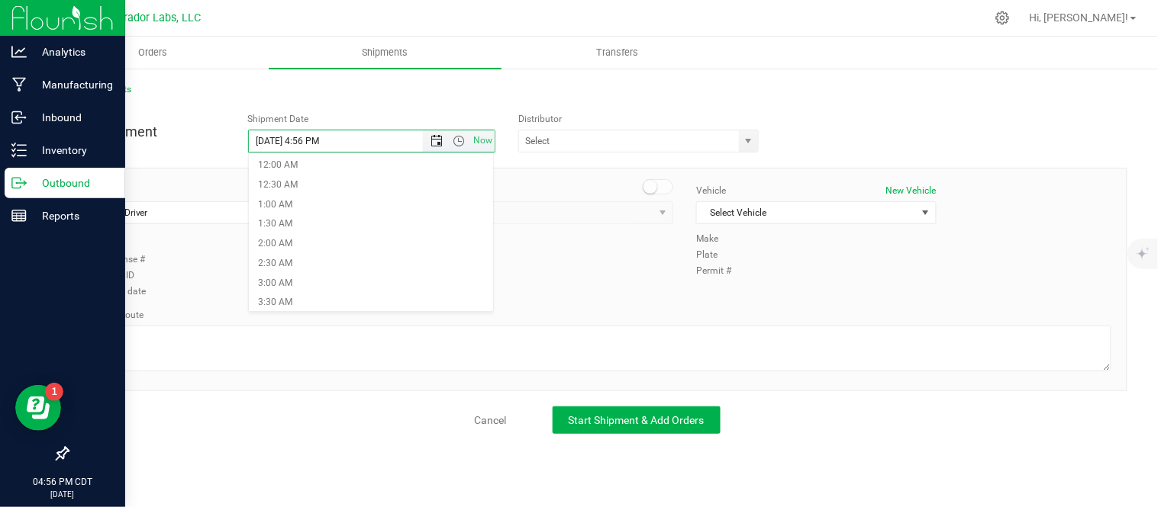
click at [437, 140] on span "Open the date view" at bounding box center [436, 141] width 12 height 12
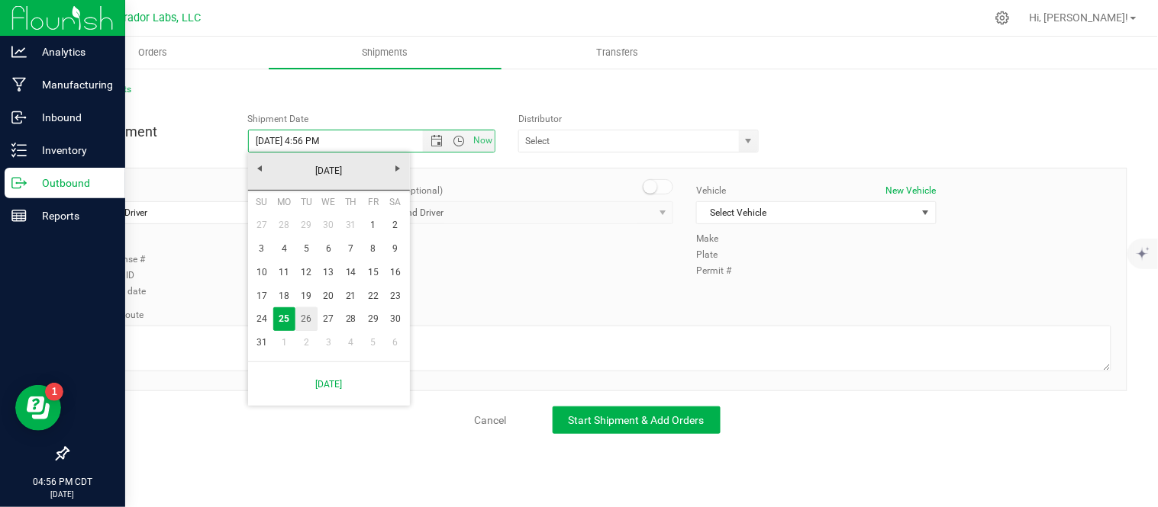
click at [302, 317] on link "26" at bounding box center [306, 320] width 22 height 24
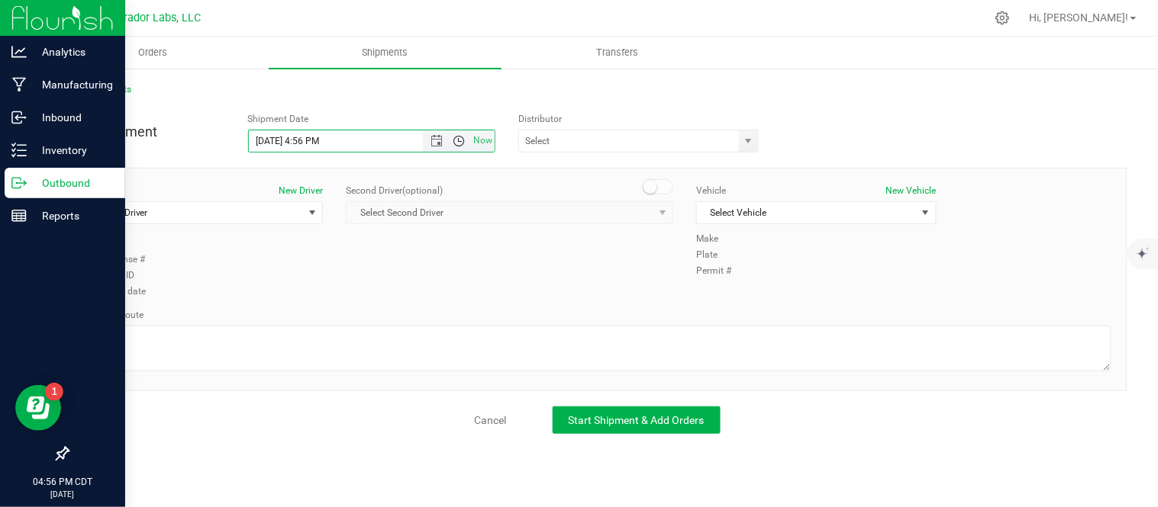
click at [462, 140] on span "Open the time view" at bounding box center [459, 141] width 12 height 12
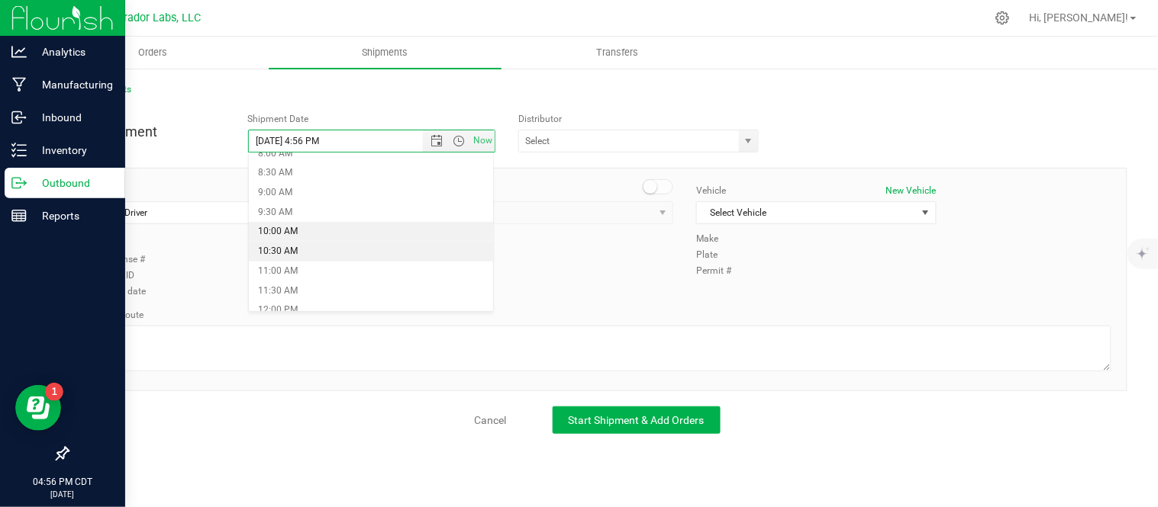
scroll to position [326, 0]
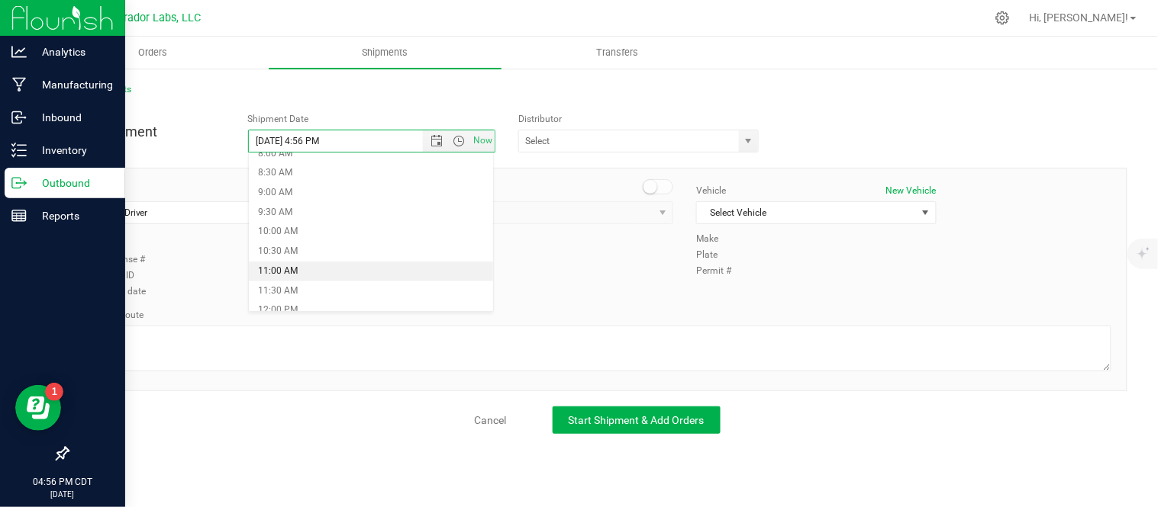
click at [319, 269] on li "11:00 AM" at bounding box center [371, 272] width 245 height 20
type input "[DATE] 11:00 AM"
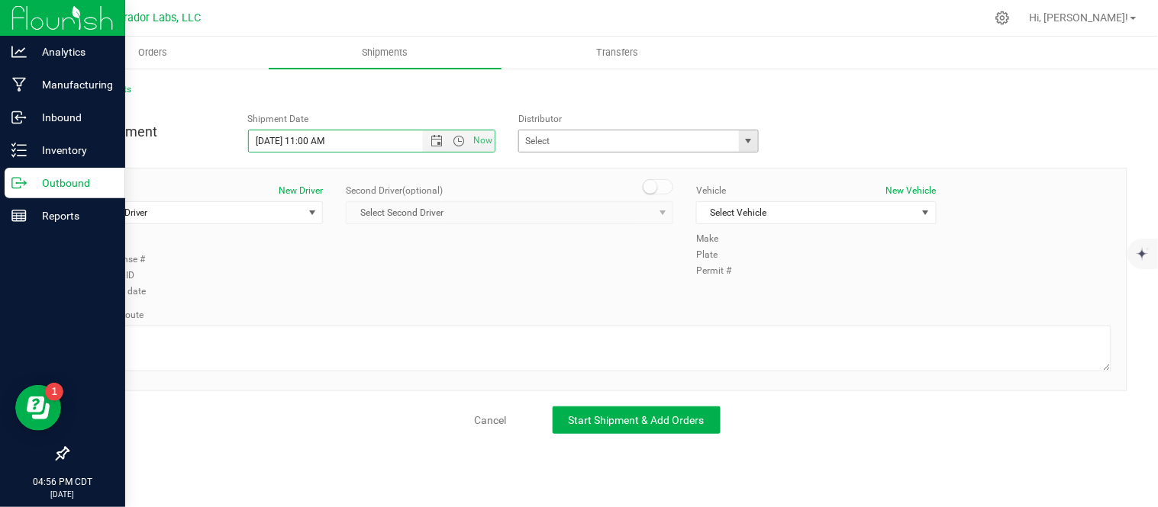
click at [750, 146] on span "select" at bounding box center [749, 141] width 12 height 12
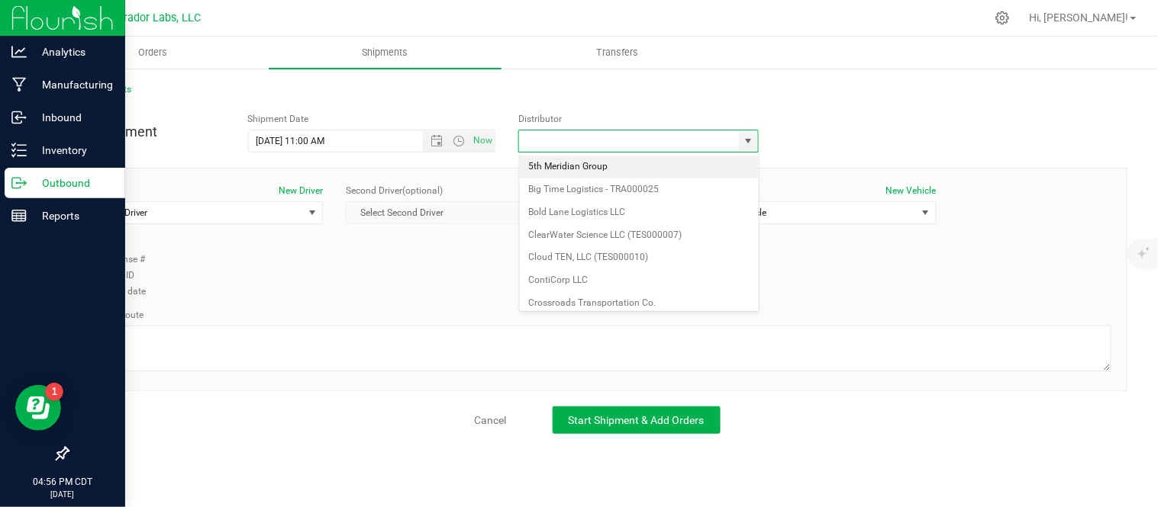
click at [641, 159] on li "5th Meridian Group" at bounding box center [639, 167] width 239 height 23
type input "5th Meridian Group"
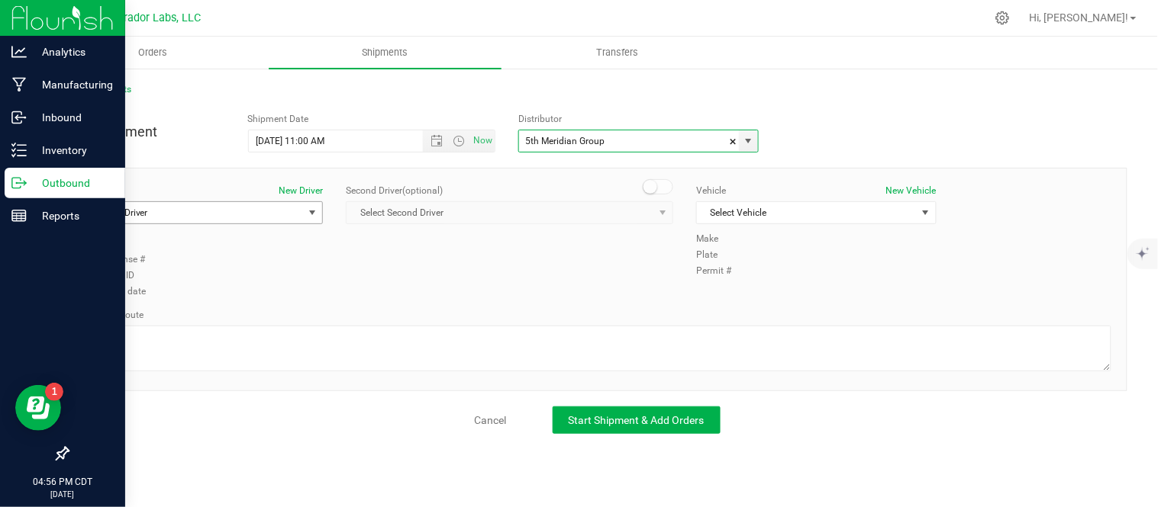
click at [268, 224] on span "Select Driver" at bounding box center [193, 212] width 219 height 21
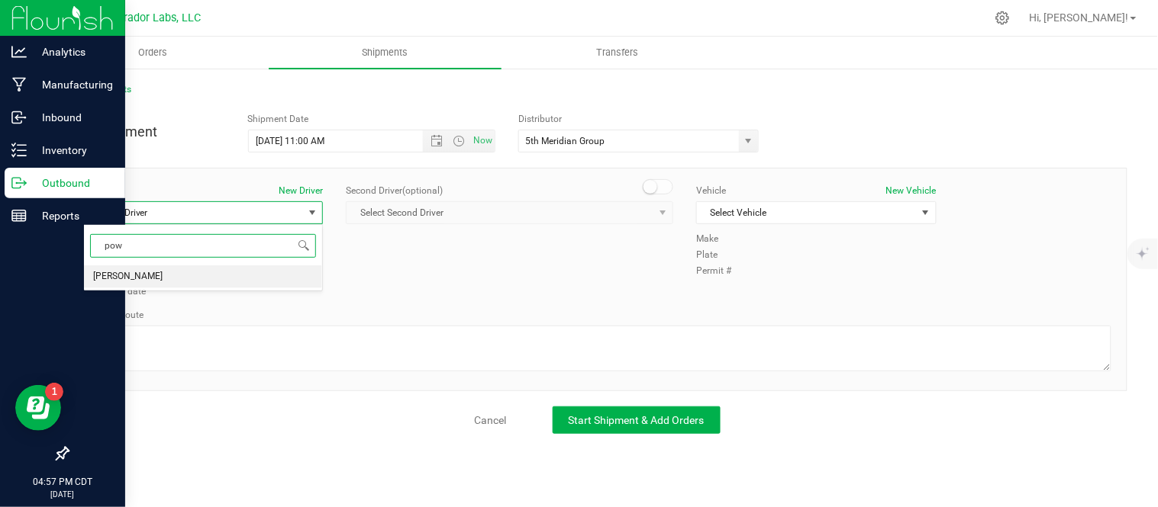
click at [196, 282] on li "[PERSON_NAME]" at bounding box center [203, 277] width 238 height 23
type input "pow"
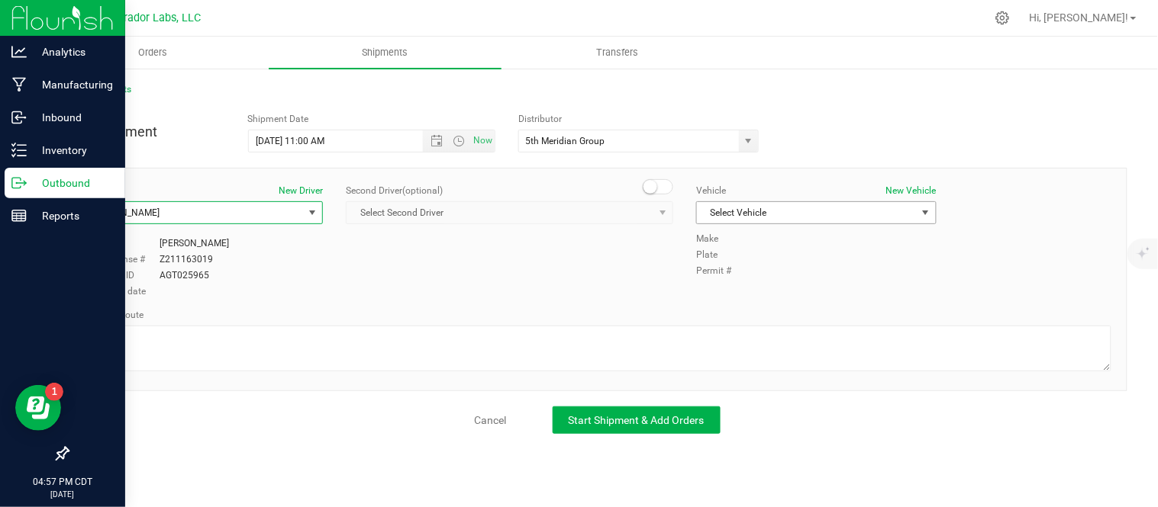
click at [818, 211] on span "Select Vehicle" at bounding box center [806, 212] width 219 height 21
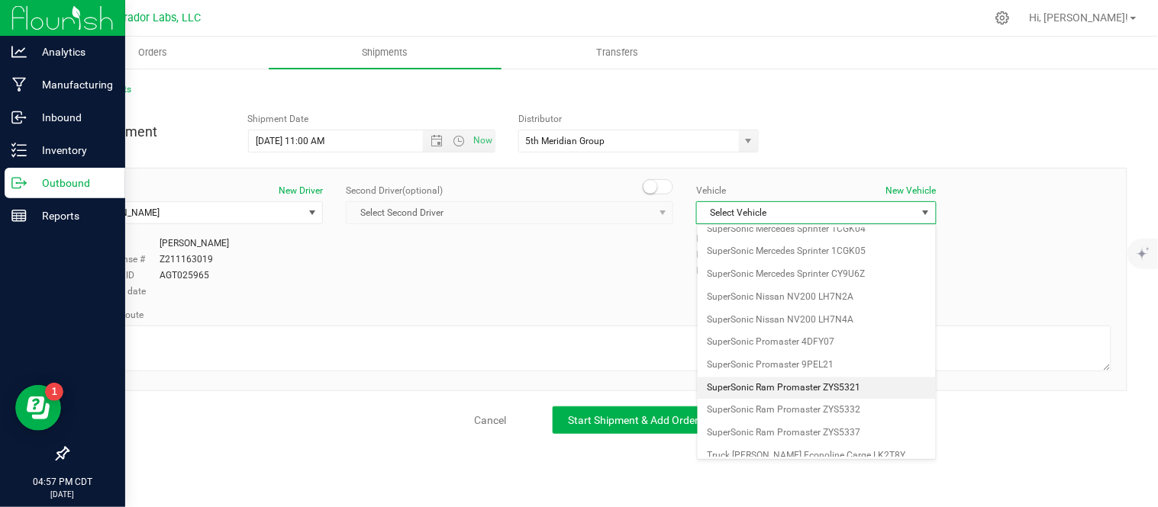
scroll to position [881, 0]
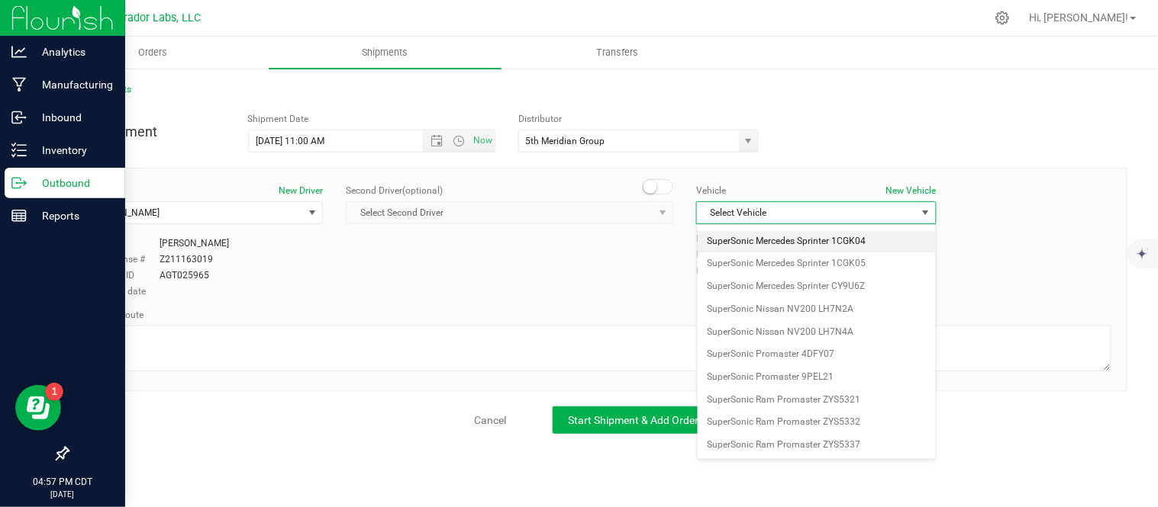
click at [865, 250] on li "SuperSonic Mercedes Sprinter 1CGK04" at bounding box center [816, 242] width 238 height 23
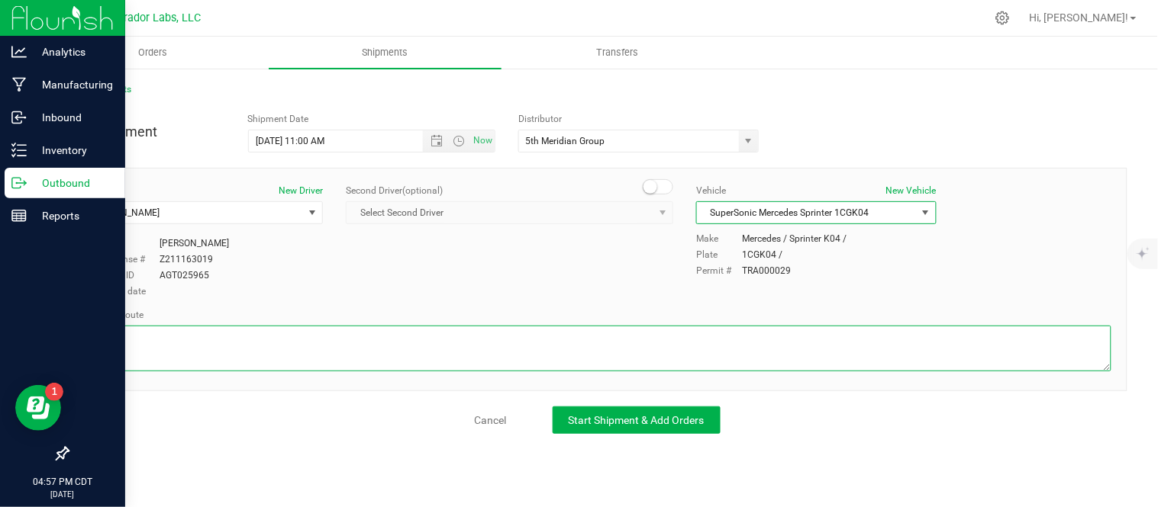
click at [440, 333] on textarea at bounding box center [597, 349] width 1028 height 46
paste textarea "[STREET_ADDRESS][PERSON_NAME]  Get on I-70 W from [GEOGRAPHIC_DATA] and E [PER…"
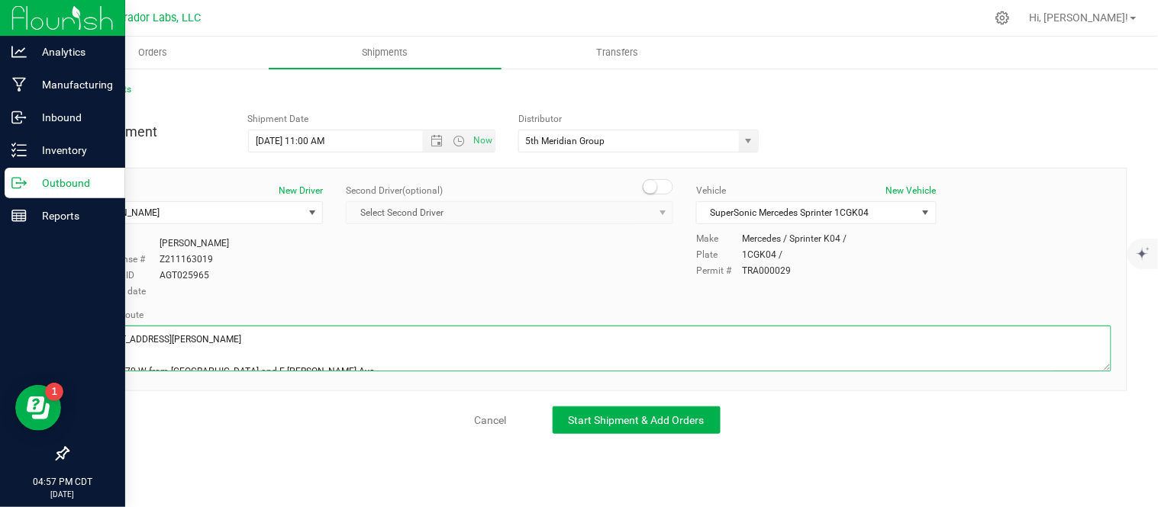
scroll to position [316, 0]
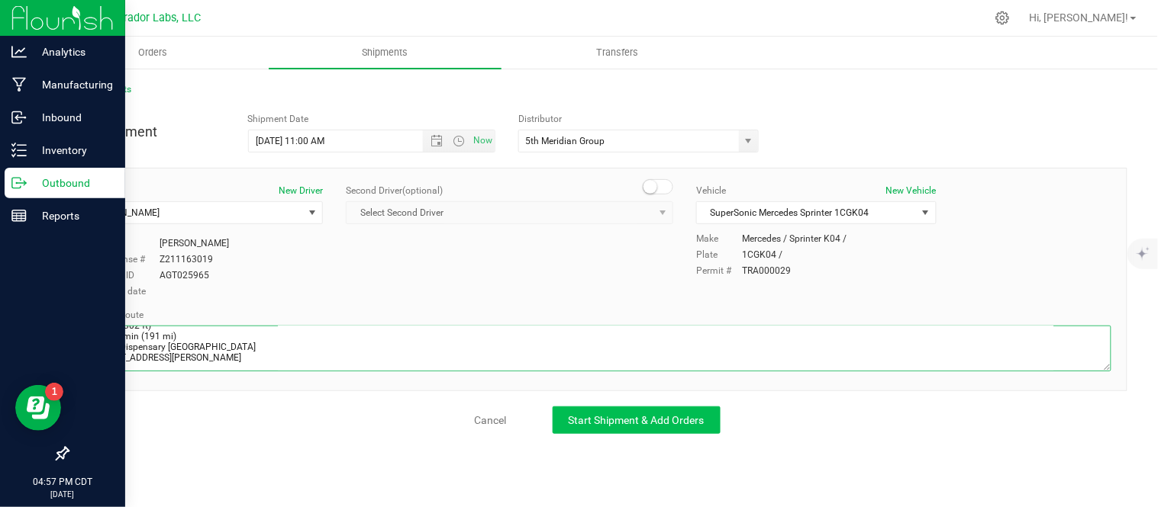
type textarea "[STREET_ADDRESS][PERSON_NAME]  Get on I-70 W from [GEOGRAPHIC_DATA] and E [PER…"
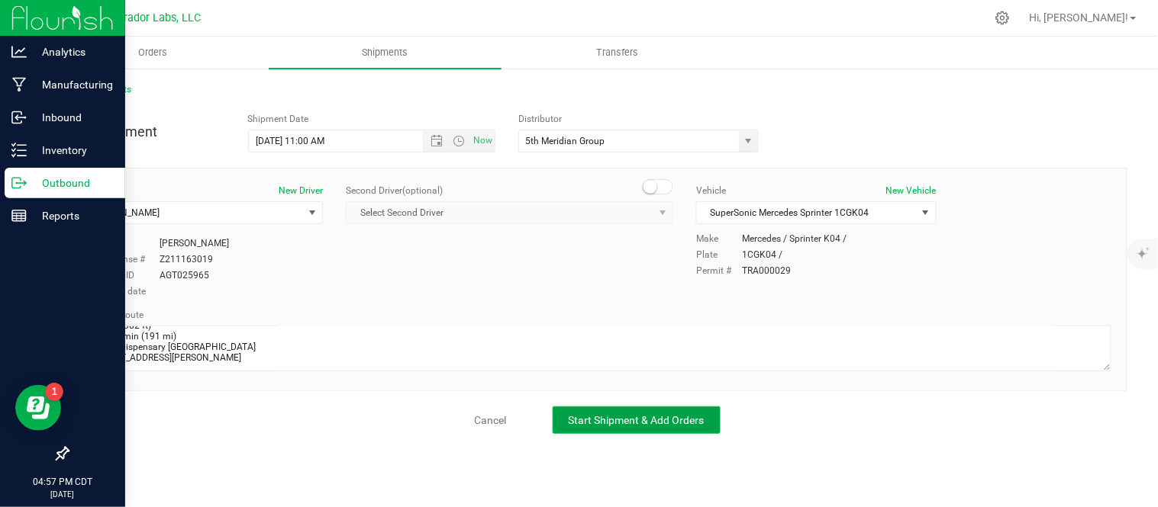
click at [573, 417] on span "Start Shipment & Add Orders" at bounding box center [637, 420] width 136 height 12
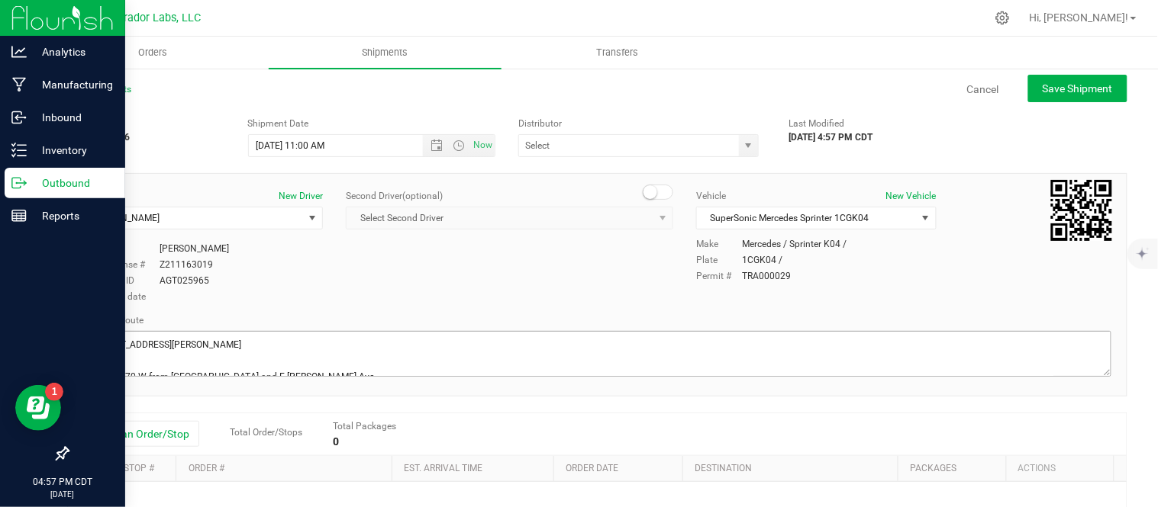
type input "5th Meridian Group"
click at [132, 428] on button "Add an Order/Stop" at bounding box center [139, 434] width 120 height 26
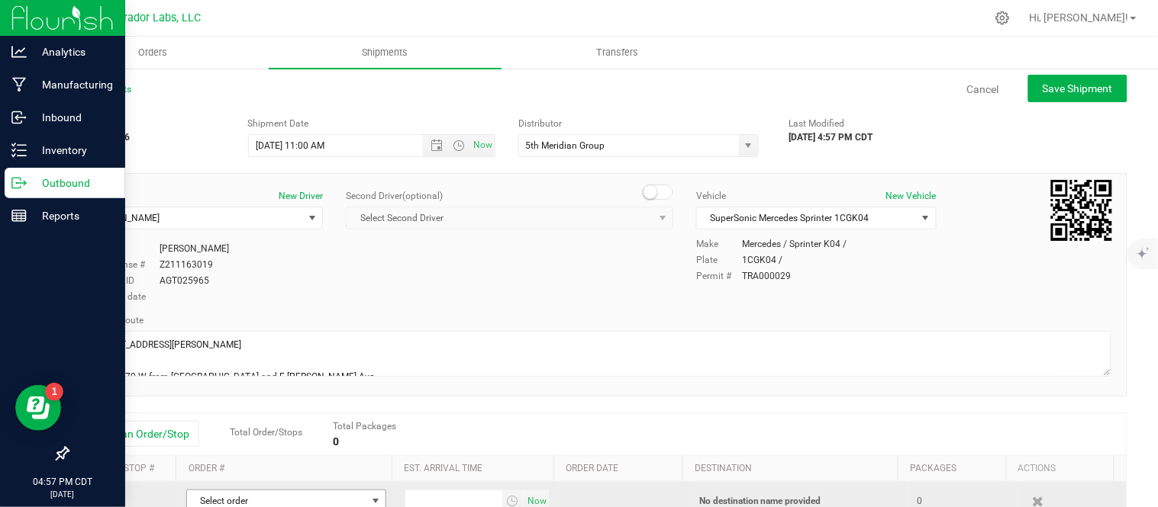
click at [250, 500] on span "Select order" at bounding box center [276, 501] width 179 height 21
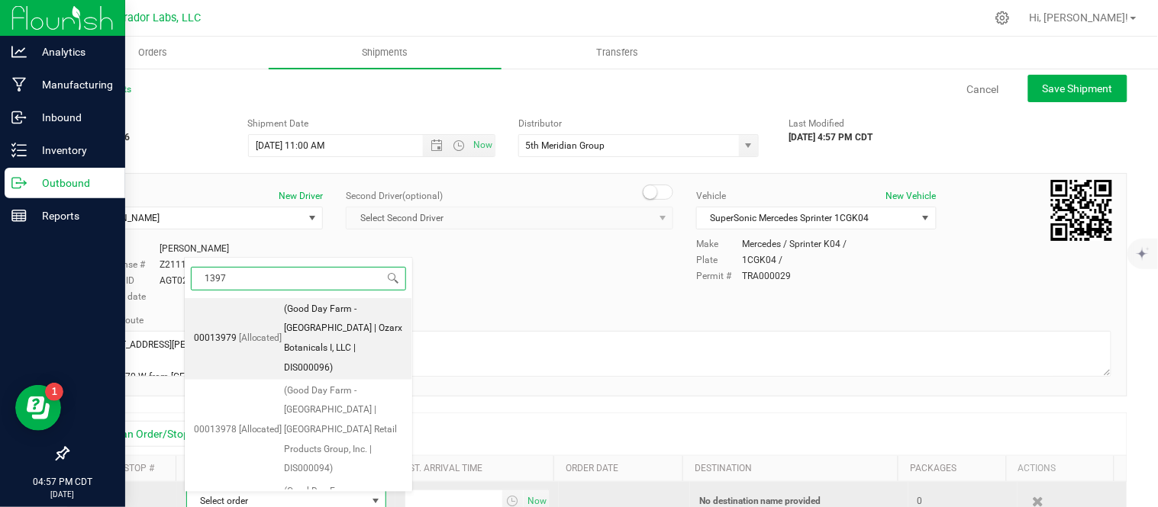
type input "13971"
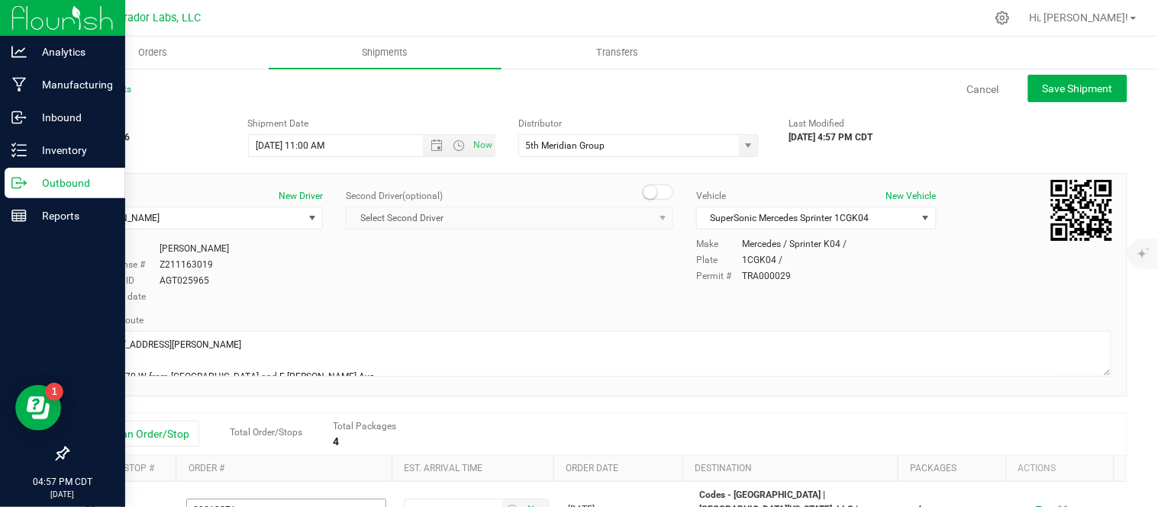
scroll to position [8, 0]
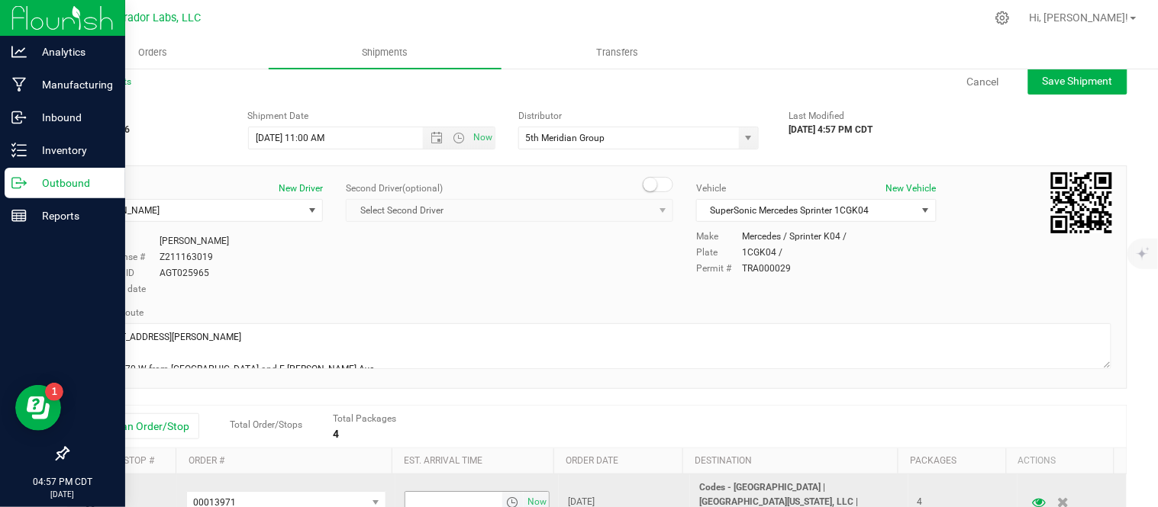
click at [502, 497] on span "select" at bounding box center [513, 502] width 22 height 21
click at [502, 507] on span "select" at bounding box center [513, 502] width 22 height 21
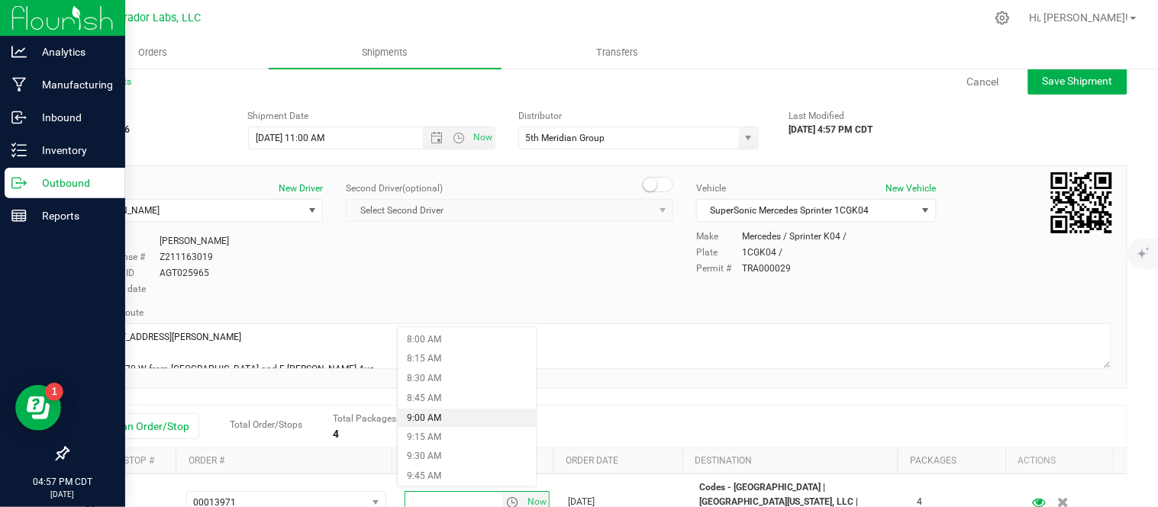
scroll to position [630, 0]
click at [428, 415] on li "9:00 AM" at bounding box center [467, 416] width 138 height 20
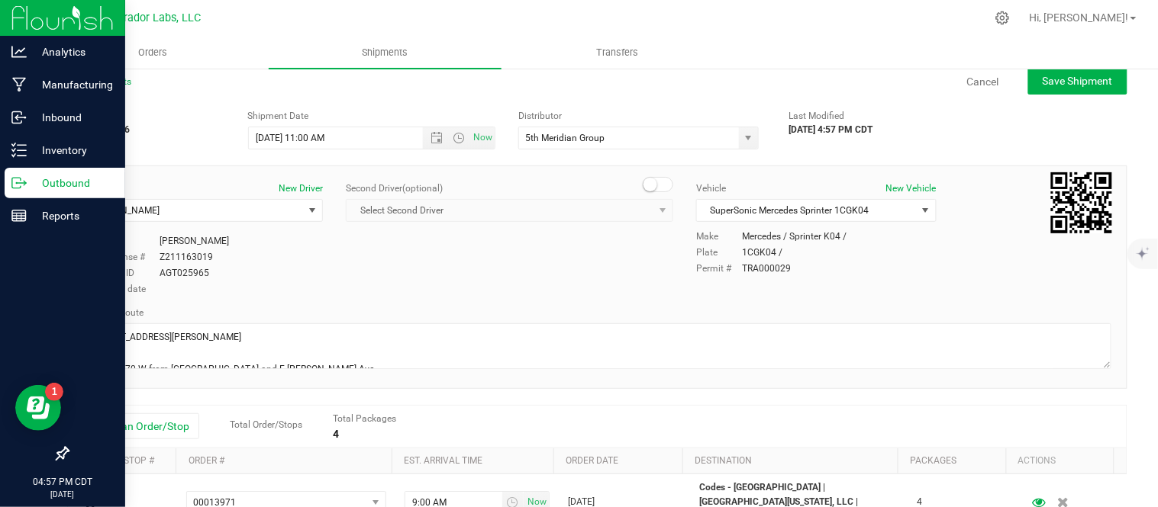
scroll to position [0, 0]
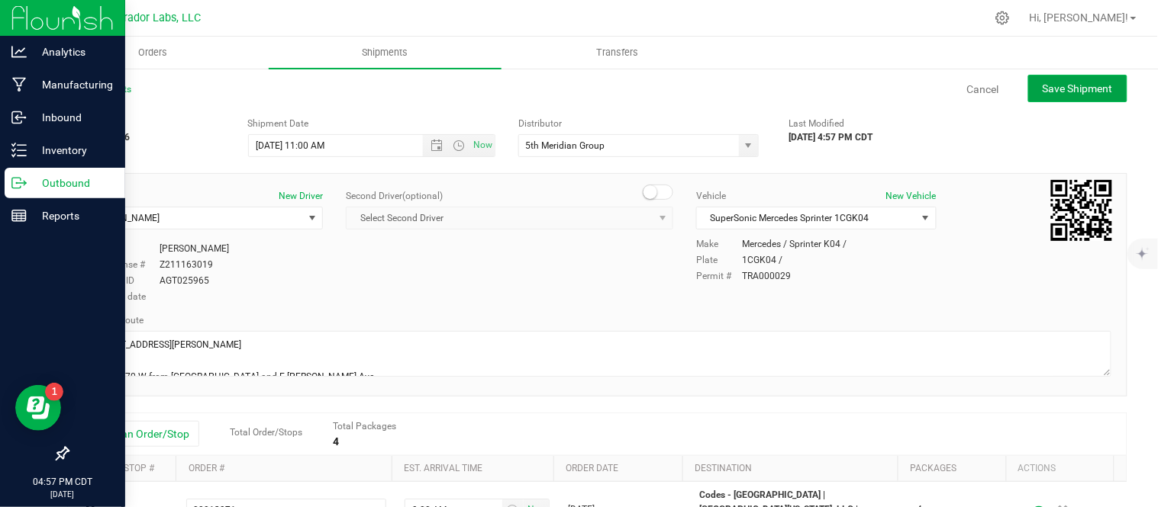
click at [1074, 82] on span "Save Shipment" at bounding box center [1077, 88] width 70 height 12
type input "[DATE] 4:00 PM"
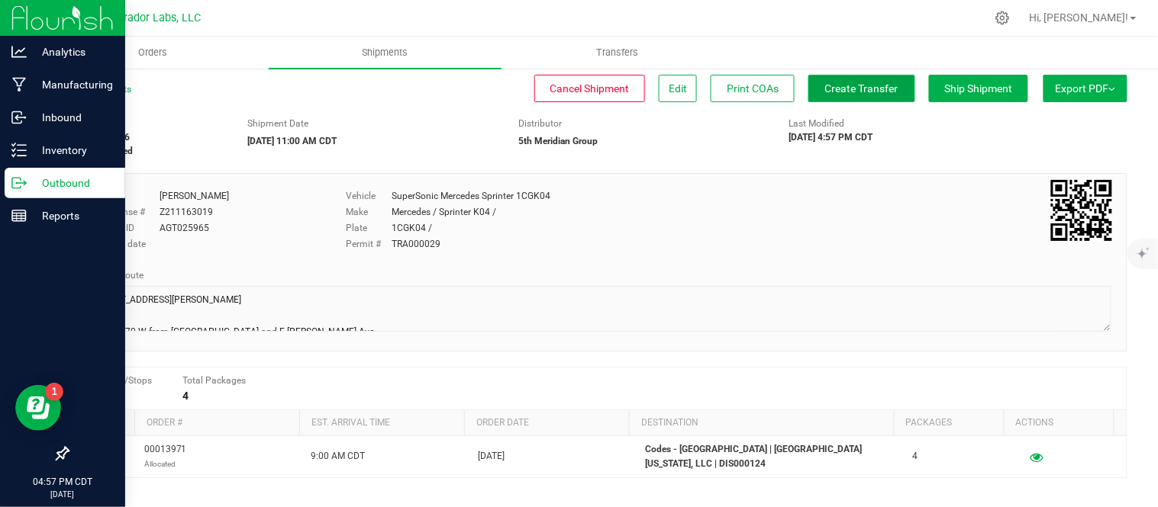
click at [851, 93] on span "Create Transfer" at bounding box center [861, 88] width 73 height 12
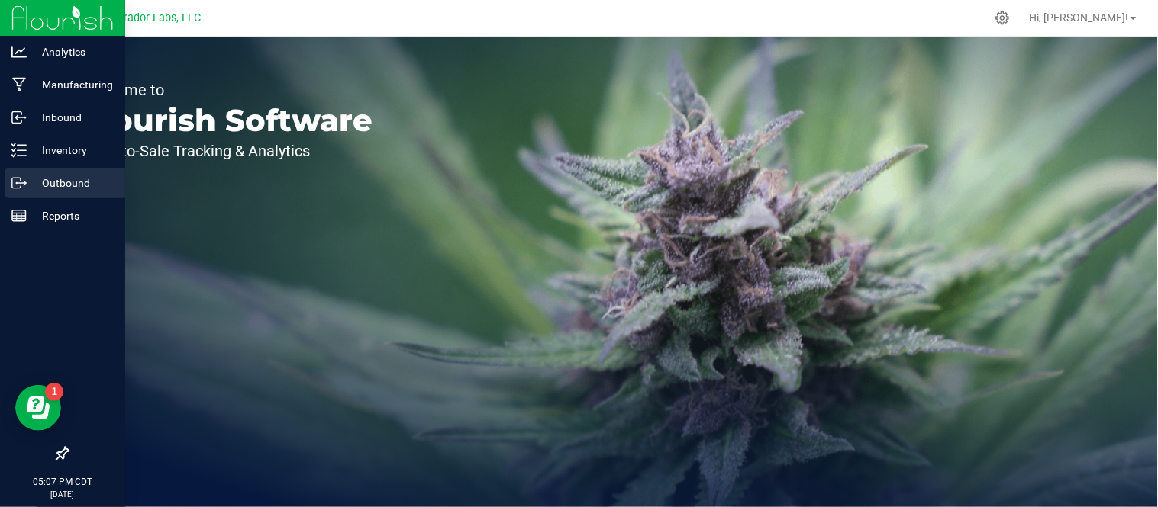
click at [72, 195] on div "Outbound" at bounding box center [65, 183] width 121 height 31
